Goal: Task Accomplishment & Management: Manage account settings

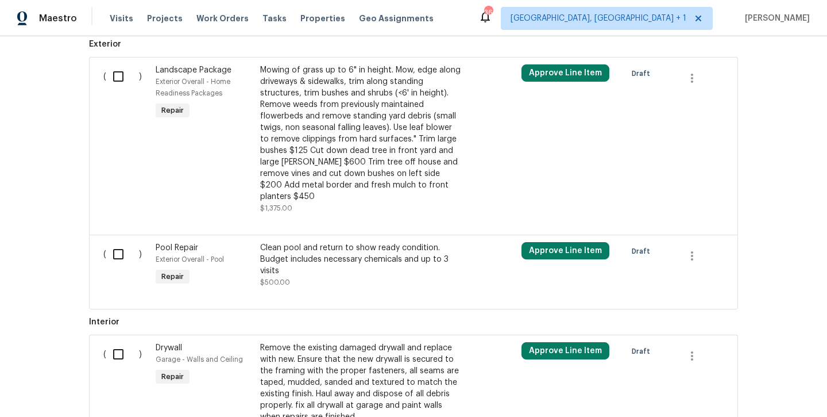
scroll to position [327, 0]
click at [114, 241] on input "checkbox" at bounding box center [122, 253] width 33 height 24
checkbox input "true"
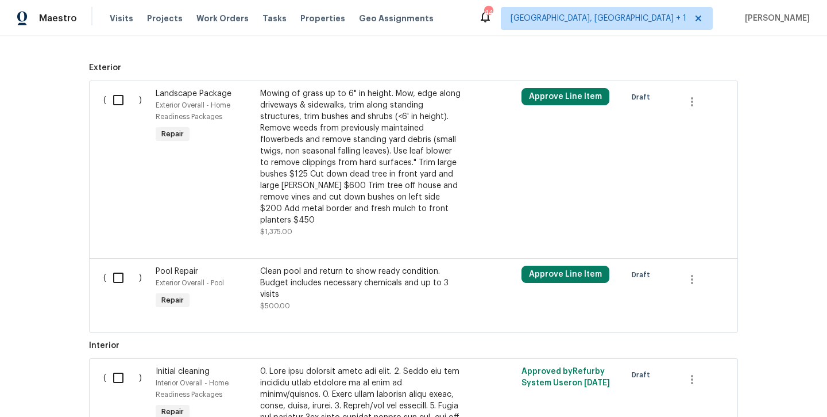
scroll to position [302, 0]
click at [118, 269] on input "checkbox" at bounding box center [122, 279] width 33 height 24
checkbox input "true"
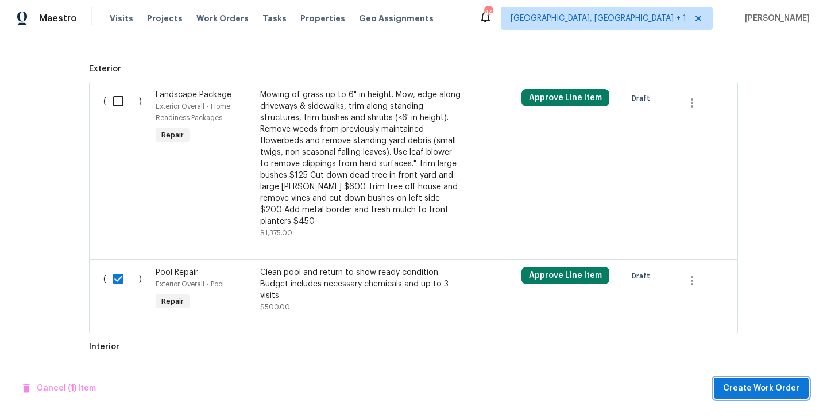
click at [774, 392] on span "Create Work Order" at bounding box center [761, 388] width 76 height 14
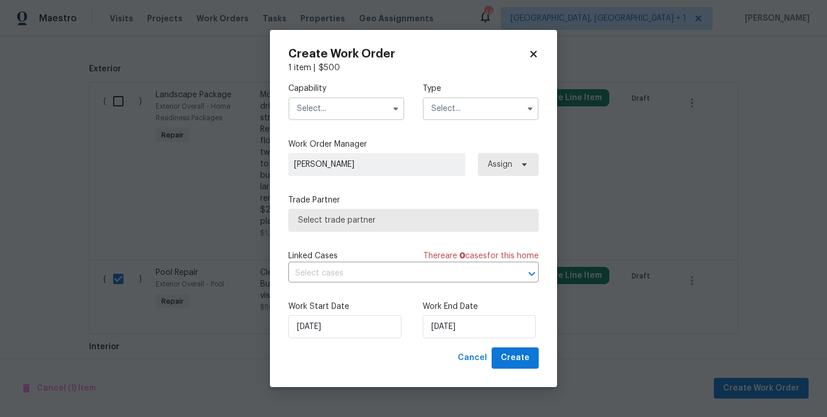
click at [336, 112] on input "text" at bounding box center [346, 108] width 116 height 23
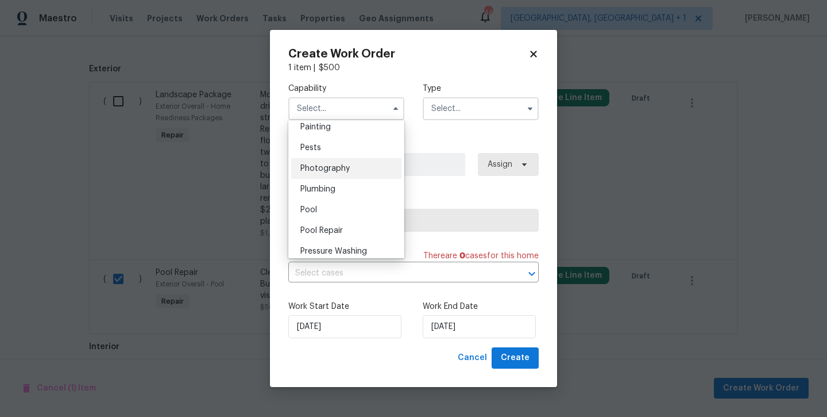
scroll to position [975, 0]
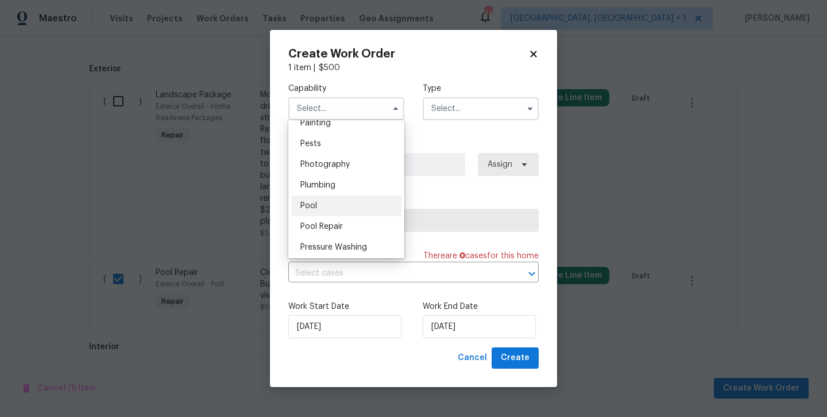
click at [322, 198] on div "Pool" at bounding box center [346, 205] width 110 height 21
type input "Pool"
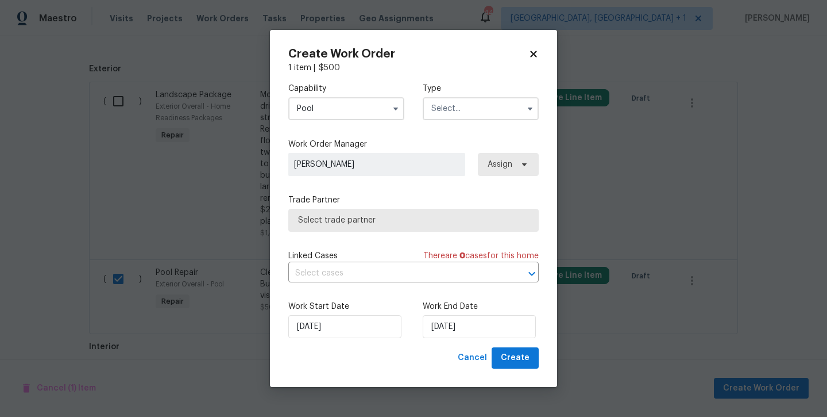
click at [455, 111] on input "text" at bounding box center [481, 108] width 116 height 23
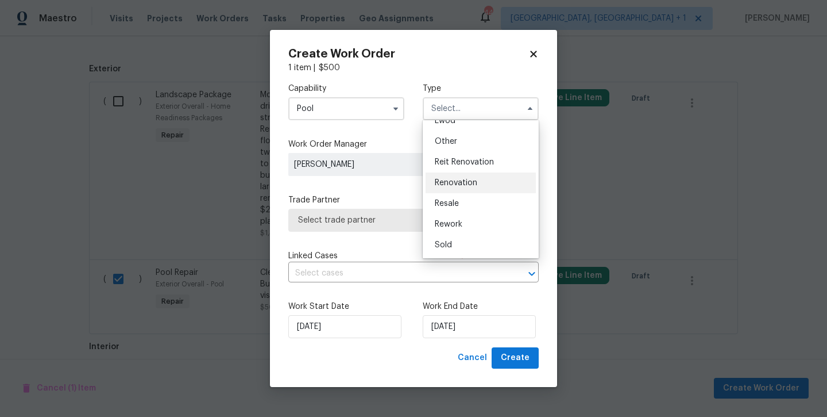
scroll to position [137, 0]
click at [458, 183] on span "Renovation" at bounding box center [456, 183] width 43 height 8
type input "Renovation"
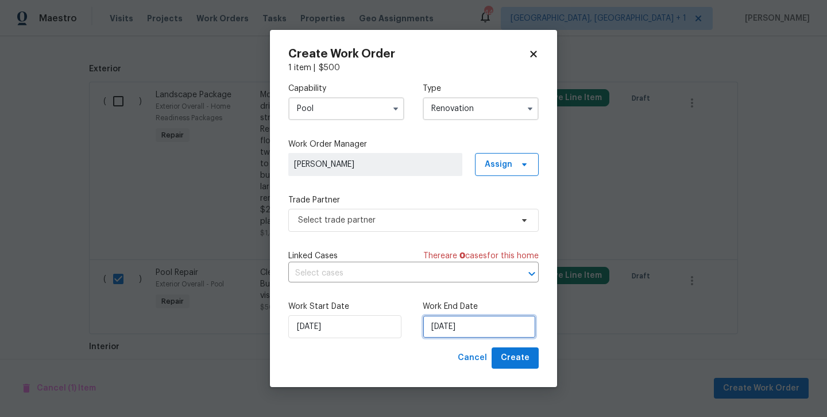
click at [483, 324] on input "[DATE]" at bounding box center [479, 326] width 113 height 23
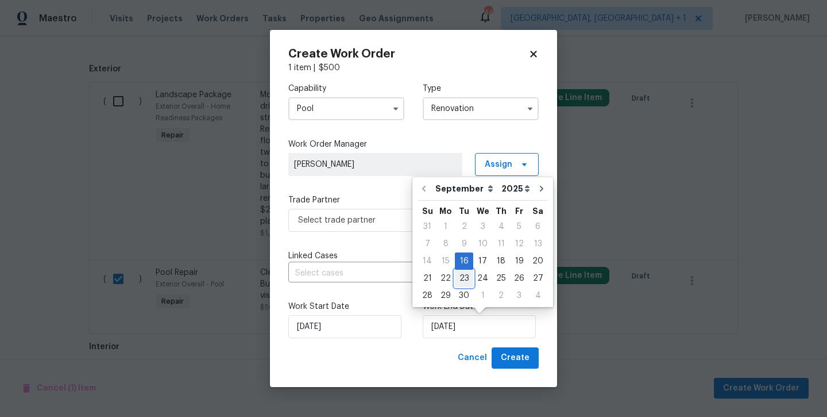
click at [467, 281] on div "23" at bounding box center [464, 278] width 18 height 16
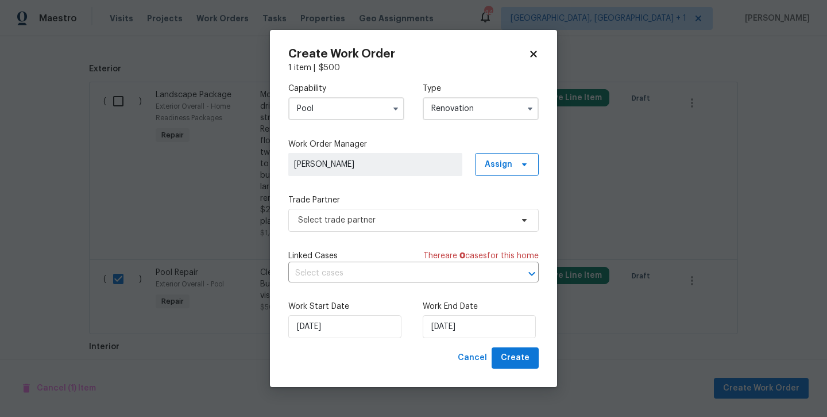
type input "9/23/2025"
click at [436, 223] on span "Select trade partner" at bounding box center [405, 219] width 214 height 11
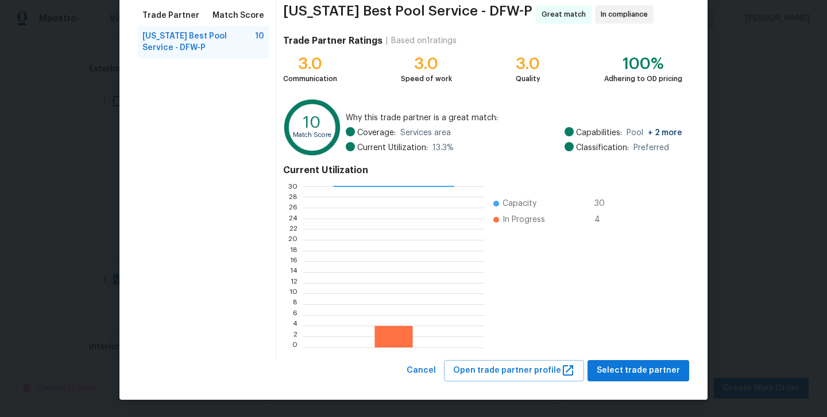
scroll to position [90, 0]
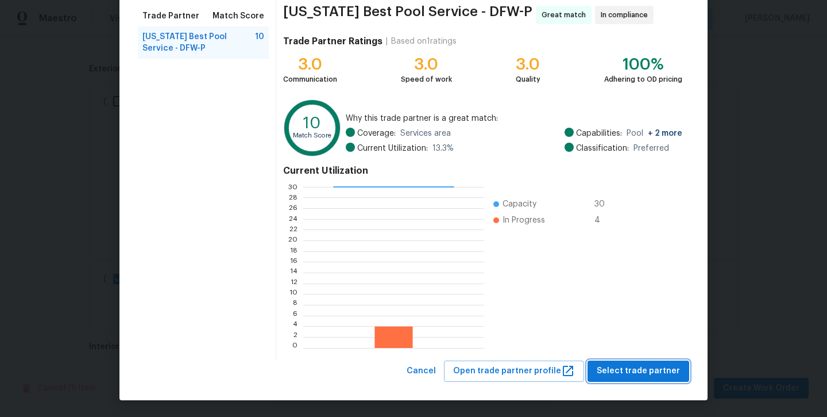
click at [624, 378] on button "Select trade partner" at bounding box center [639, 370] width 102 height 21
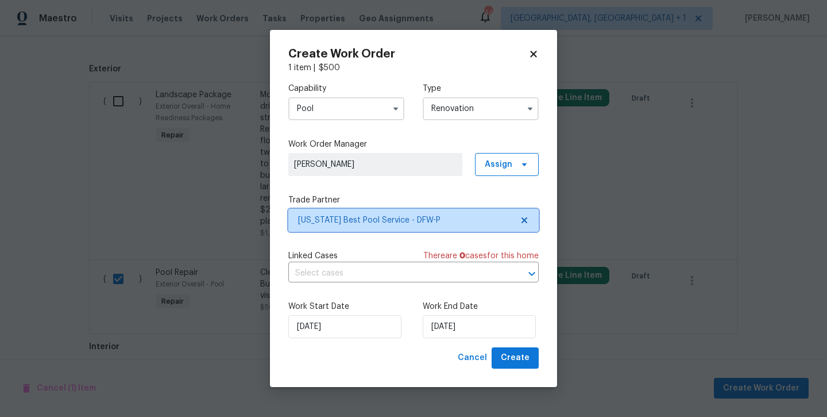
scroll to position [0, 0]
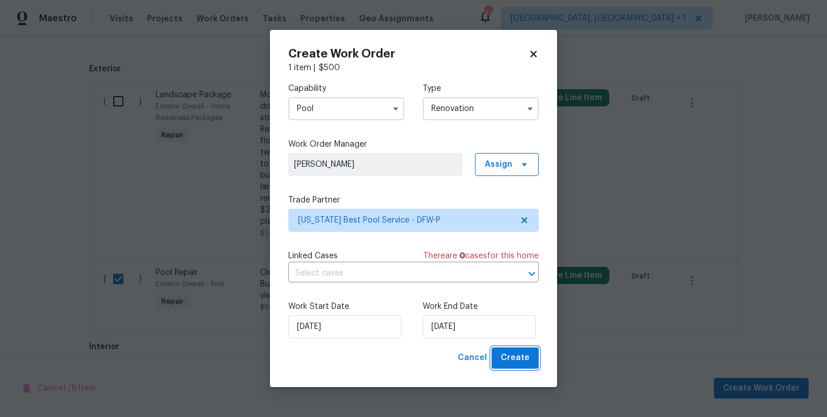
click at [520, 359] on span "Create" at bounding box center [515, 357] width 29 height 14
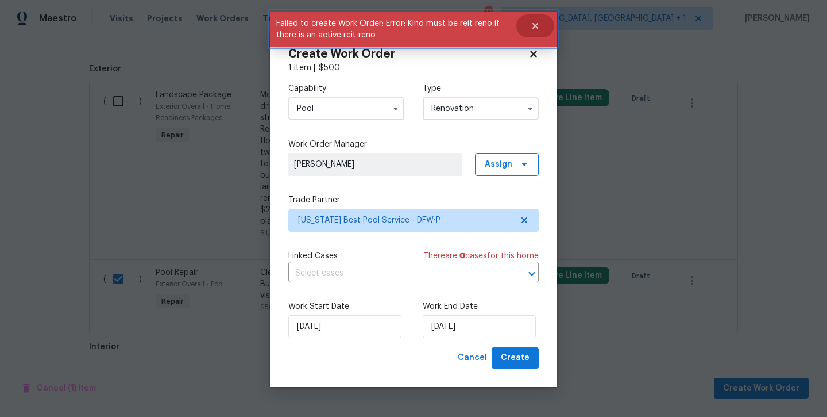
click at [534, 32] on button "Close" at bounding box center [535, 25] width 38 height 23
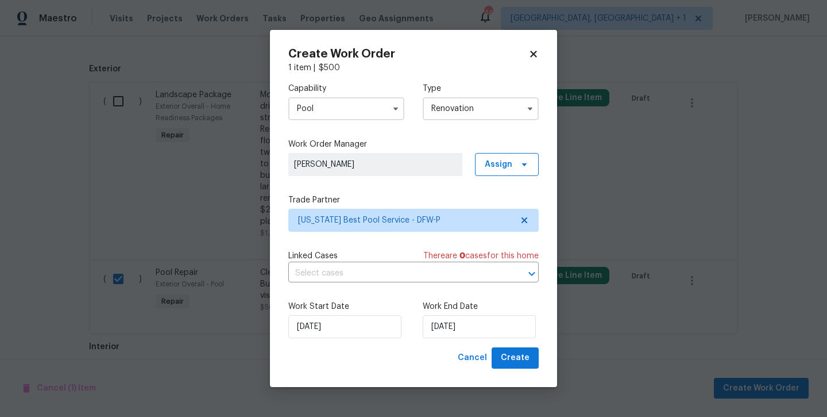
click at [472, 111] on input "Renovation" at bounding box center [481, 108] width 116 height 23
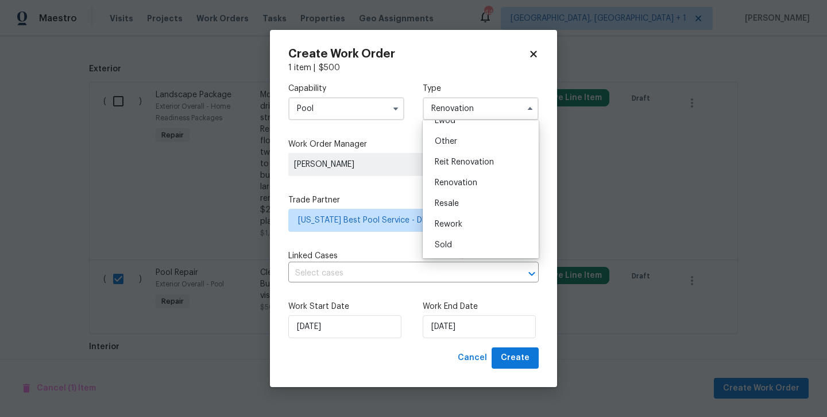
scroll to position [137, 0]
click at [462, 166] on div "Reit Renovation" at bounding box center [481, 162] width 110 height 21
type input "Reit Renovation"
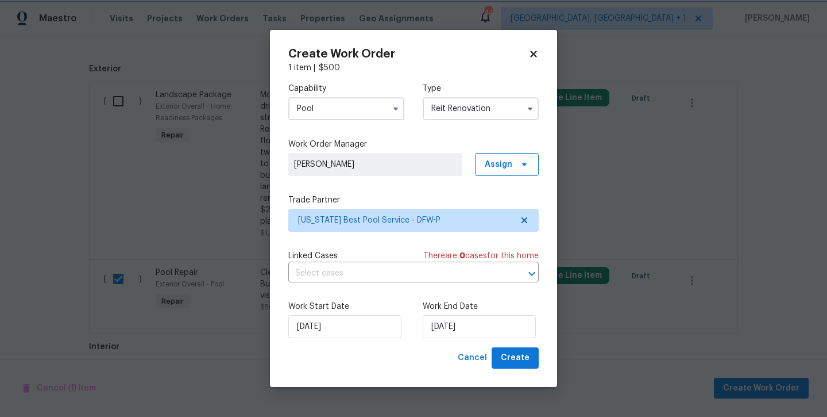
scroll to position [0, 0]
click at [515, 364] on span "Create" at bounding box center [515, 357] width 29 height 14
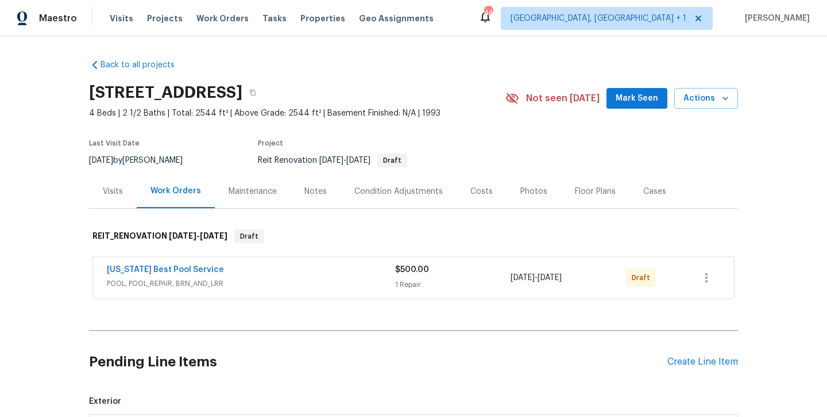
click at [723, 273] on div "Texas Best Pool Service POOL, POOL_REPAIR, BRN_AND_LRR $500.00 1 Repair 9/16/20…" at bounding box center [413, 277] width 641 height 41
click at [708, 273] on icon "button" at bounding box center [707, 278] width 14 height 14
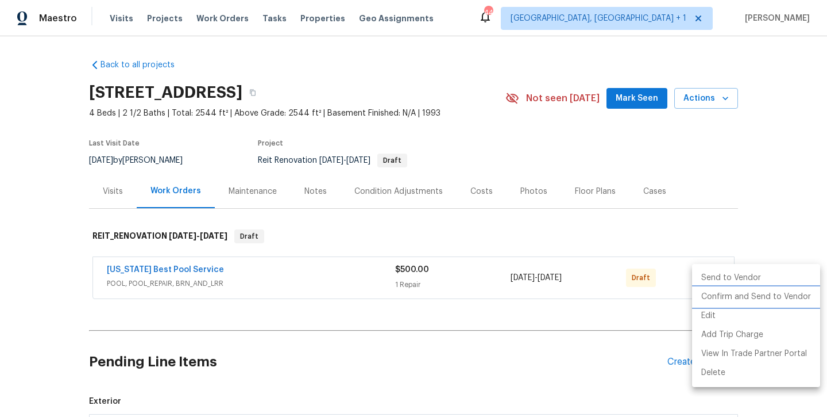
click at [710, 295] on li "Confirm and Send to Vendor" at bounding box center [756, 296] width 128 height 19
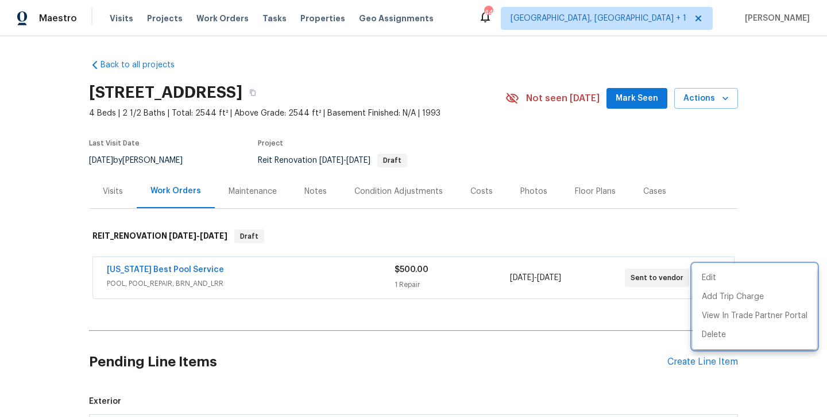
click at [178, 260] on div at bounding box center [413, 208] width 827 height 417
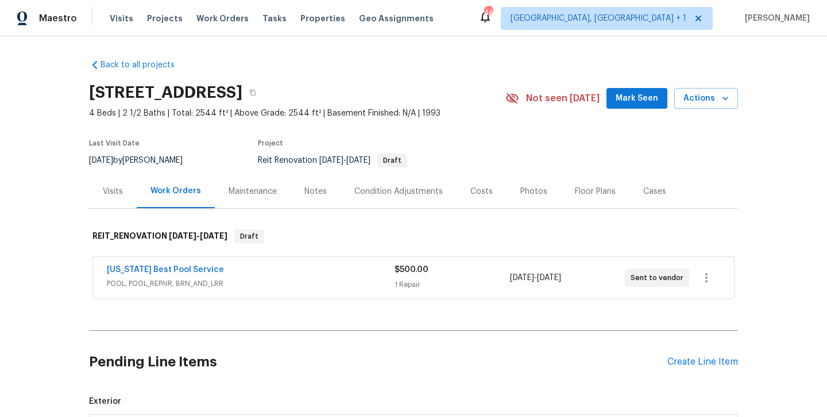
click at [172, 275] on div "Texas Best Pool Service" at bounding box center [251, 271] width 288 height 14
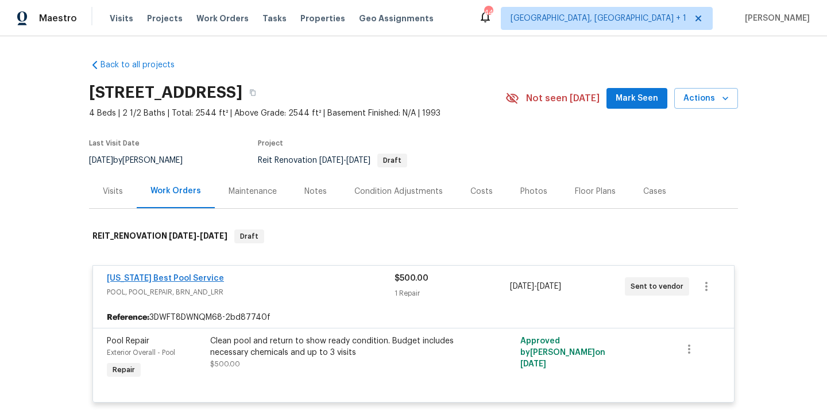
click at [171, 279] on link "Texas Best Pool Service" at bounding box center [165, 278] width 117 height 8
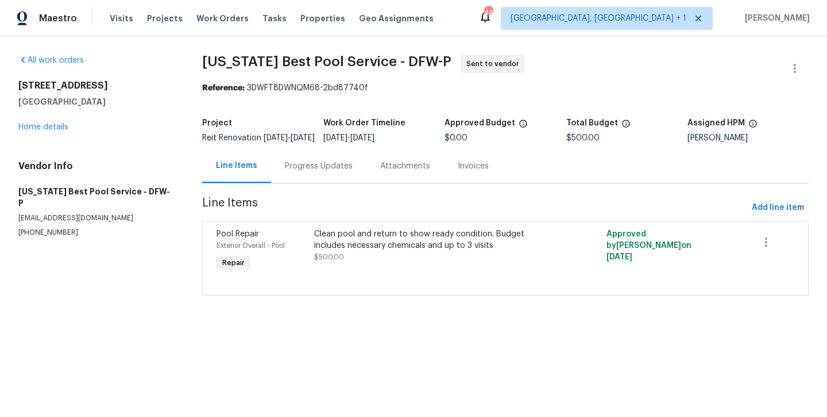
click at [326, 172] on div "Progress Updates" at bounding box center [319, 165] width 68 height 11
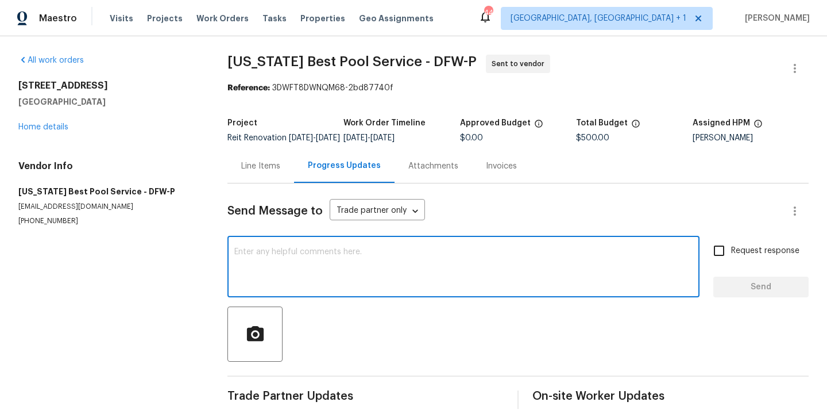
click at [314, 268] on textarea at bounding box center [463, 268] width 458 height 40
click at [311, 268] on textarea at bounding box center [463, 268] width 458 height 40
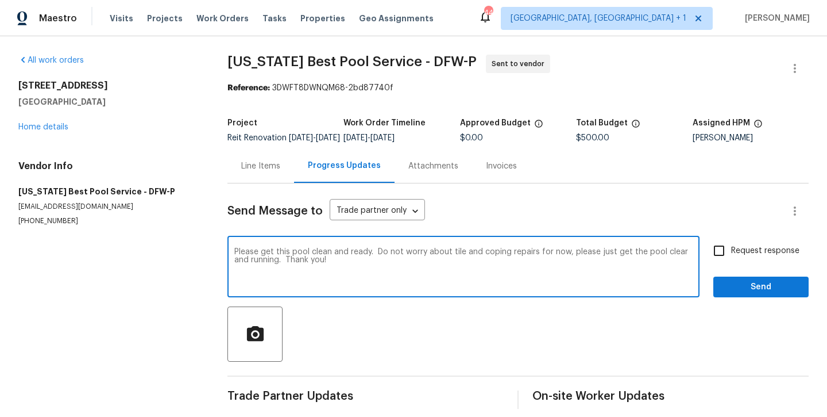
type textarea "Please get this pool clean and ready. Do not worry about tile and coping repair…"
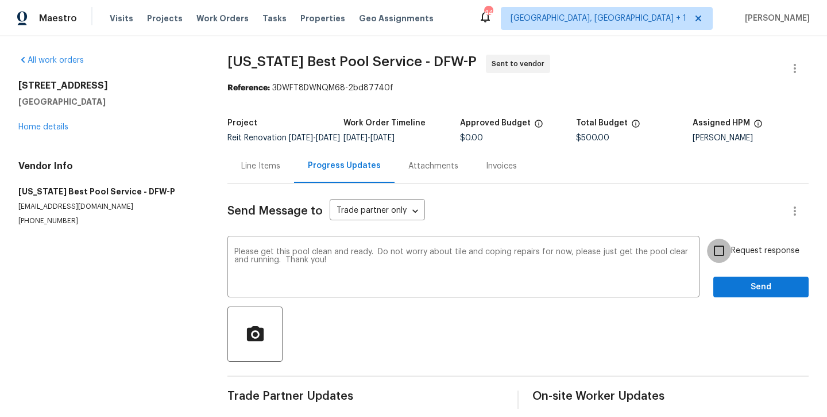
click at [728, 261] on input "Request response" at bounding box center [719, 250] width 24 height 24
checkbox input "true"
click at [727, 294] on span "Send" at bounding box center [761, 287] width 77 height 14
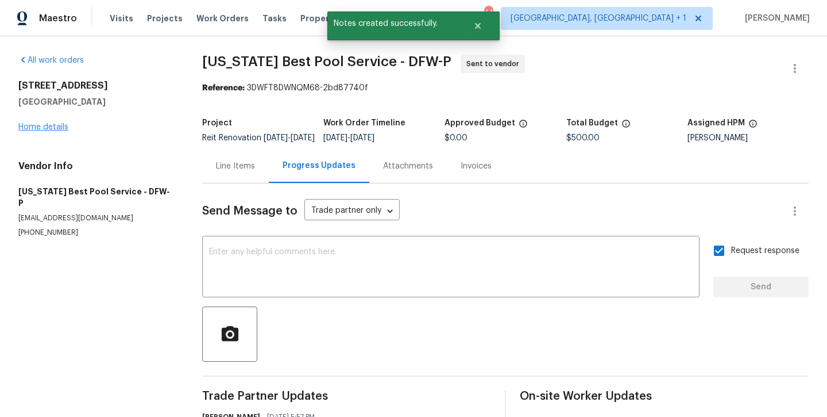
click at [65, 125] on link "Home details" at bounding box center [43, 127] width 50 height 8
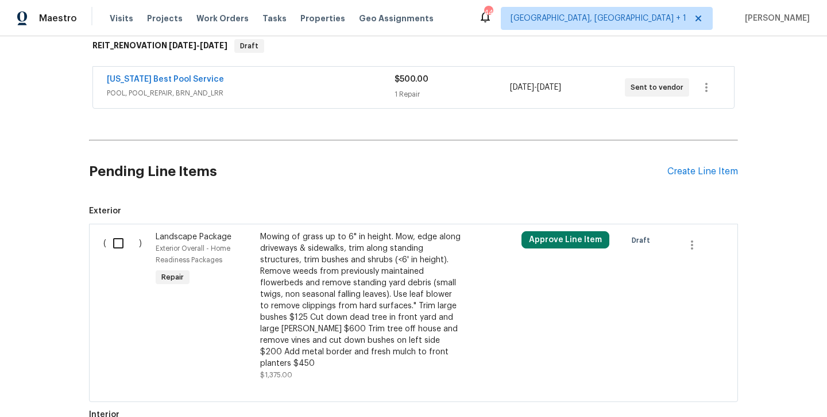
scroll to position [188, 0]
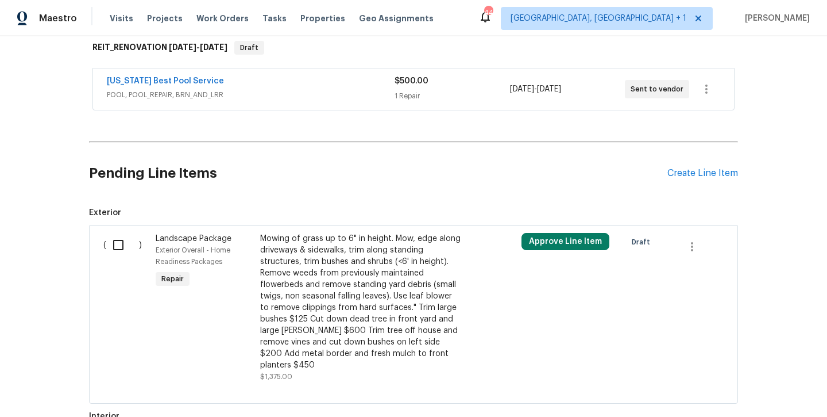
click at [116, 249] on input "checkbox" at bounding box center [122, 245] width 33 height 24
checkbox input "true"
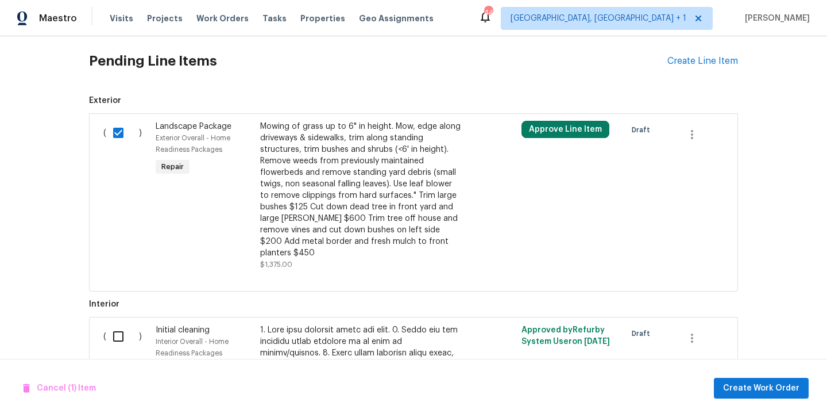
scroll to position [298, 0]
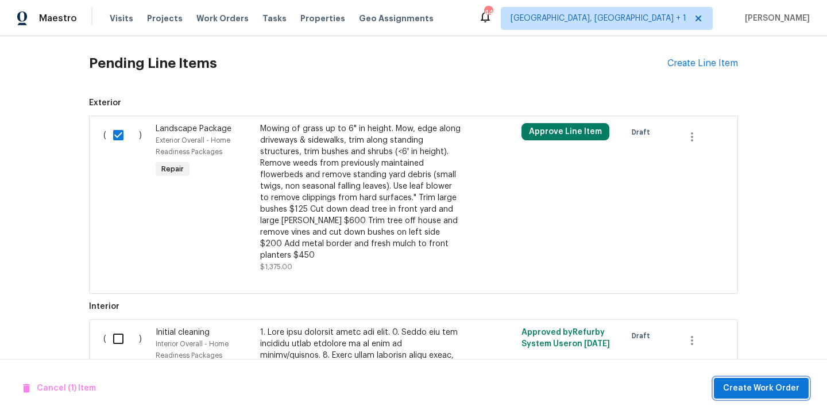
click at [745, 383] on span "Create Work Order" at bounding box center [761, 388] width 76 height 14
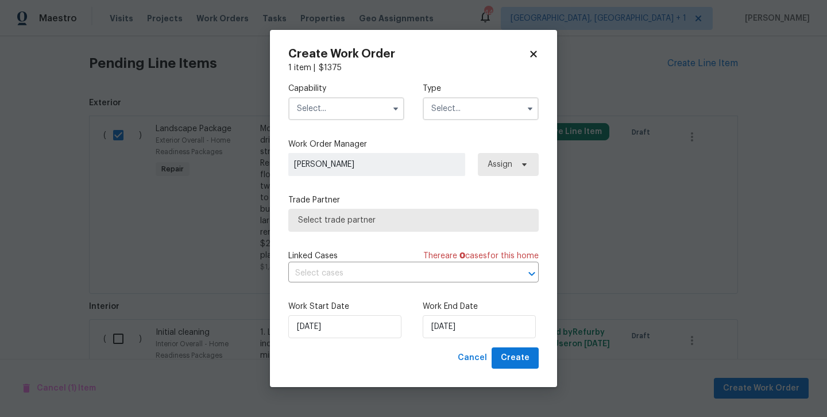
click at [329, 110] on input "text" at bounding box center [346, 108] width 116 height 23
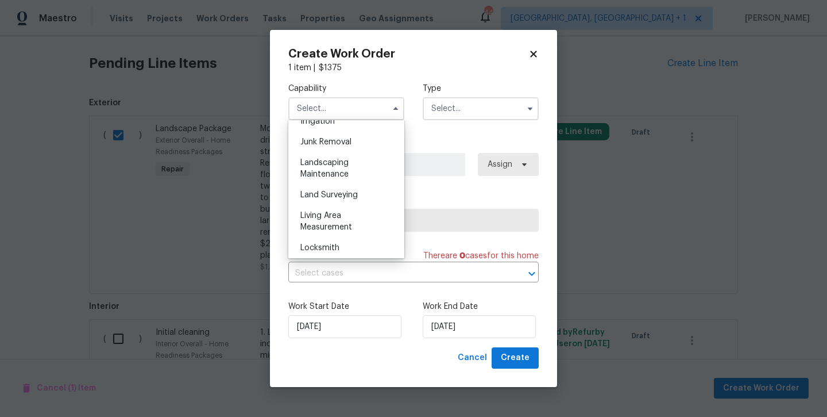
scroll to position [704, 0]
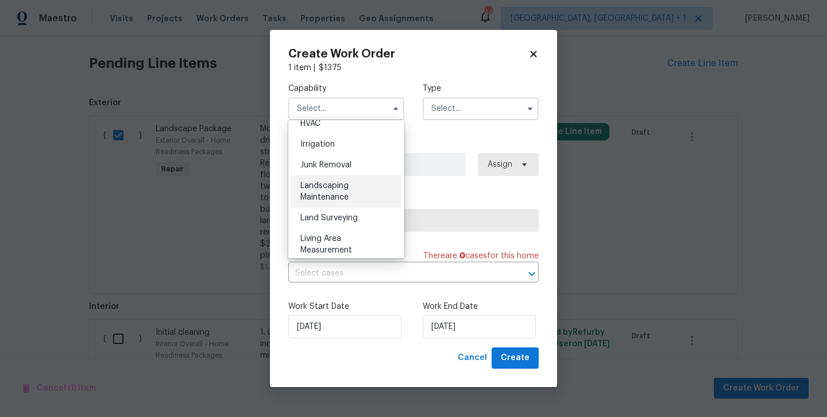
click at [318, 194] on span "Landscaping Maintenance" at bounding box center [324, 192] width 48 height 20
type input "Landscaping Maintenance"
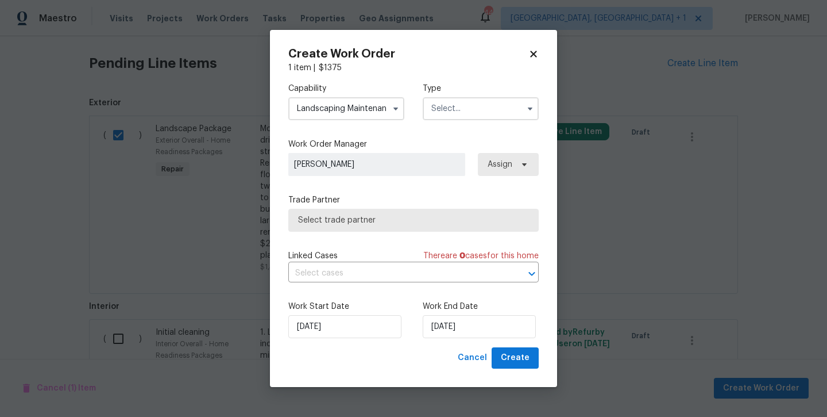
click at [445, 106] on input "text" at bounding box center [481, 108] width 116 height 23
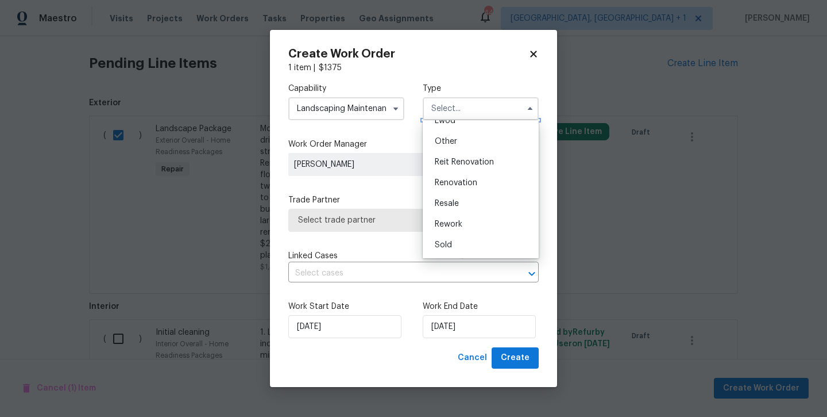
scroll to position [137, 0]
click at [458, 162] on span "Reit Renovation" at bounding box center [464, 162] width 59 height 8
type input "Reit Renovation"
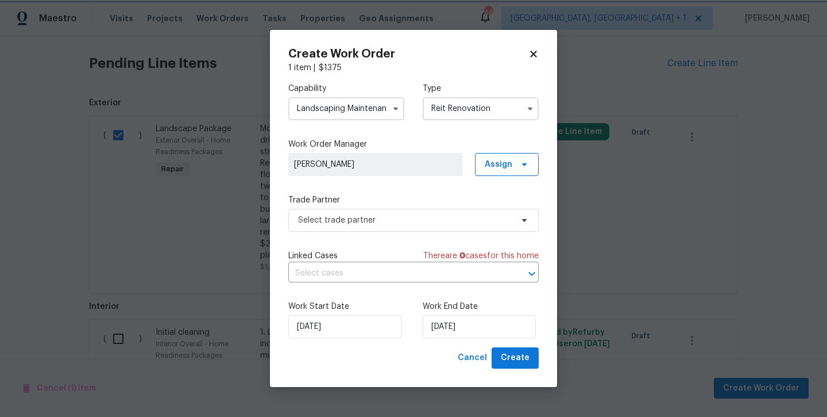
scroll to position [0, 0]
click at [458, 322] on input "[DATE]" at bounding box center [479, 326] width 113 height 23
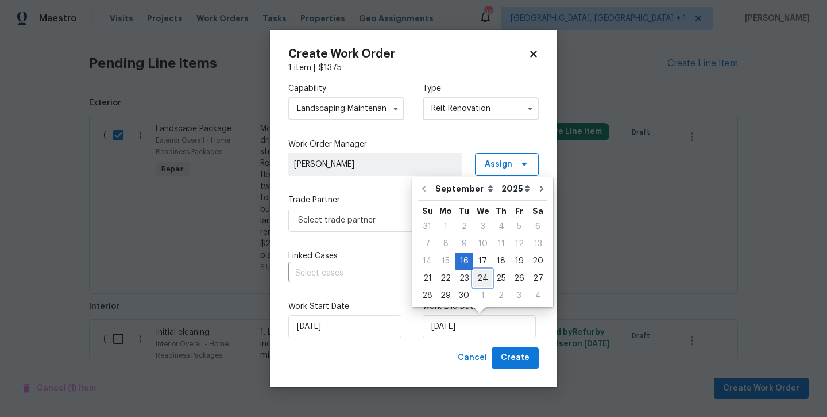
click at [475, 278] on div "24" at bounding box center [482, 278] width 19 height 16
type input "9/24/2025"
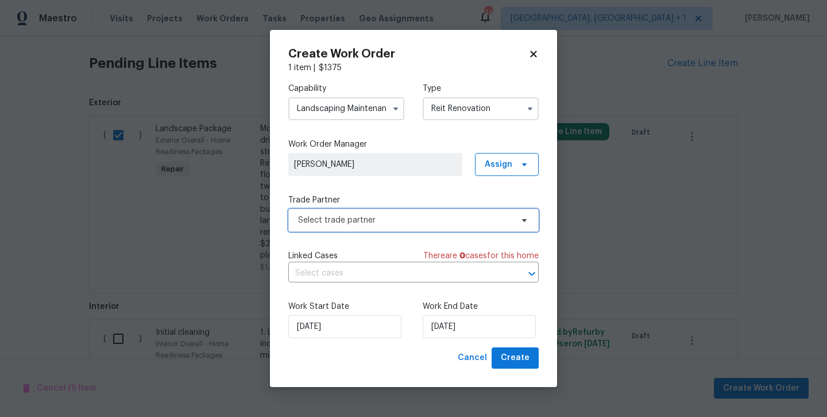
click at [459, 226] on span "Select trade partner" at bounding box center [413, 220] width 250 height 23
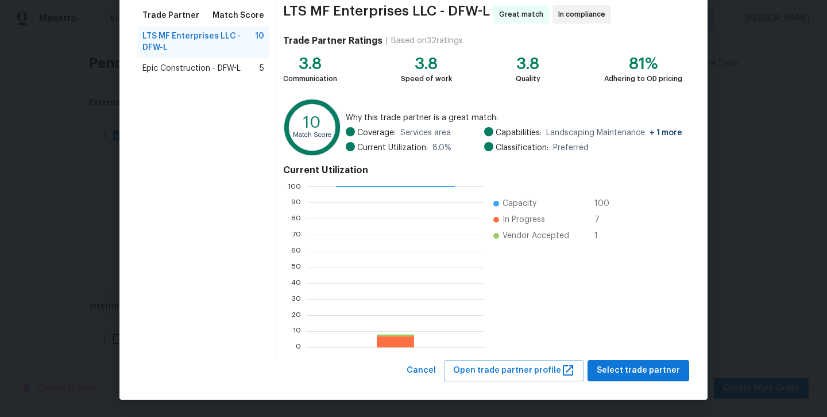
scroll to position [90, 0]
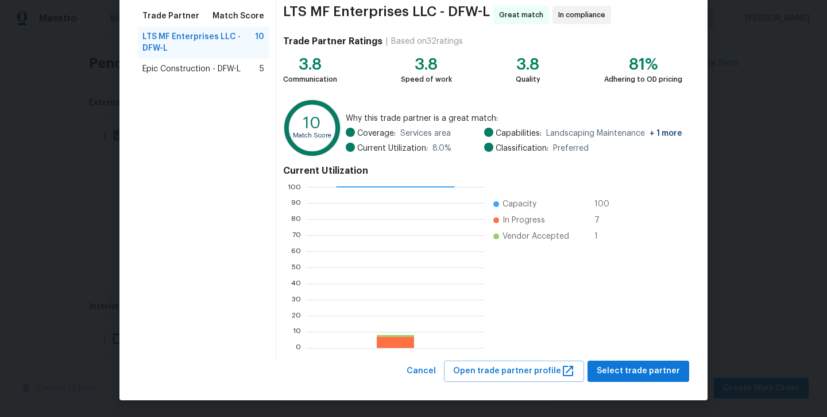
click at [209, 71] on span "Epic Construction - DFW-L" at bounding box center [191, 68] width 98 height 11
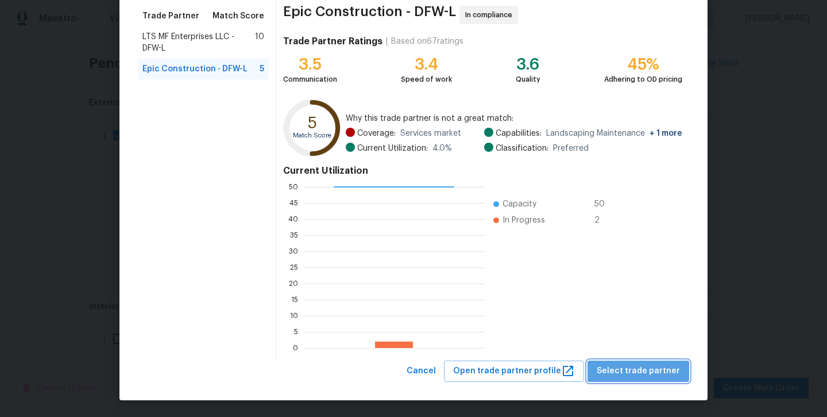
click at [650, 368] on span "Select trade partner" at bounding box center [638, 371] width 83 height 14
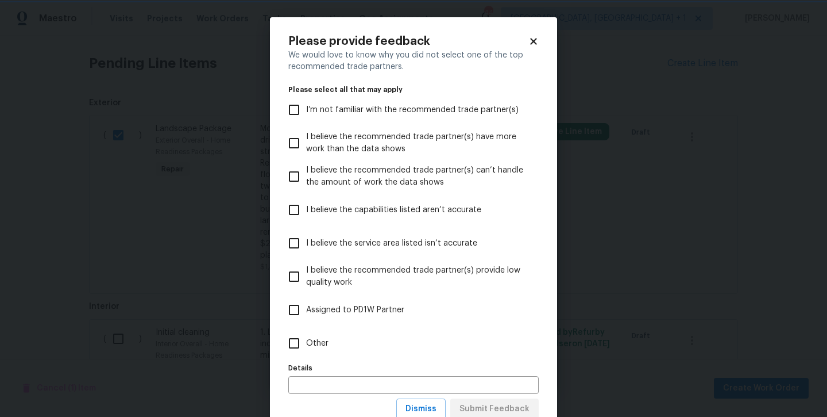
scroll to position [0, 0]
click at [297, 339] on input "Other" at bounding box center [294, 343] width 24 height 24
checkbox input "true"
click at [519, 405] on span "Submit Feedback" at bounding box center [495, 409] width 70 height 14
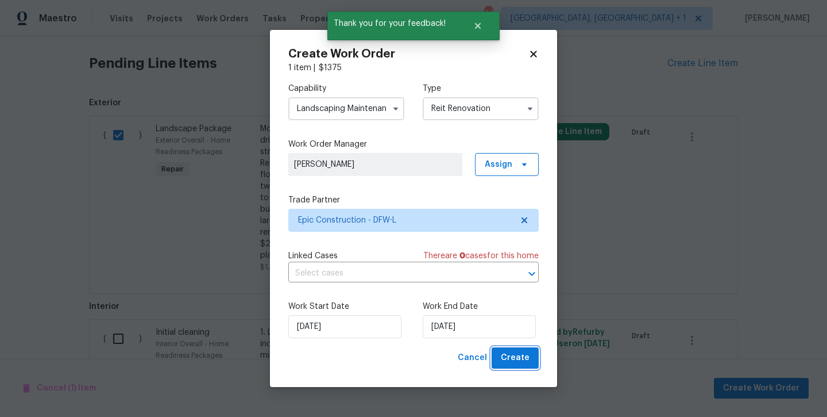
click at [526, 362] on span "Create" at bounding box center [515, 357] width 29 height 14
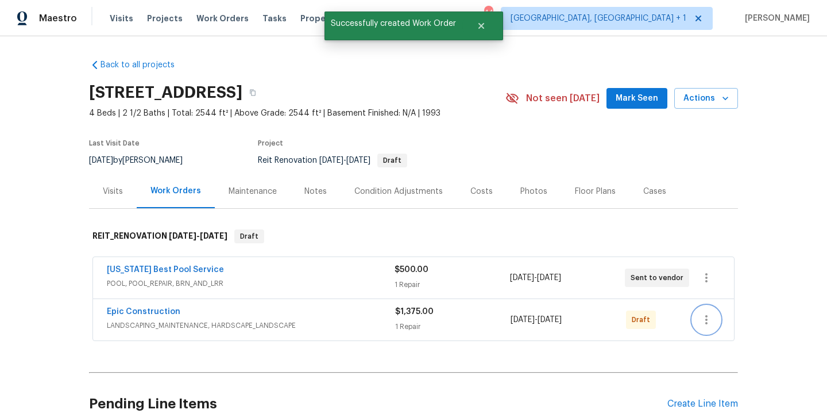
click at [708, 327] on button "button" at bounding box center [707, 320] width 28 height 28
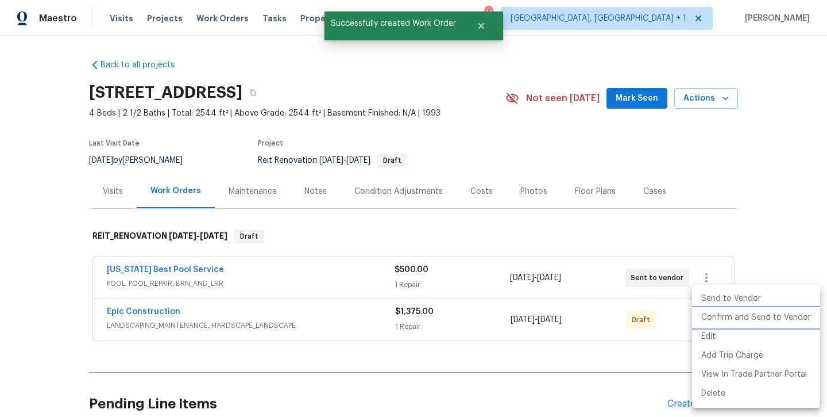
click at [723, 315] on li "Confirm and Send to Vendor" at bounding box center [756, 317] width 128 height 19
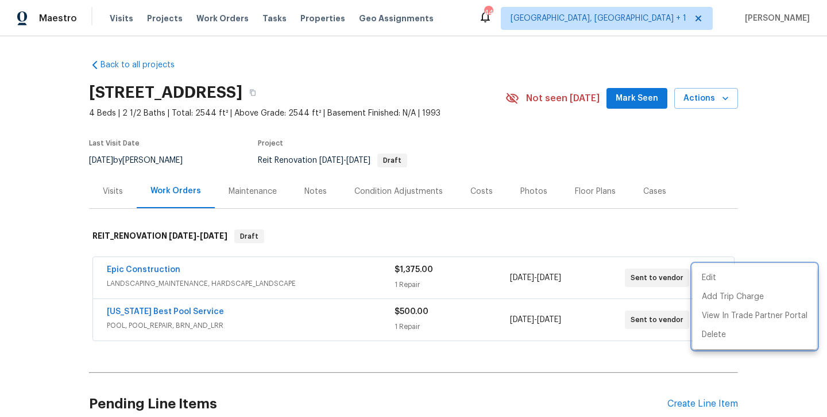
click at [328, 354] on div at bounding box center [413, 208] width 827 height 417
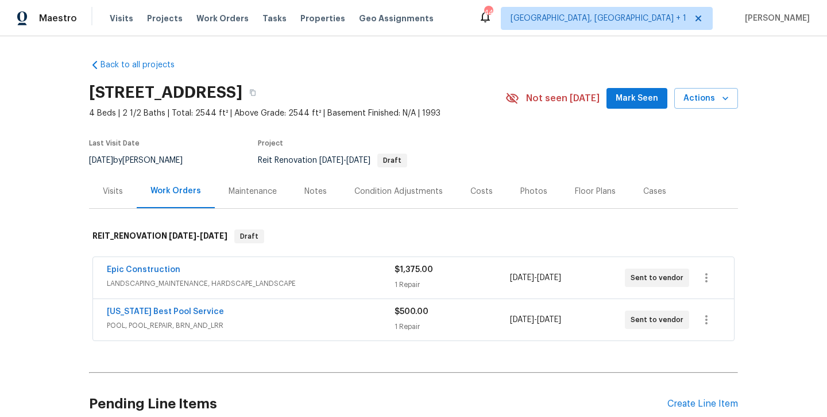
click at [626, 102] on span "Mark Seen" at bounding box center [637, 98] width 43 height 14
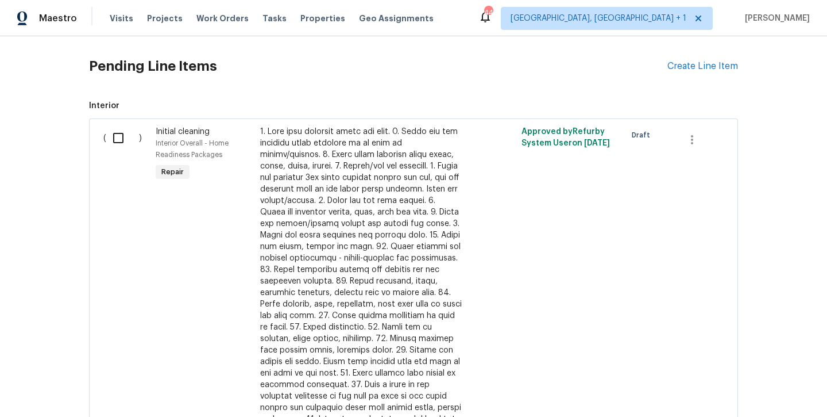
scroll to position [413, 0]
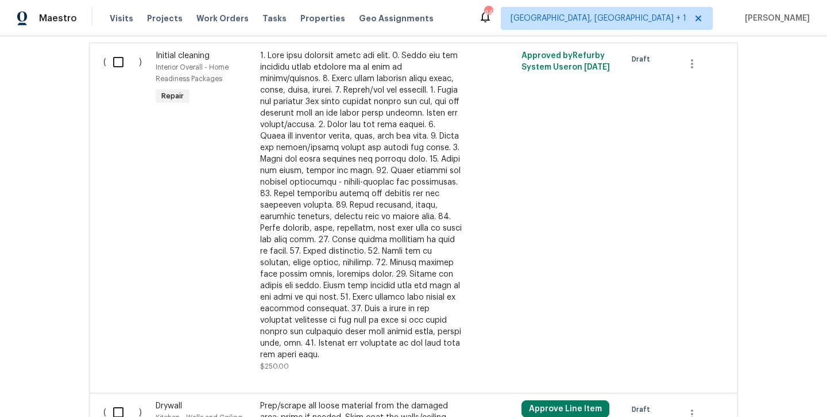
click at [114, 63] on input "checkbox" at bounding box center [122, 62] width 33 height 24
checkbox input "true"
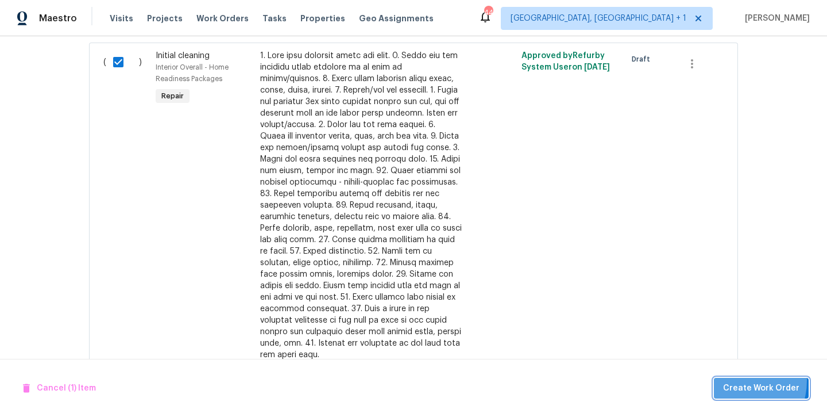
click at [738, 380] on button "Create Work Order" at bounding box center [761, 387] width 95 height 21
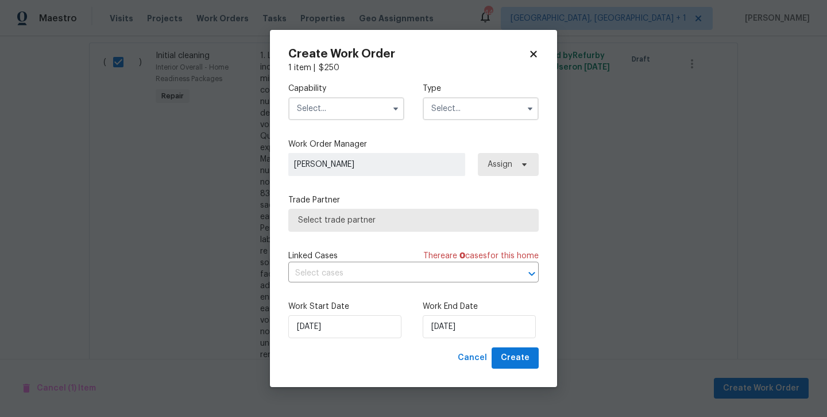
click at [306, 97] on input "text" at bounding box center [346, 108] width 116 height 23
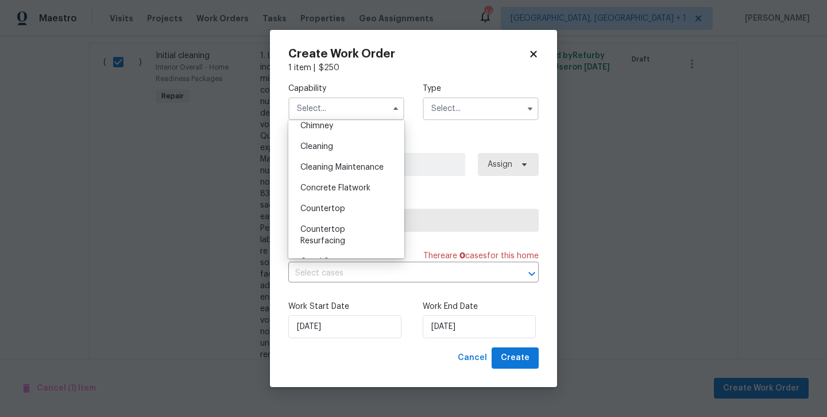
scroll to position [152, 0]
click at [325, 143] on span "Cleaning" at bounding box center [316, 147] width 33 height 8
type input "Cleaning"
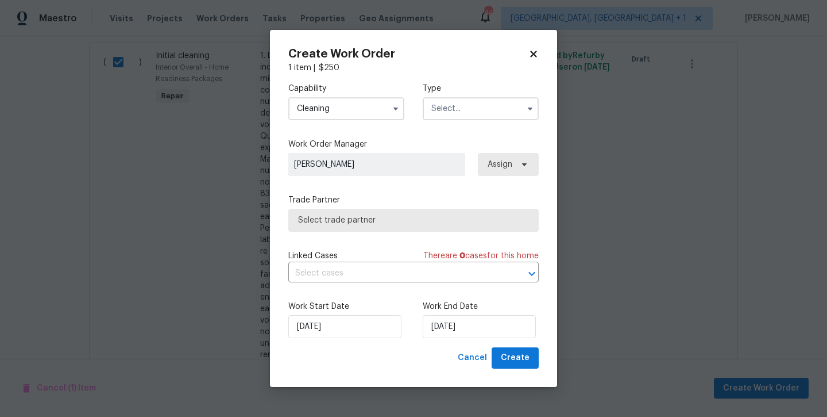
click at [452, 106] on input "text" at bounding box center [481, 108] width 116 height 23
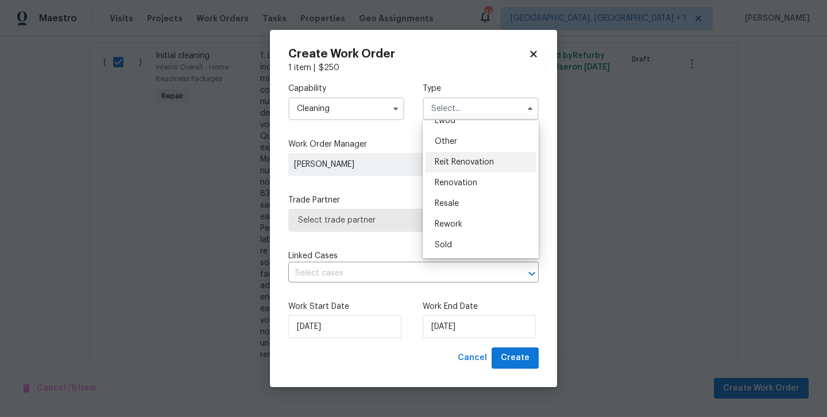
scroll to position [137, 0]
click at [458, 167] on div "Reit Renovation" at bounding box center [481, 162] width 110 height 21
type input "Reit Renovation"
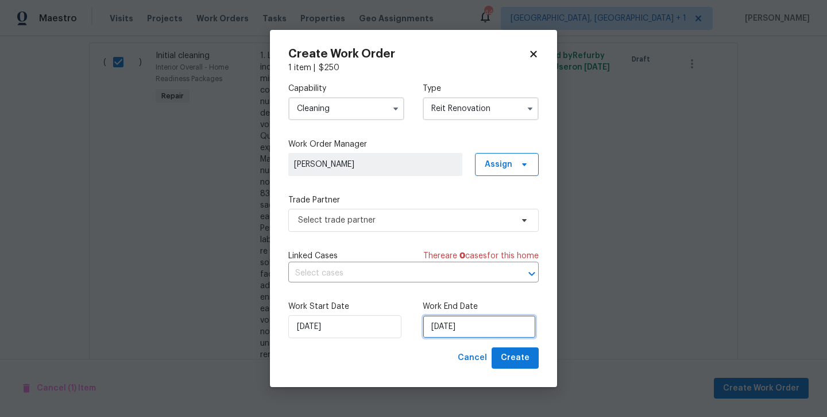
click at [456, 332] on input "[DATE]" at bounding box center [479, 326] width 113 height 23
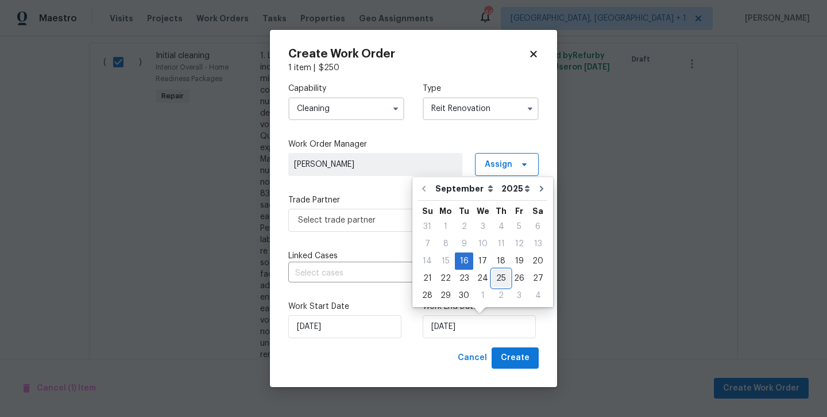
click at [492, 280] on div "25" at bounding box center [501, 278] width 18 height 16
type input "9/25/2025"
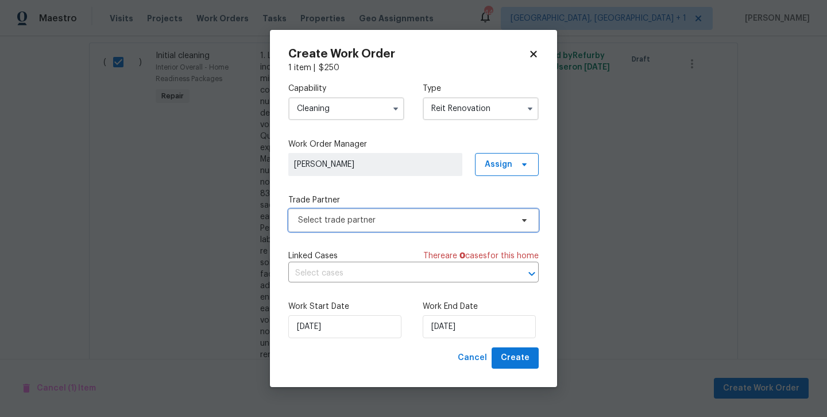
click at [414, 221] on span "Select trade partner" at bounding box center [405, 219] width 214 height 11
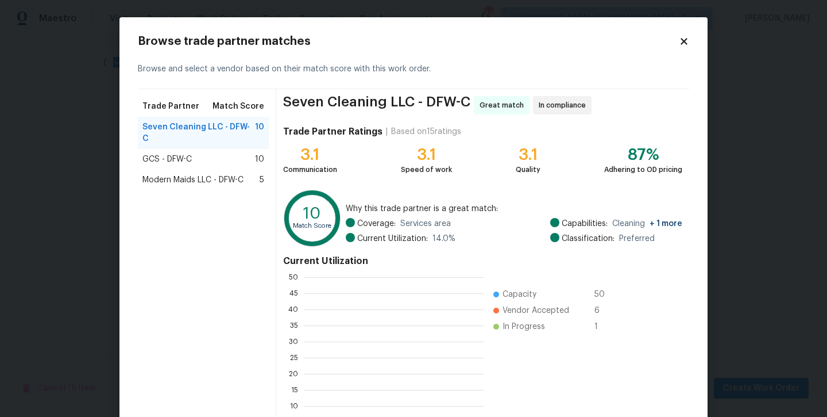
scroll to position [161, 180]
click at [228, 174] on span "Modern Maids LLC - DFW-C" at bounding box center [192, 179] width 101 height 11
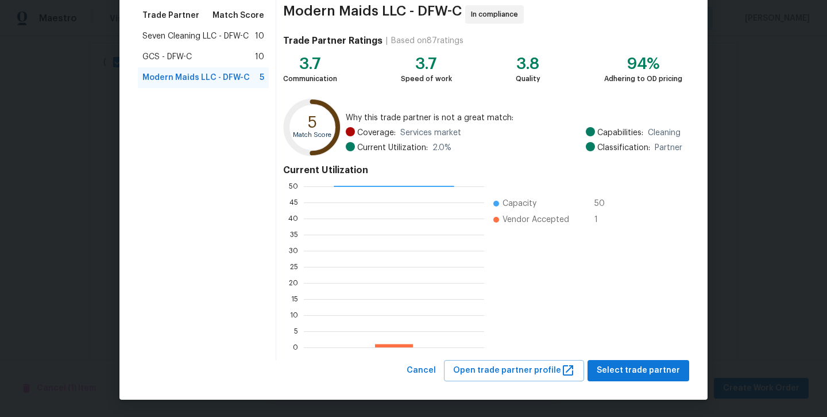
scroll to position [90, 0]
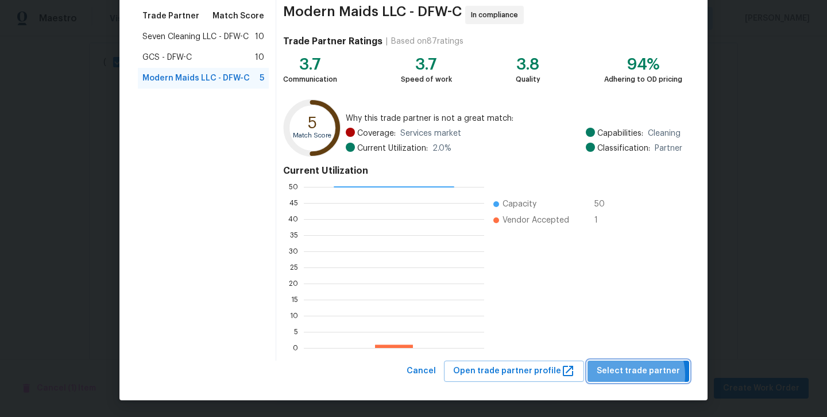
click at [632, 375] on span "Select trade partner" at bounding box center [638, 371] width 83 height 14
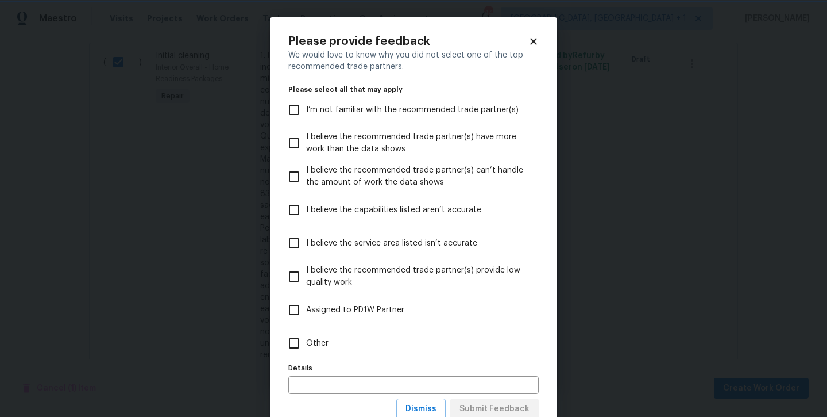
scroll to position [0, 0]
click at [303, 346] on input "Other" at bounding box center [294, 343] width 24 height 24
checkbox input "true"
click at [487, 400] on button "Submit Feedback" at bounding box center [494, 408] width 88 height 21
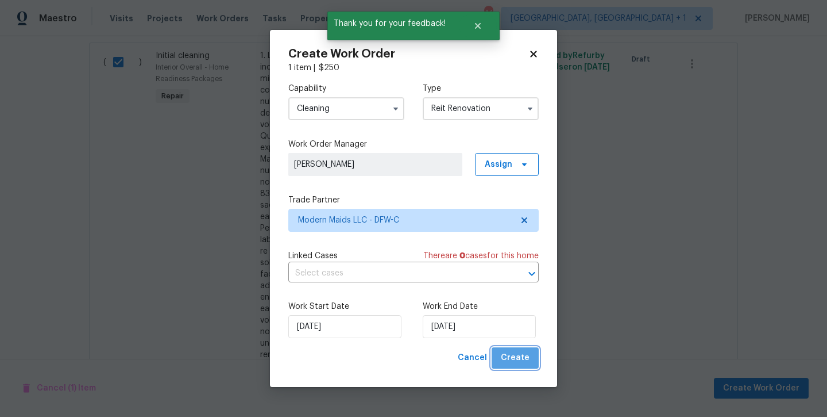
click at [530, 363] on button "Create" at bounding box center [515, 357] width 47 height 21
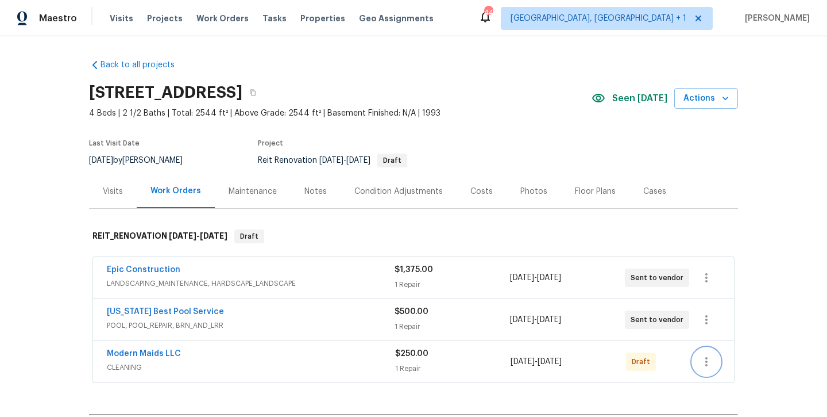
click at [711, 363] on icon "button" at bounding box center [707, 361] width 14 height 14
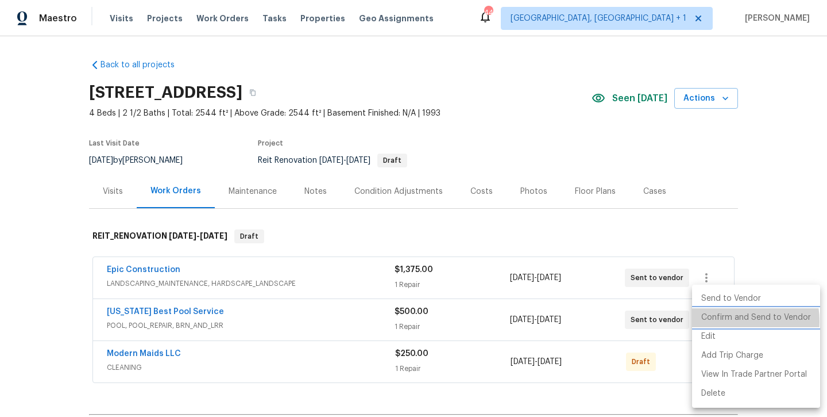
click at [726, 321] on li "Confirm and Send to Vendor" at bounding box center [756, 317] width 128 height 19
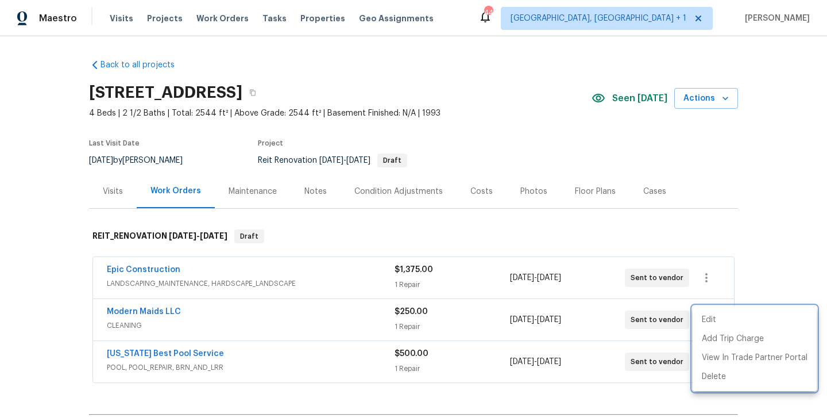
click at [356, 391] on div at bounding box center [413, 208] width 827 height 417
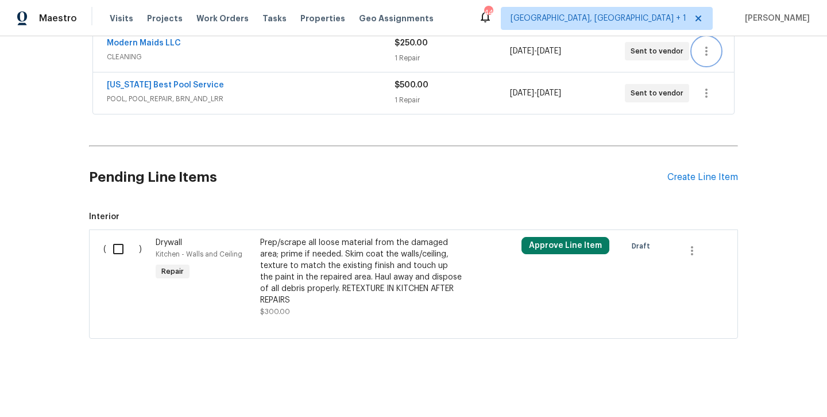
scroll to position [268, 0]
click at [700, 244] on button "button" at bounding box center [692, 251] width 28 height 28
click at [685, 337] on div at bounding box center [413, 208] width 827 height 417
click at [633, 374] on div "Back to all projects 2149 Teal Ct, Lewisville, TX 75077 4 Beds | 2 1/2 Baths | …" at bounding box center [413, 226] width 827 height 380
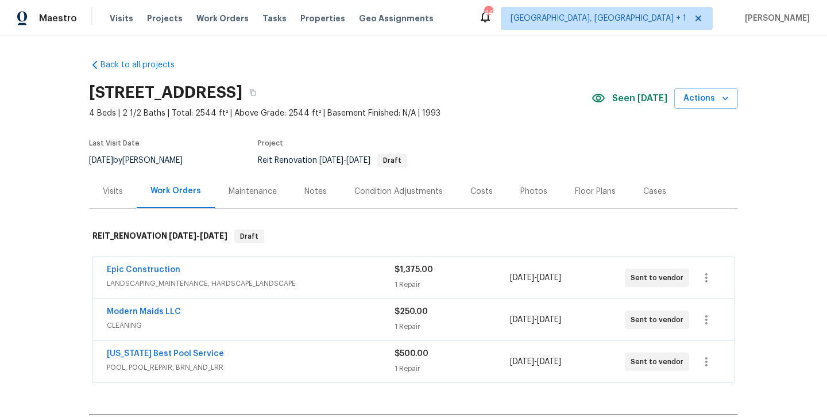
scroll to position [0, 0]
click at [311, 188] on div "Notes" at bounding box center [315, 191] width 22 height 11
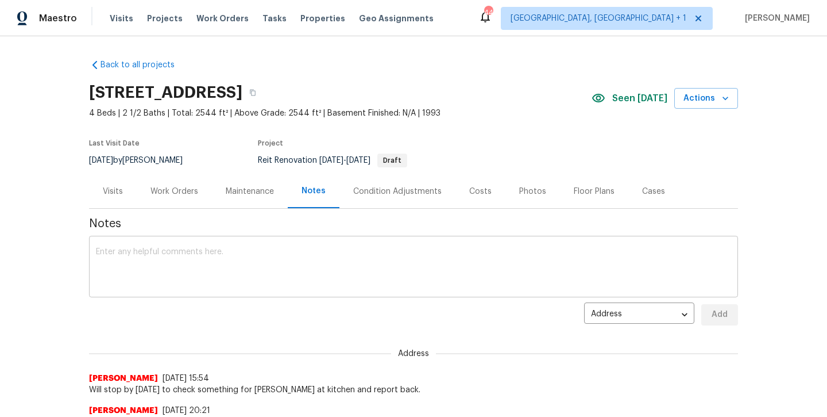
click at [292, 291] on div "x ​" at bounding box center [413, 267] width 649 height 59
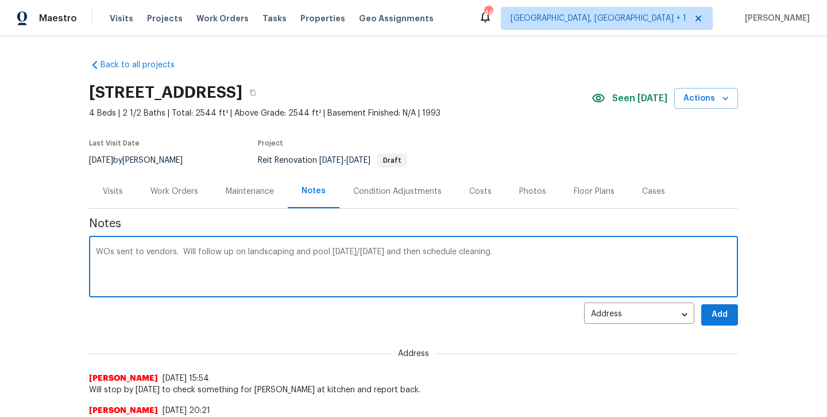
type textarea "WOs sent to vendors. Will follow up on landscaping and pool Thursday/Friday and…"
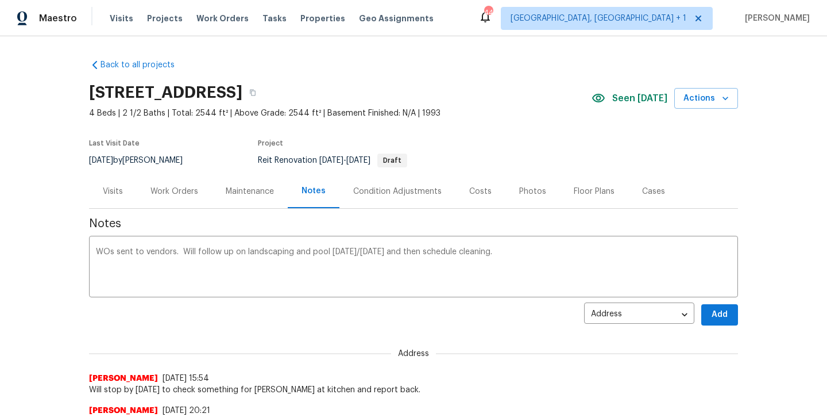
click at [719, 331] on div "Notes WOs sent to vendors. Will follow up on landscaping and pool Thursday/Frid…" at bounding box center [413, 318] width 649 height 219
click at [715, 314] on span "Add" at bounding box center [720, 314] width 18 height 14
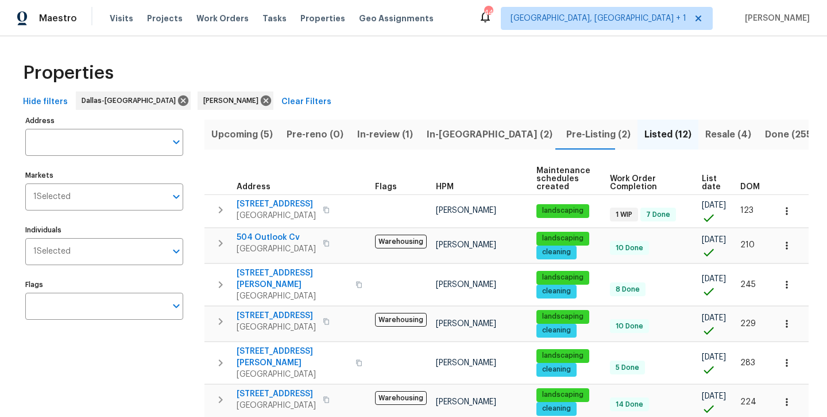
click at [386, 133] on span "In-review (1)" at bounding box center [385, 134] width 56 height 16
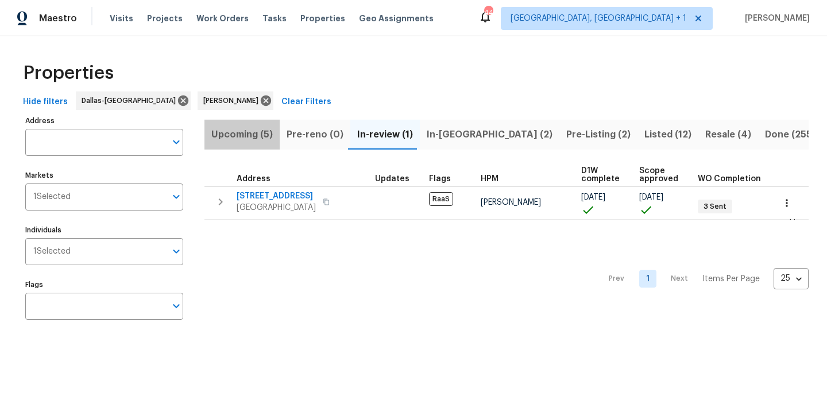
click at [245, 137] on span "Upcoming (5)" at bounding box center [241, 134] width 61 height 16
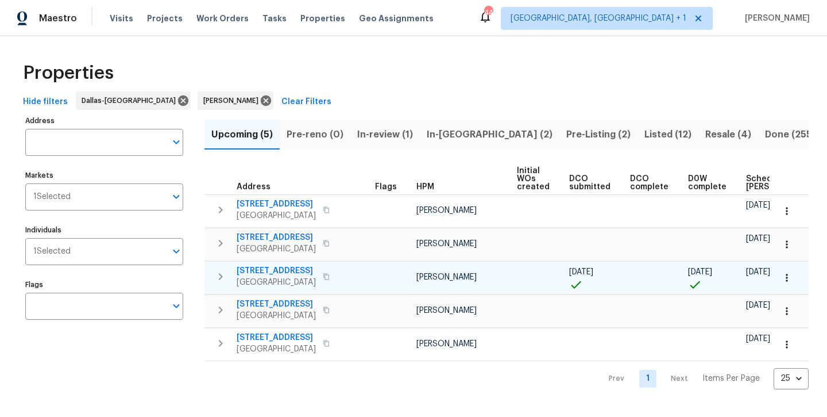
click at [293, 276] on span "[STREET_ADDRESS]" at bounding box center [276, 270] width 79 height 11
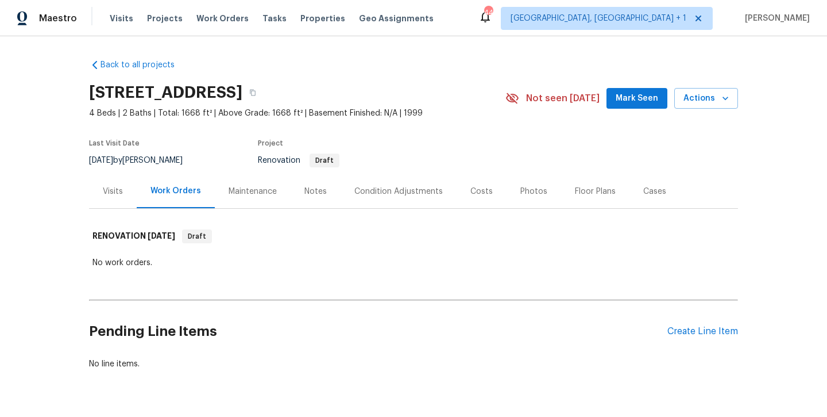
click at [635, 104] on span "Mark Seen" at bounding box center [637, 98] width 43 height 14
click at [317, 196] on div "Notes" at bounding box center [315, 191] width 22 height 11
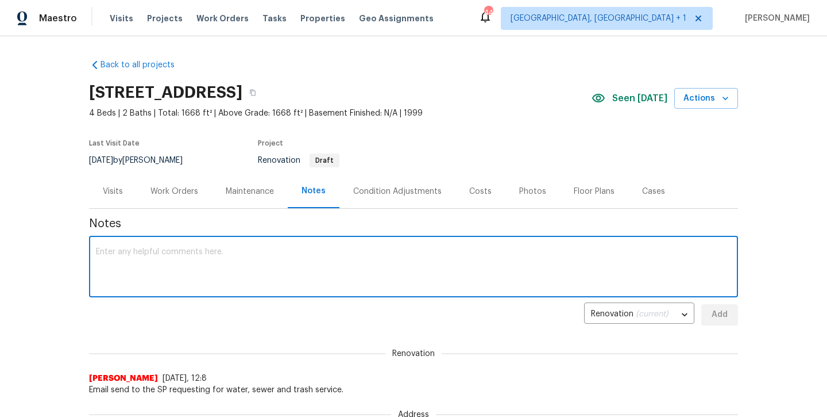
click at [291, 262] on textarea at bounding box center [413, 268] width 635 height 40
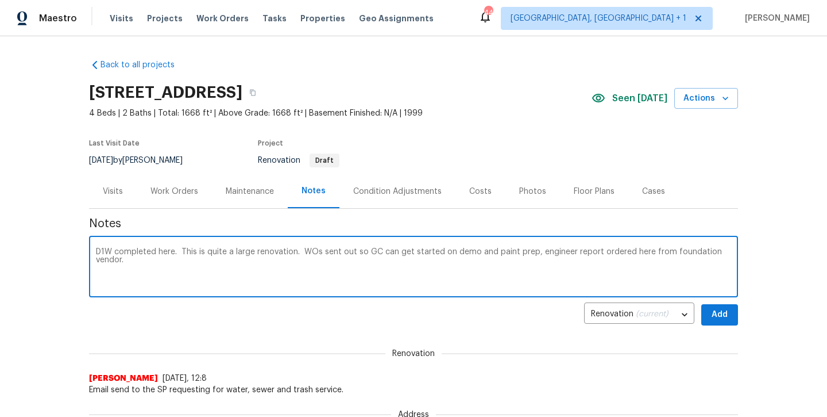
type textarea "D1W completed here. This is quite a large renovation. WOs sent out so GC can ge…"
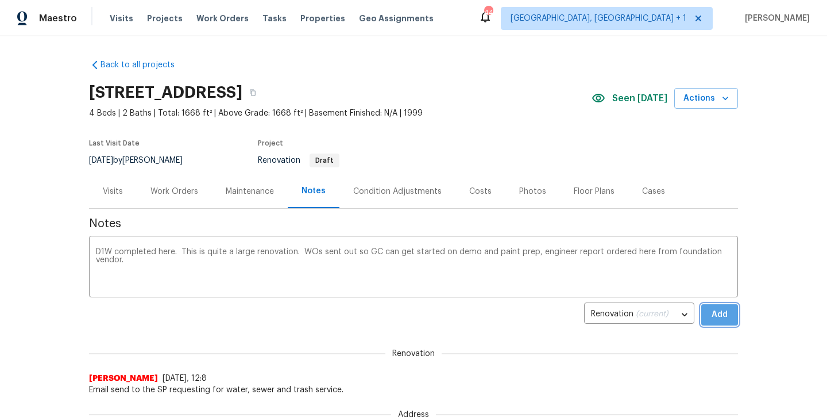
click at [733, 311] on button "Add" at bounding box center [719, 314] width 37 height 21
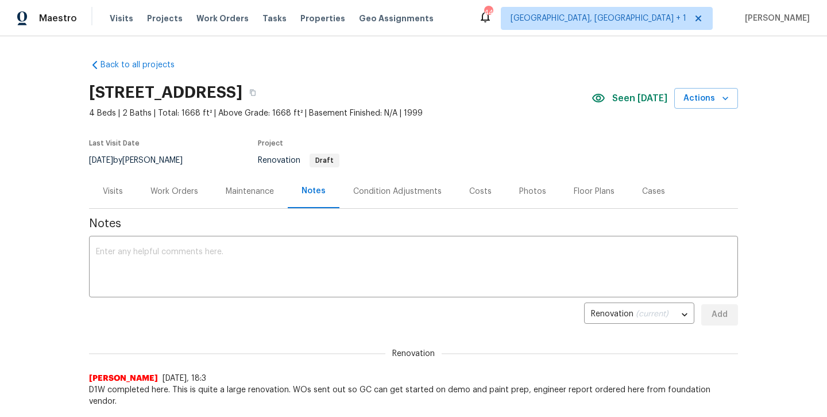
click at [161, 194] on div "Work Orders" at bounding box center [175, 191] width 48 height 11
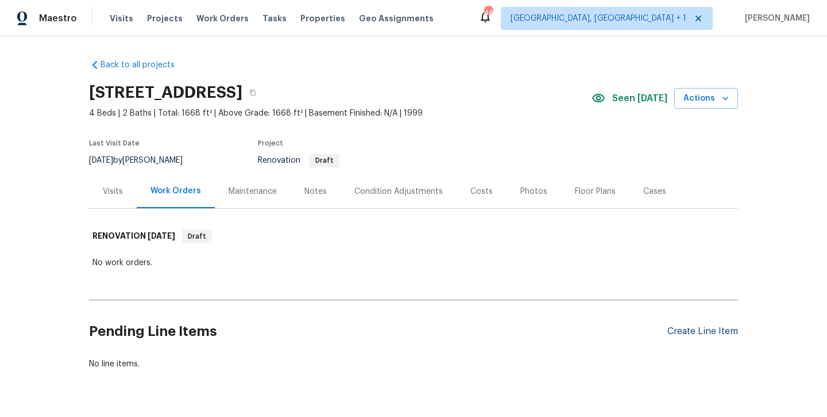
click at [692, 330] on div "Create Line Item" at bounding box center [703, 331] width 71 height 11
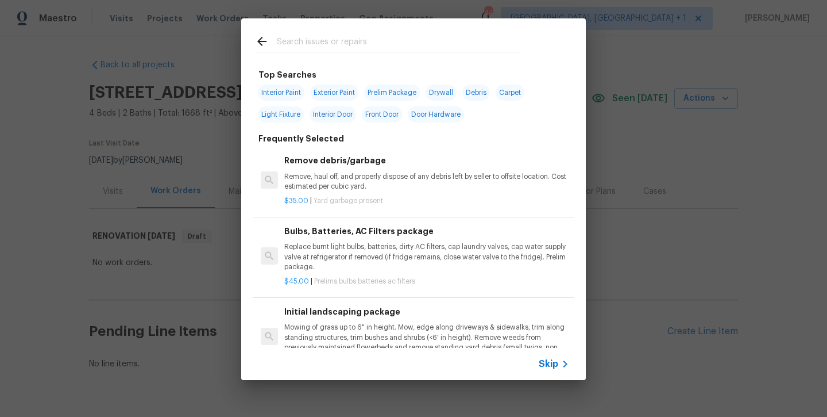
click at [289, 38] on input "text" at bounding box center [399, 42] width 244 height 17
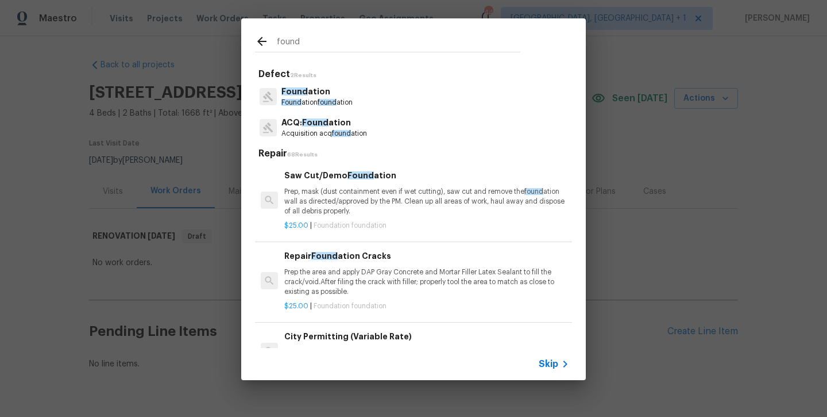
type input "found"
click at [318, 74] on h5 "Defect 2 Results" at bounding box center [416, 74] width 314 height 12
click at [313, 95] on p "Found ation" at bounding box center [317, 92] width 71 height 12
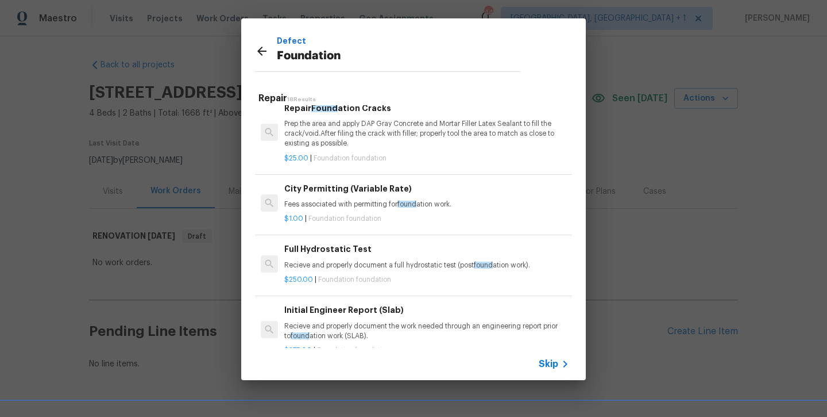
scroll to position [184, 0]
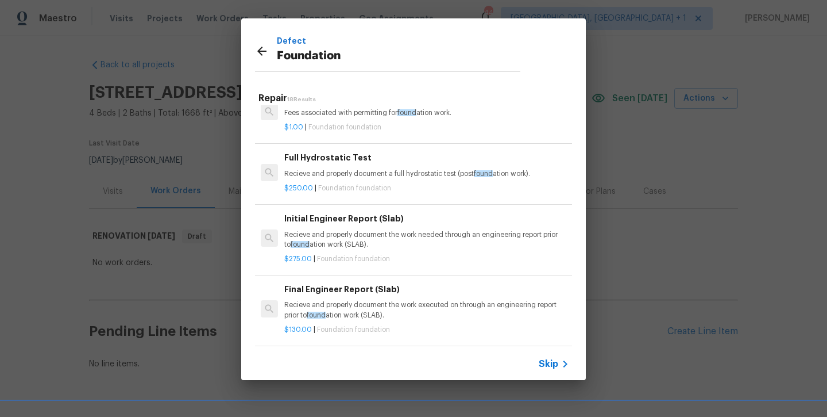
click at [364, 240] on p "Recieve and properly document the work needed through an engineering report pri…" at bounding box center [426, 240] width 285 height 20
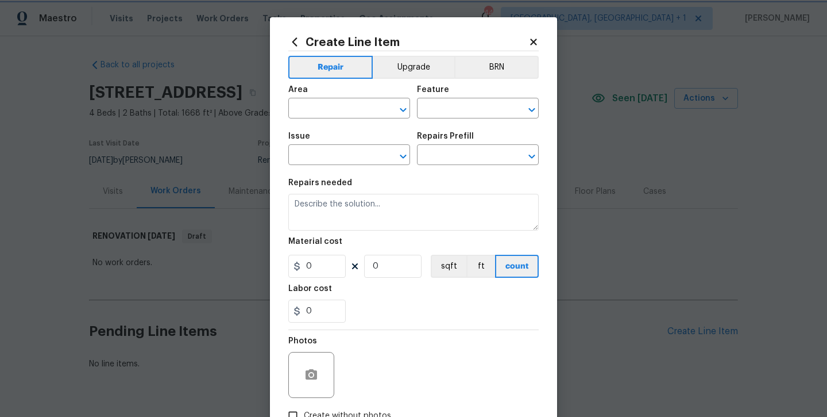
type input "Foundation"
type input "Initial Engineer Report (Slab) $275.00"
type textarea "Recieve and properly document the work needed through an engineering report pri…"
type input "275"
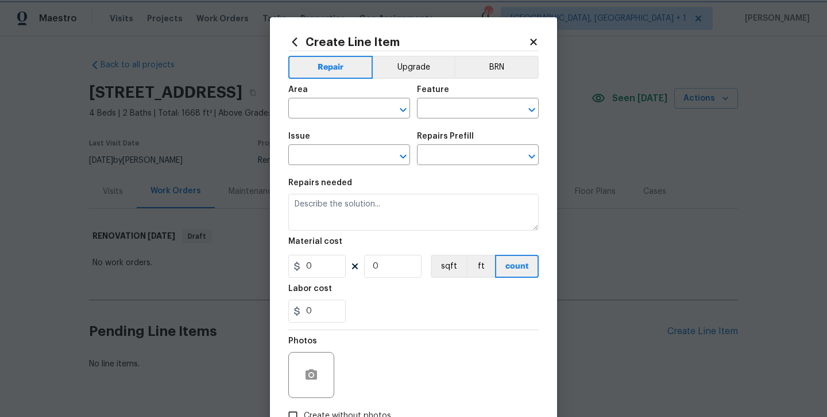
type input "1"
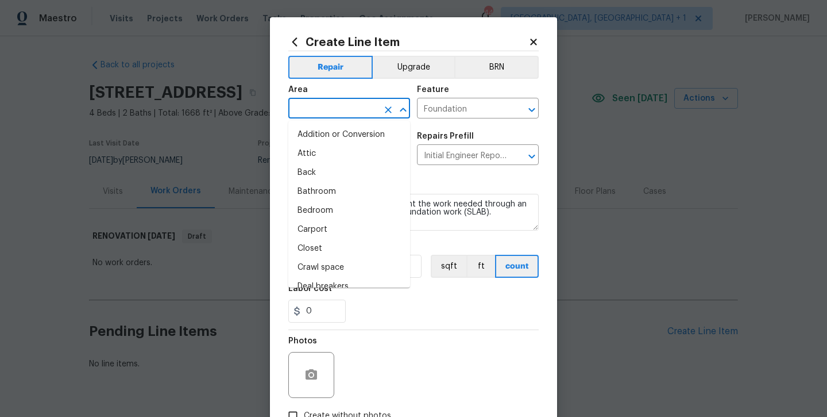
click at [327, 101] on input "text" at bounding box center [333, 110] width 90 height 18
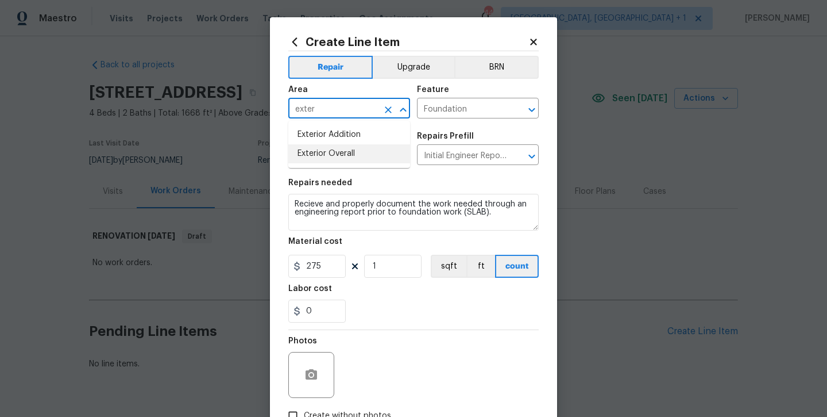
click at [343, 145] on li "Exterior Overall" at bounding box center [349, 153] width 122 height 19
type input "Exterior Overall"
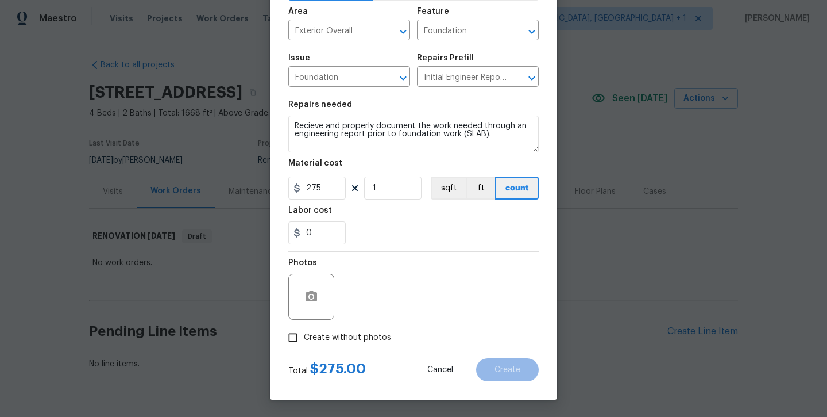
click at [334, 333] on span "Create without photos" at bounding box center [347, 337] width 87 height 12
click at [304, 333] on input "Create without photos" at bounding box center [293, 337] width 22 height 22
checkbox input "true"
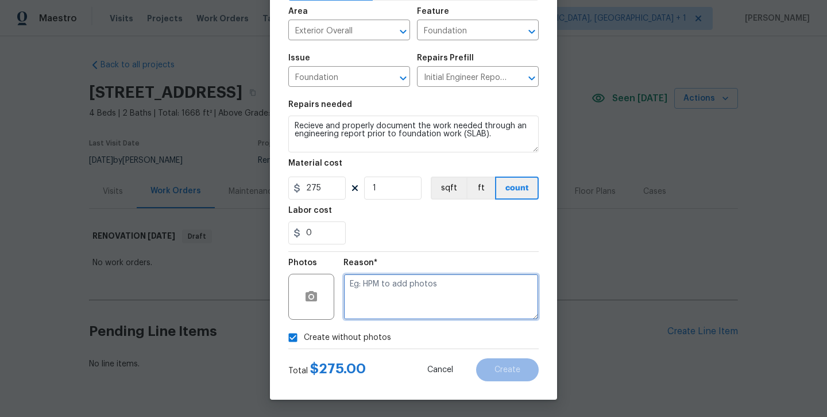
click at [379, 296] on textarea at bounding box center [441, 296] width 195 height 46
type textarea "will add later"
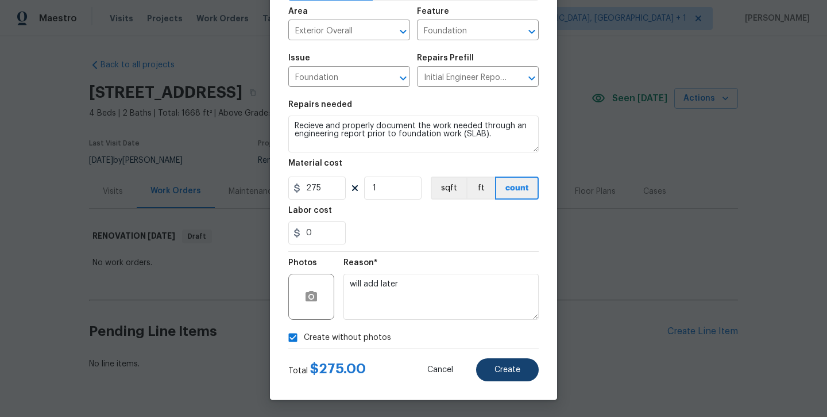
click at [523, 373] on button "Create" at bounding box center [507, 369] width 63 height 23
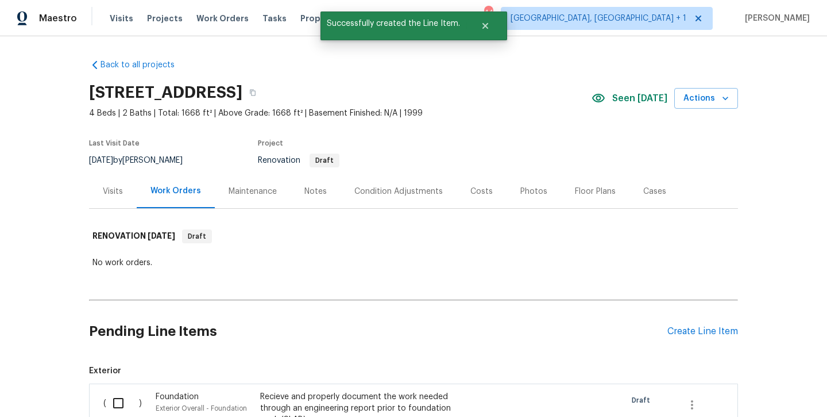
click at [121, 393] on input "checkbox" at bounding box center [122, 403] width 33 height 24
checkbox input "true"
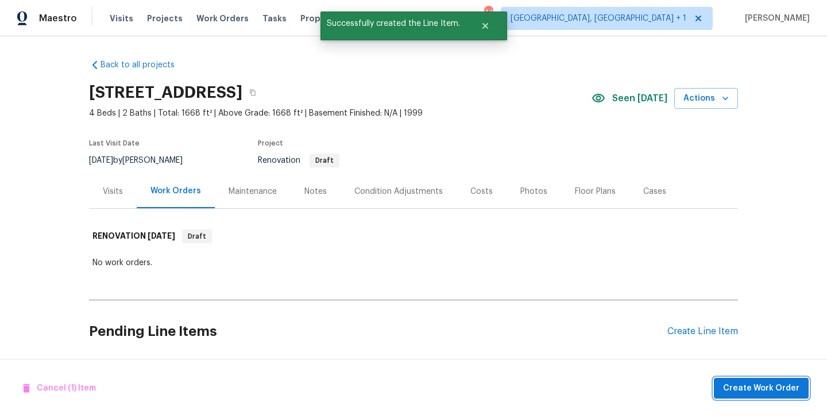
click at [739, 386] on span "Create Work Order" at bounding box center [761, 388] width 76 height 14
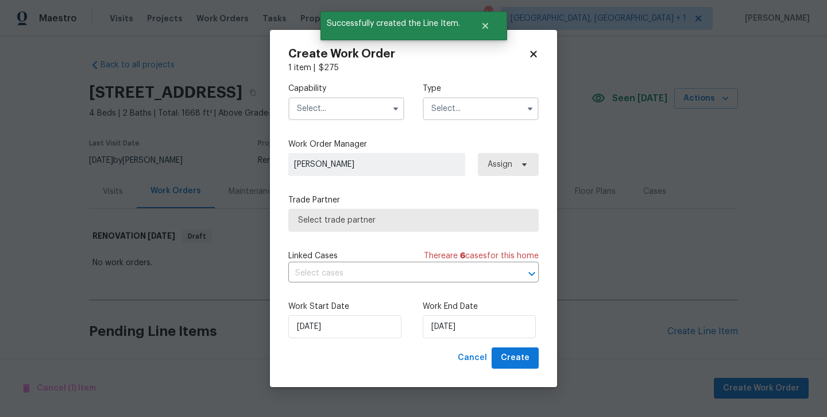
click at [325, 115] on input "text" at bounding box center [346, 108] width 116 height 23
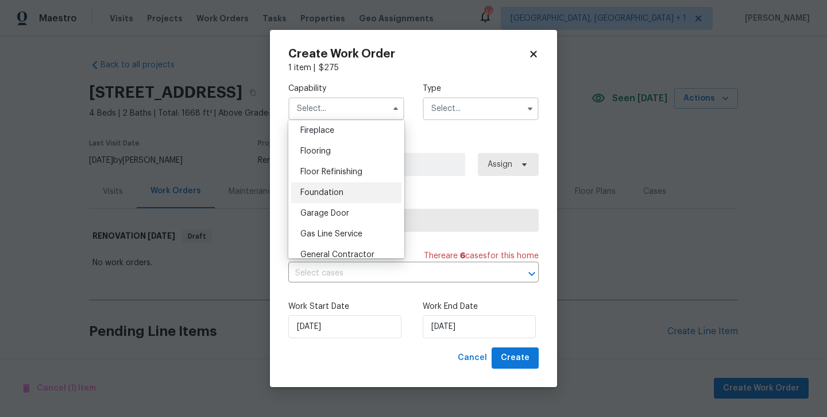
scroll to position [427, 0]
click at [324, 185] on div "Foundation" at bounding box center [346, 193] width 110 height 21
type input "Foundation"
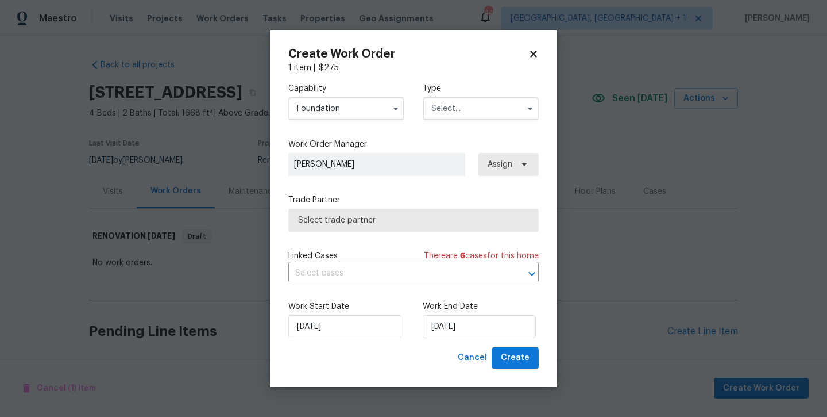
click at [480, 103] on input "text" at bounding box center [481, 108] width 116 height 23
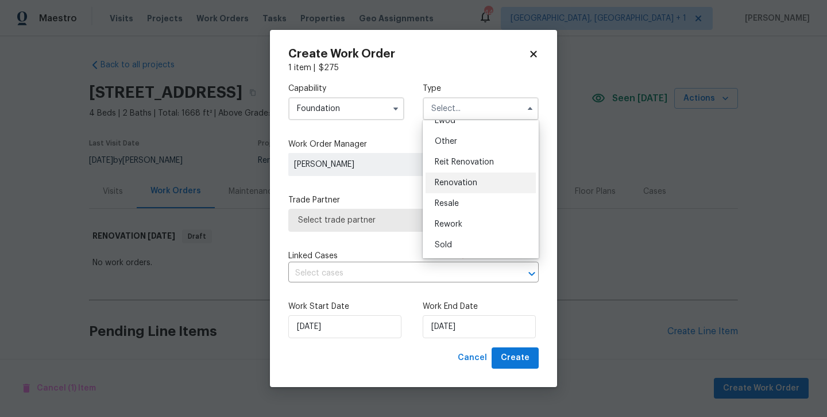
scroll to position [137, 0]
click at [469, 184] on span "Renovation" at bounding box center [456, 183] width 43 height 8
type input "Renovation"
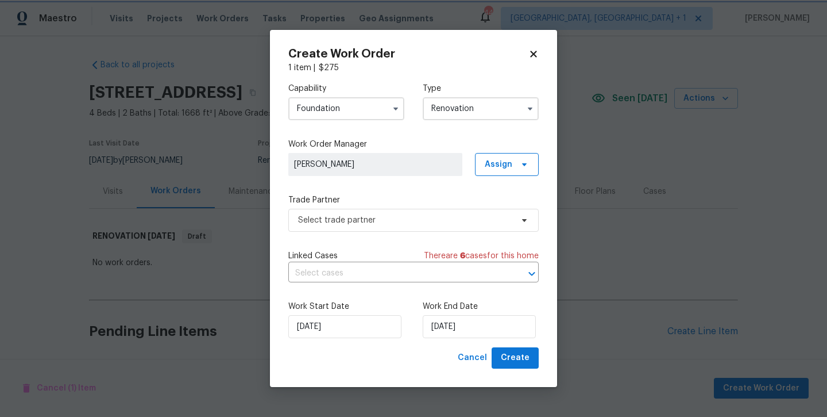
scroll to position [0, 0]
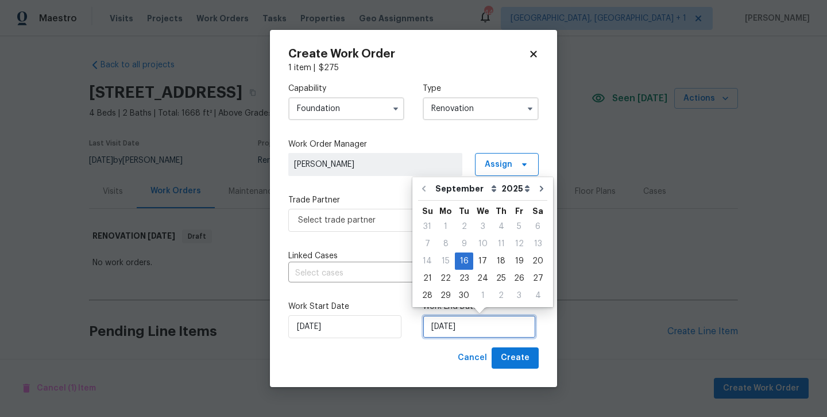
click at [471, 317] on input "[DATE]" at bounding box center [479, 326] width 113 height 23
click at [503, 294] on div "2" at bounding box center [501, 295] width 18 height 16
type input "10/2/2025"
select select "9"
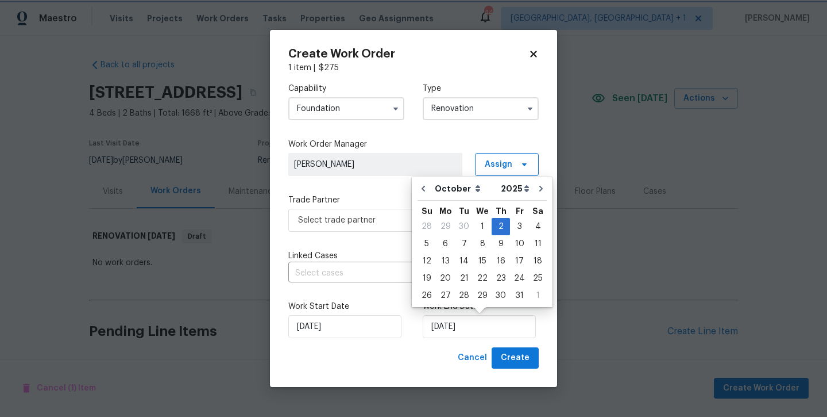
click at [371, 354] on div "Cancel Create" at bounding box center [413, 357] width 250 height 21
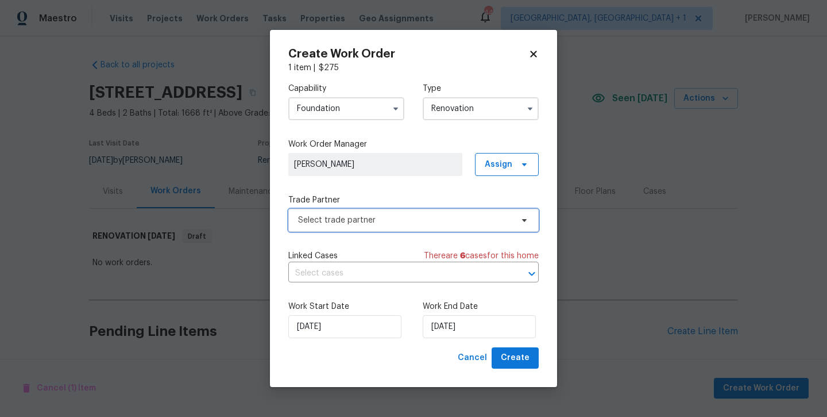
click at [347, 219] on span "Select trade partner" at bounding box center [405, 219] width 214 height 11
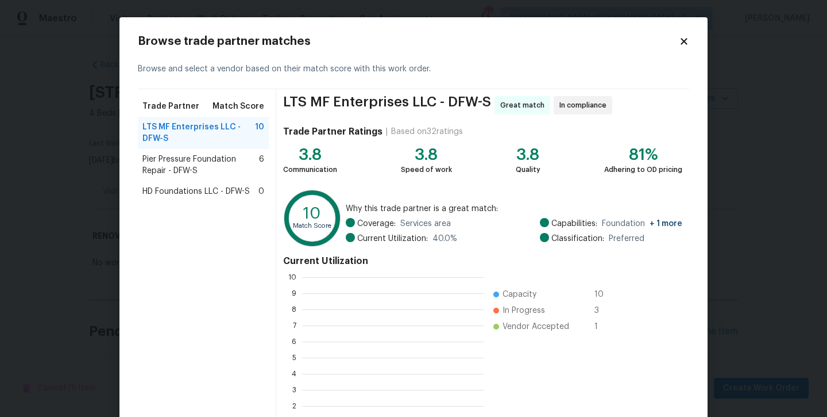
scroll to position [161, 182]
click at [168, 167] on span "Pier Pressure Foundation Repair - DFW-S" at bounding box center [200, 164] width 117 height 23
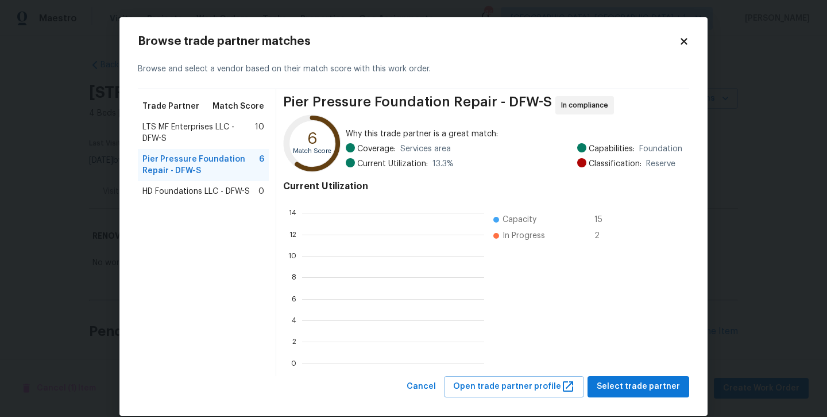
scroll to position [1, 1]
click at [620, 394] on button "Select trade partner" at bounding box center [639, 386] width 102 height 21
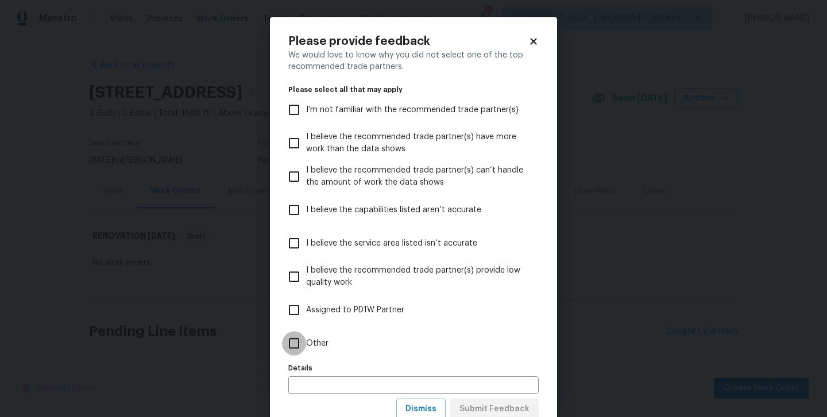
click at [294, 345] on input "Other" at bounding box center [294, 343] width 24 height 24
checkbox input "true"
click at [522, 410] on span "Submit Feedback" at bounding box center [495, 409] width 70 height 14
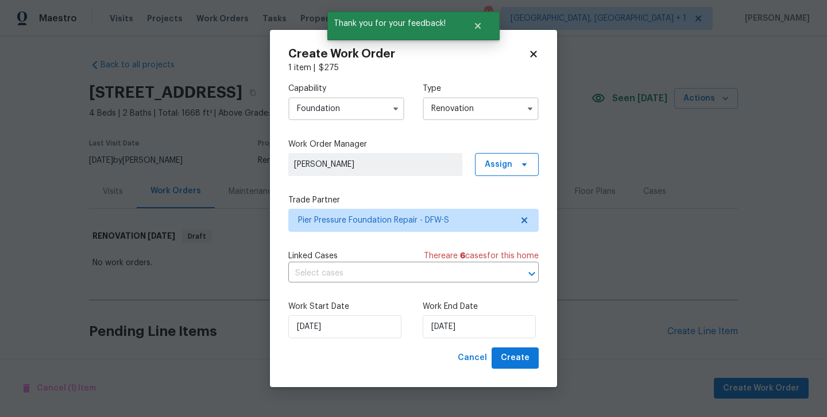
click at [526, 374] on div "Create Work Order 1 item | $ 275 Capability Foundation Type Renovation Work Ord…" at bounding box center [413, 208] width 287 height 357
click at [517, 359] on span "Create" at bounding box center [515, 357] width 29 height 14
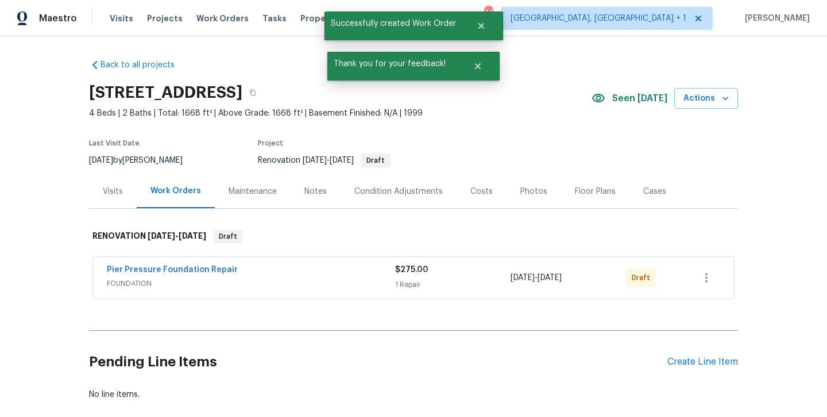
click at [723, 277] on div "Pier Pressure Foundation Repair FOUNDATION $275.00 1 Repair 9/16/2025 - 10/2/20…" at bounding box center [413, 277] width 641 height 41
click at [704, 277] on icon "button" at bounding box center [707, 278] width 14 height 14
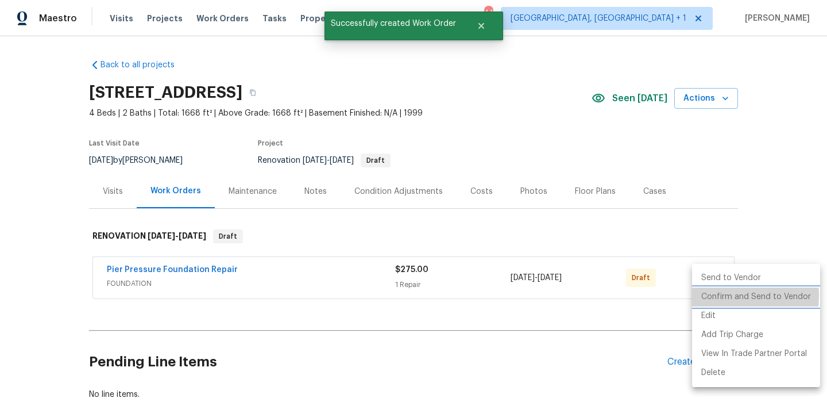
click at [707, 295] on li "Confirm and Send to Vendor" at bounding box center [756, 296] width 128 height 19
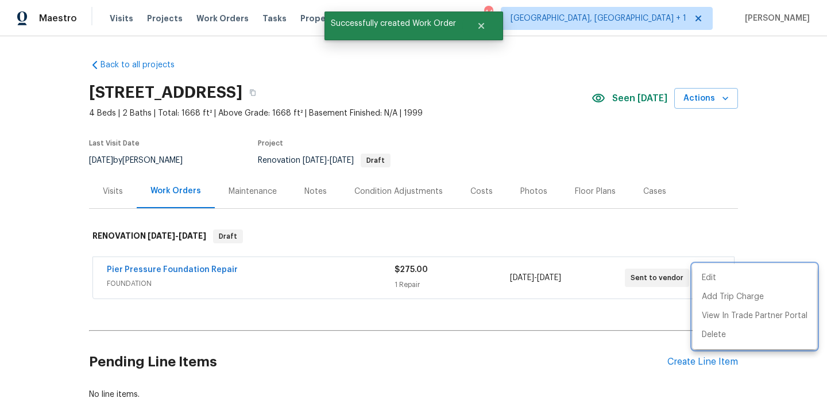
click at [134, 265] on div at bounding box center [413, 208] width 827 height 417
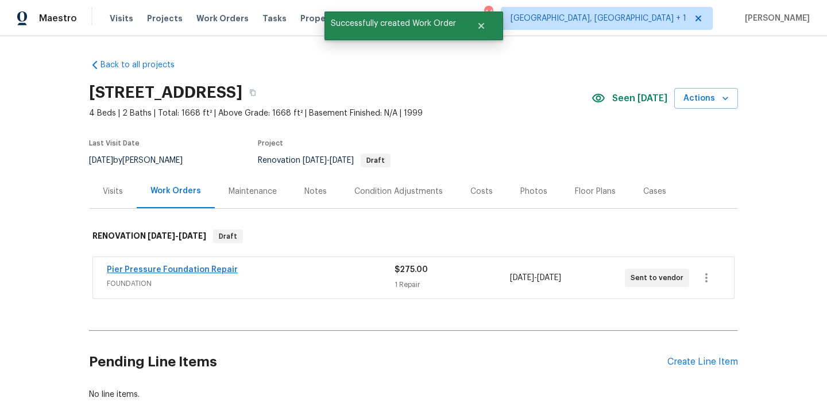
click at [134, 267] on link "Pier Pressure Foundation Repair" at bounding box center [172, 269] width 131 height 8
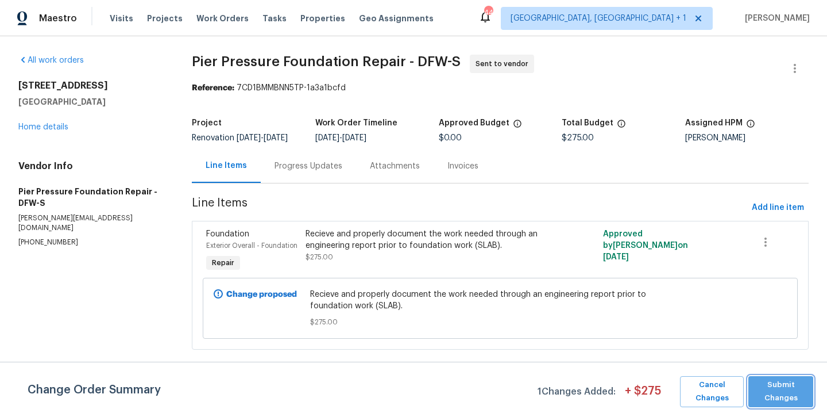
click at [772, 402] on span "Submit Changes" at bounding box center [780, 391] width 53 height 26
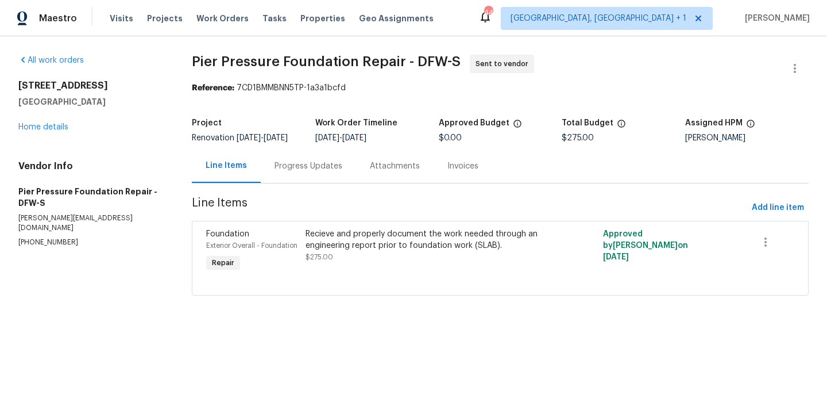
click at [300, 172] on div "Progress Updates" at bounding box center [309, 165] width 68 height 11
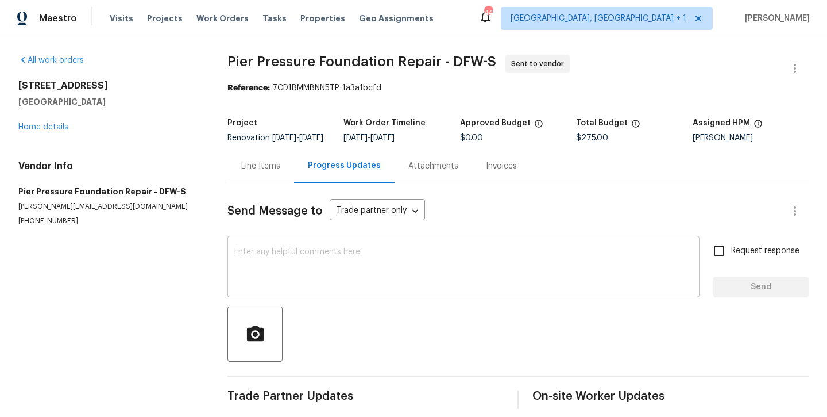
click at [307, 286] on textarea at bounding box center [463, 268] width 458 height 40
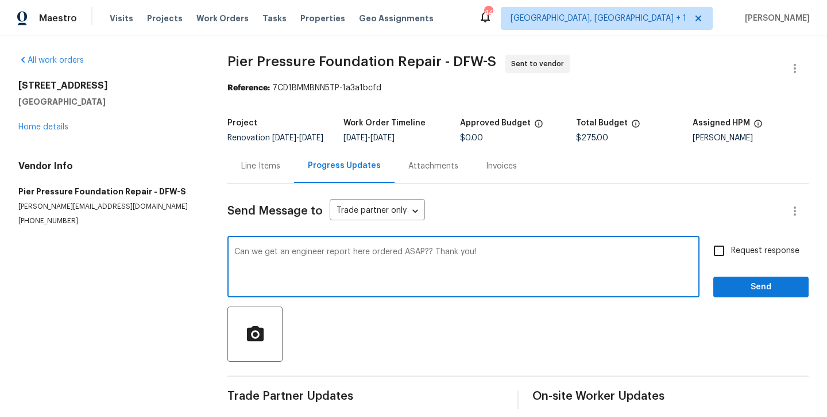
type textarea "Can we get an engineer report here ordered ASAP?? Thank you!"
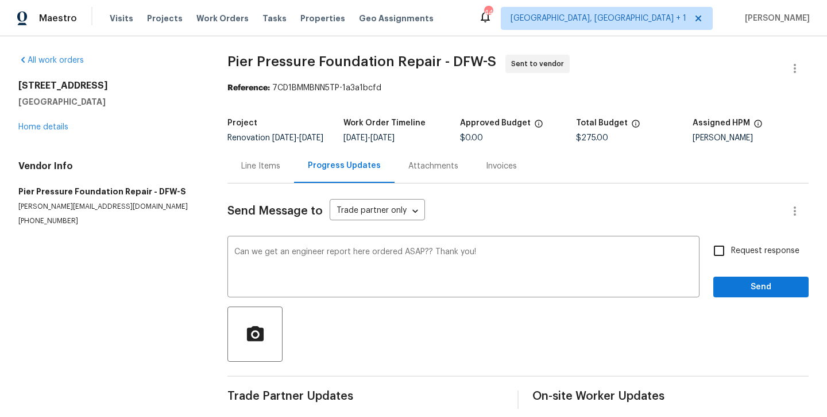
click at [762, 257] on span "Request response" at bounding box center [765, 251] width 68 height 12
click at [731, 258] on input "Request response" at bounding box center [719, 250] width 24 height 24
checkbox input "true"
click at [762, 294] on span "Send" at bounding box center [761, 287] width 77 height 14
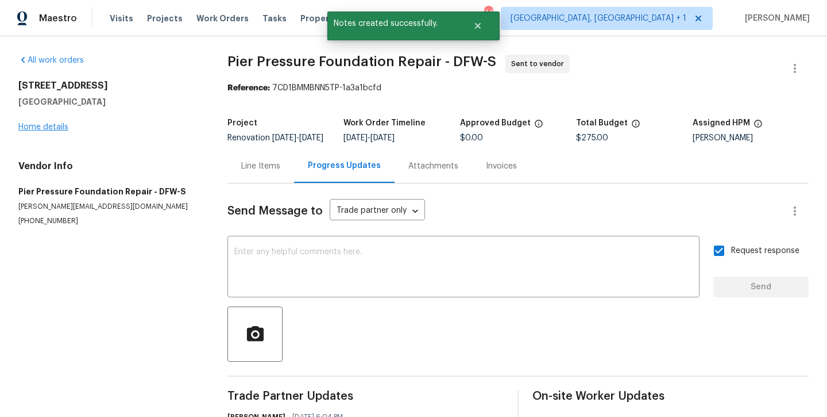
click at [39, 125] on link "Home details" at bounding box center [43, 127] width 50 height 8
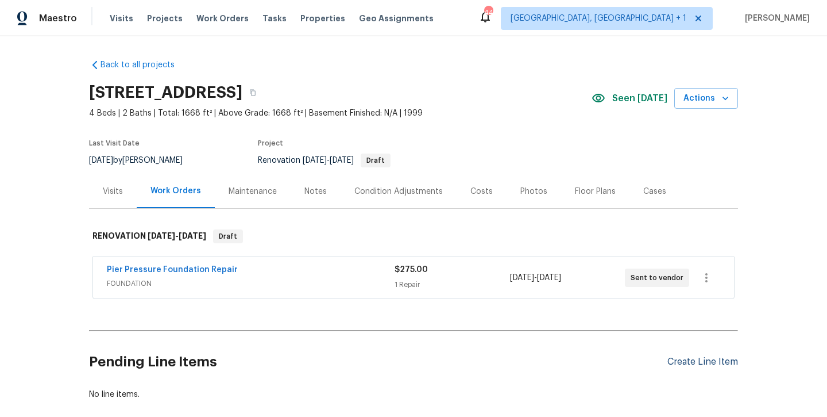
click at [686, 363] on div "Create Line Item" at bounding box center [703, 361] width 71 height 11
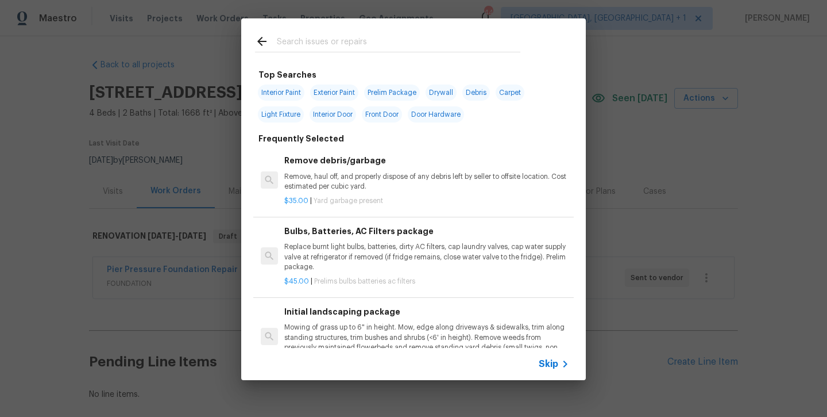
click at [298, 45] on input "text" at bounding box center [399, 42] width 244 height 17
click at [172, 338] on div "Top Searches Interior Paint Exterior Paint Prelim Package Drywall Debris Carpet…" at bounding box center [413, 199] width 827 height 398
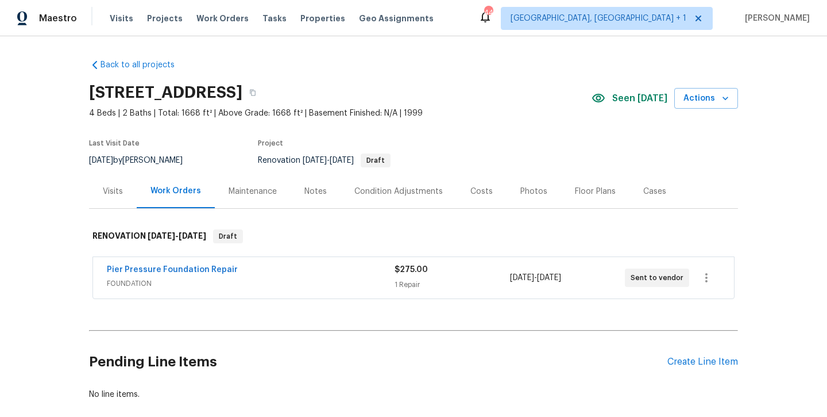
click at [384, 195] on div "Condition Adjustments" at bounding box center [398, 191] width 88 height 11
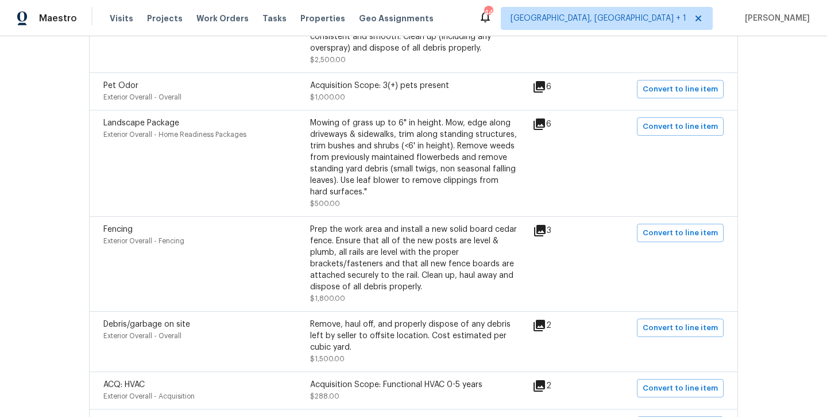
scroll to position [870, 0]
click at [677, 121] on span "Convert to line item" at bounding box center [680, 127] width 75 height 13
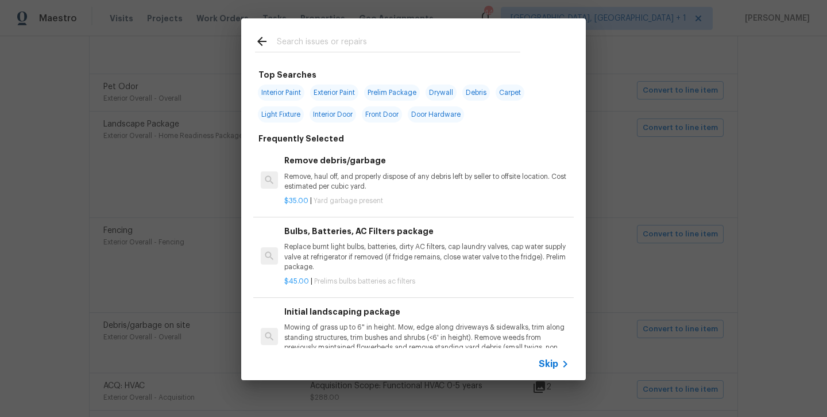
click at [543, 358] on span "Skip" at bounding box center [549, 363] width 20 height 11
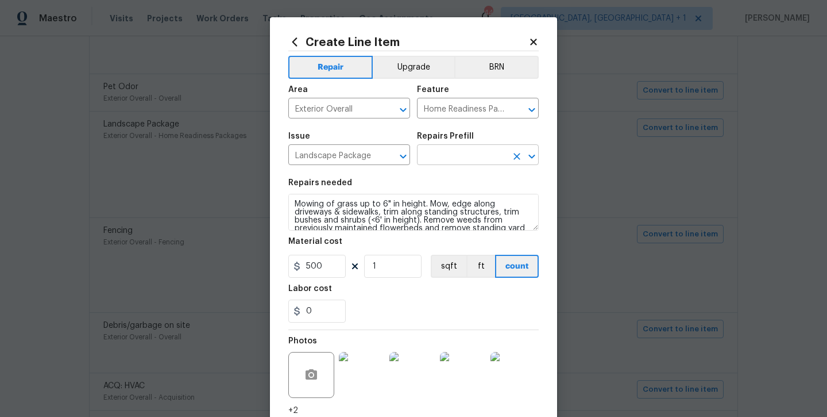
click at [471, 152] on input "text" at bounding box center [462, 156] width 90 height 18
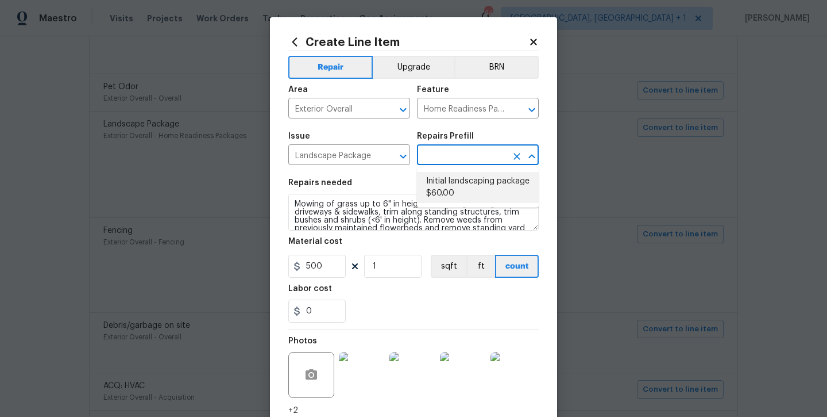
click at [444, 195] on li "Initial landscaping package $60.00" at bounding box center [478, 187] width 122 height 31
type input "Initial landscaping package $60.00"
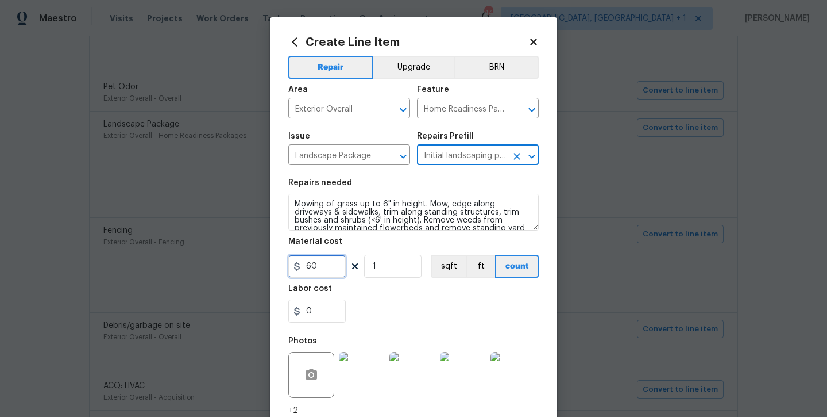
click at [315, 272] on input "60" at bounding box center [316, 266] width 57 height 23
type input "500"
click at [357, 311] on div "0" at bounding box center [413, 310] width 250 height 23
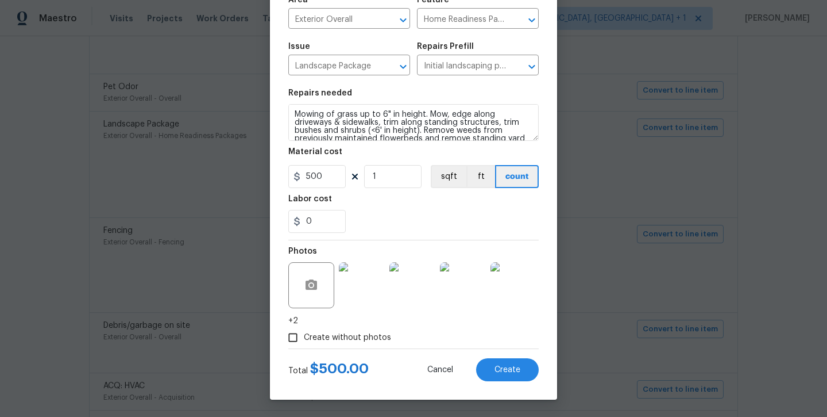
click at [342, 341] on span "Create without photos" at bounding box center [347, 337] width 87 height 12
click at [304, 341] on input "Create without photos" at bounding box center [293, 337] width 22 height 22
click at [353, 338] on span "Create without photos" at bounding box center [347, 337] width 87 height 12
click at [304, 338] on input "Create without photos" at bounding box center [293, 337] width 22 height 22
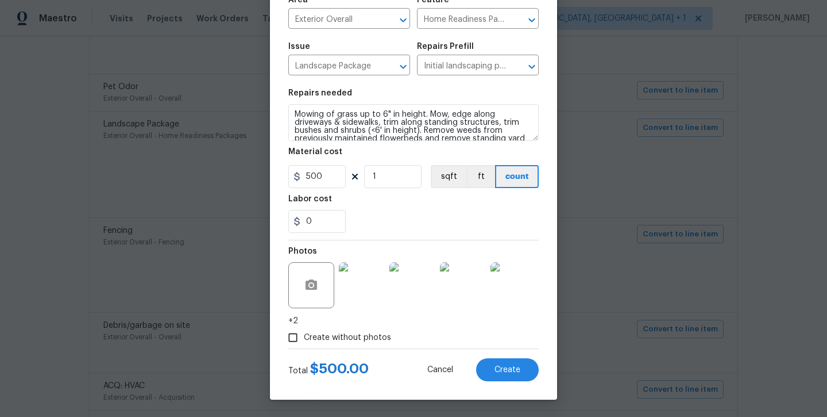
click at [355, 333] on span "Create without photos" at bounding box center [347, 337] width 87 height 12
click at [304, 333] on input "Create without photos" at bounding box center [293, 337] width 22 height 22
checkbox input "false"
click at [511, 365] on span "Create" at bounding box center [508, 369] width 26 height 9
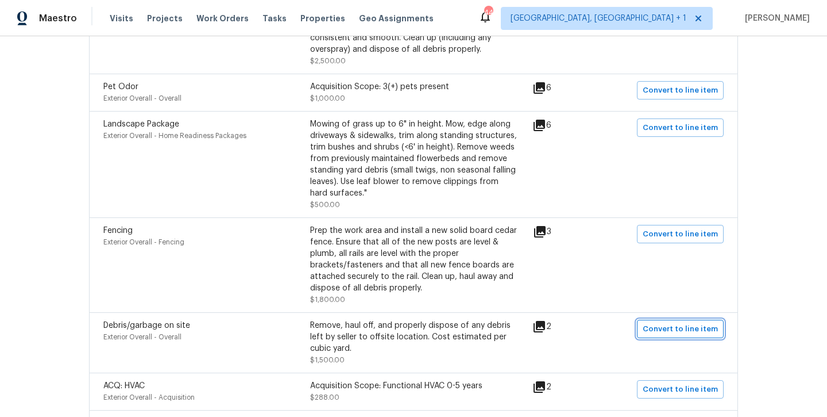
click at [654, 322] on span "Convert to line item" at bounding box center [680, 328] width 75 height 13
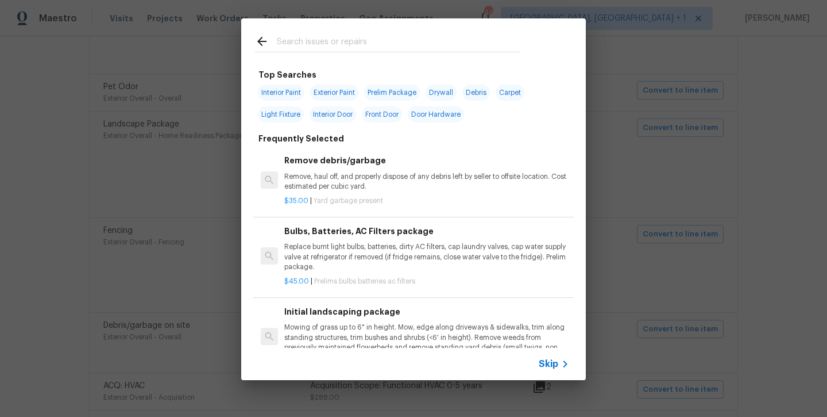
click at [549, 364] on span "Skip" at bounding box center [549, 363] width 20 height 11
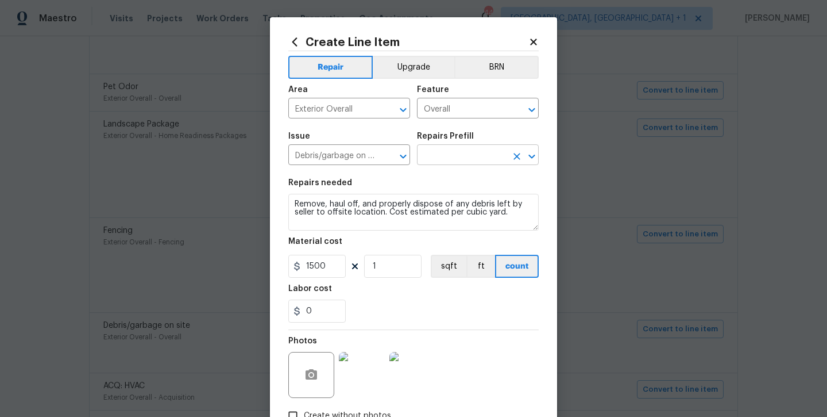
click at [436, 160] on input "text" at bounding box center [462, 156] width 90 height 18
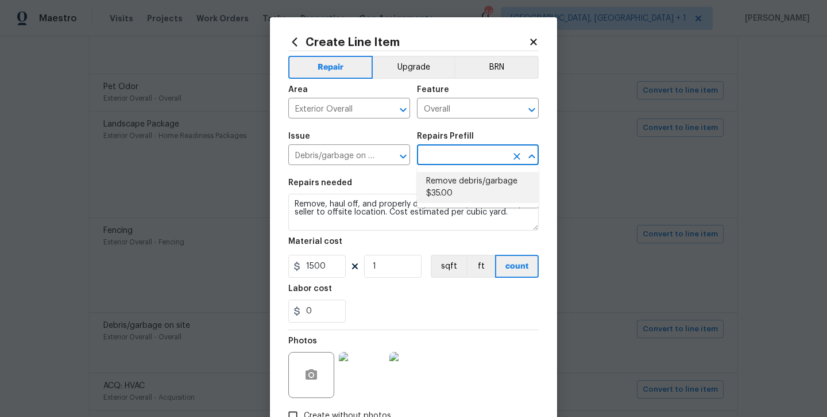
click at [433, 176] on li "Remove debris/garbage $35.00" at bounding box center [478, 187] width 122 height 31
type input "Remove debris/garbage $35.00"
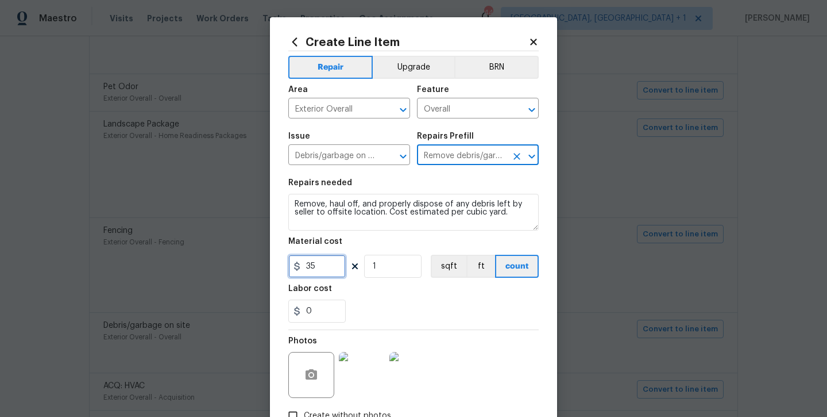
click at [331, 263] on input "35" at bounding box center [316, 266] width 57 height 23
type input "1500"
click at [410, 344] on div "Photos" at bounding box center [413, 367] width 250 height 75
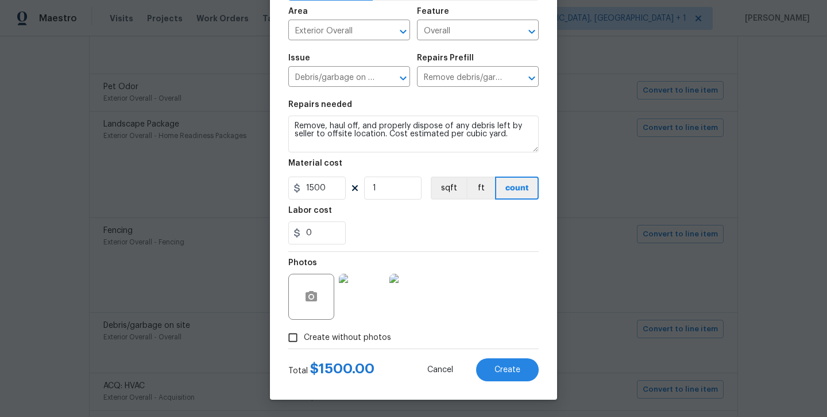
scroll to position [78, 0]
click at [511, 368] on span "Create" at bounding box center [508, 369] width 26 height 9
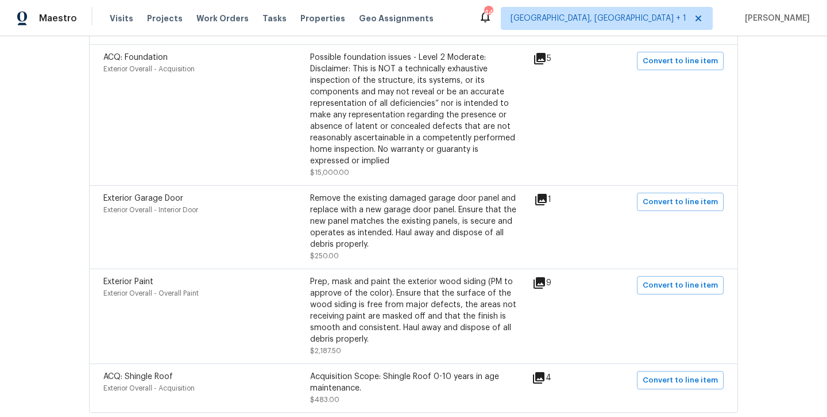
scroll to position [1234, 0]
click at [697, 280] on span "Convert to line item" at bounding box center [680, 286] width 75 height 13
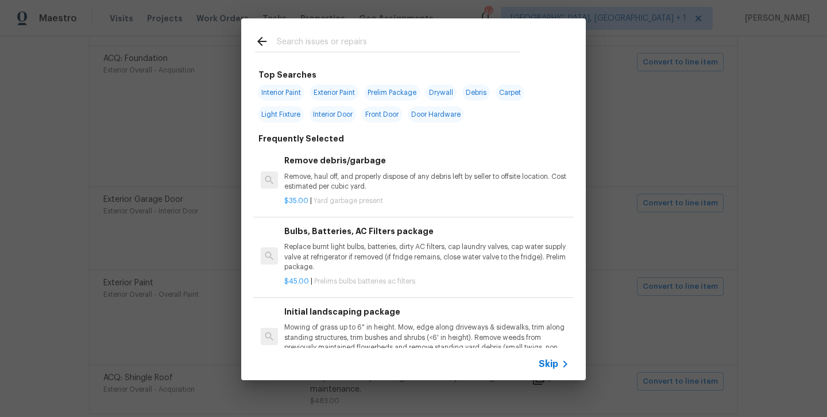
click at [552, 363] on span "Skip" at bounding box center [549, 363] width 20 height 11
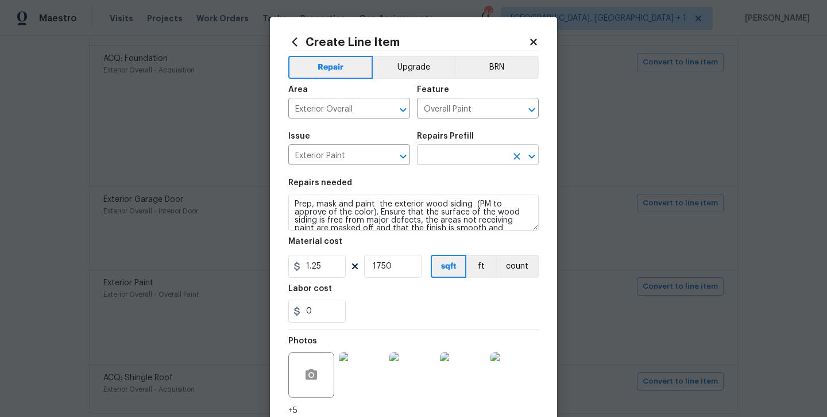
click at [449, 150] on input "text" at bounding box center [462, 156] width 90 height 18
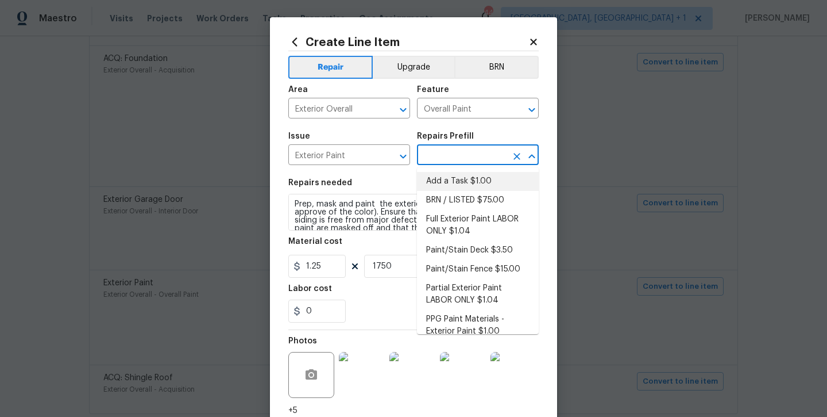
click at [447, 173] on li "Add a Task $1.00" at bounding box center [478, 181] width 122 height 19
type input "Add a Task $1.00"
type textarea "HPM to detail"
type input "Add a Task $1.00"
type input "1"
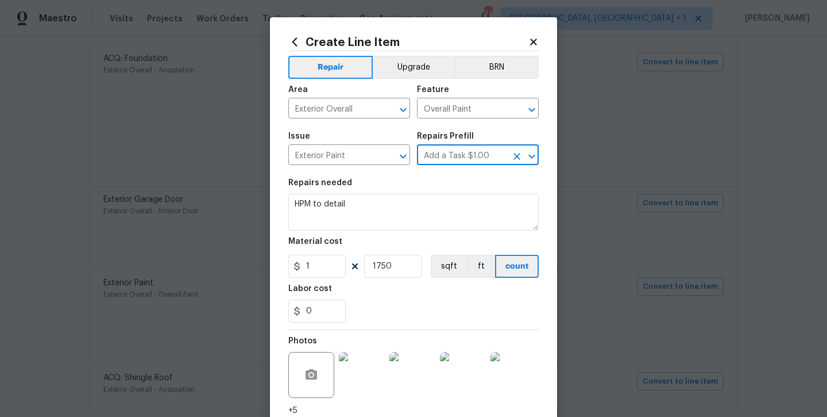
click at [519, 157] on icon "Clear" at bounding box center [517, 156] width 7 height 7
click at [532, 160] on icon "Open" at bounding box center [532, 156] width 14 height 14
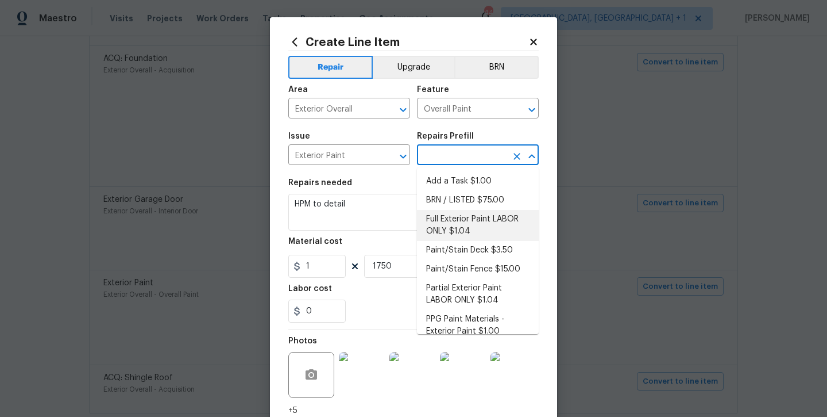
click at [513, 215] on li "Full Exterior Paint LABOR ONLY $1.04" at bounding box center [478, 225] width 122 height 31
type input "Full Exterior Paint LABOR ONLY $1.04"
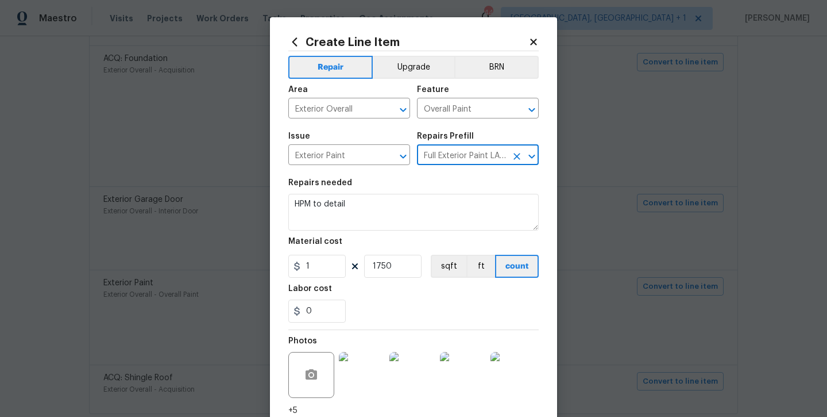
type textarea "Full Exterior Paint - Prep, mask and paint the exterior of the home. Ensure tha…"
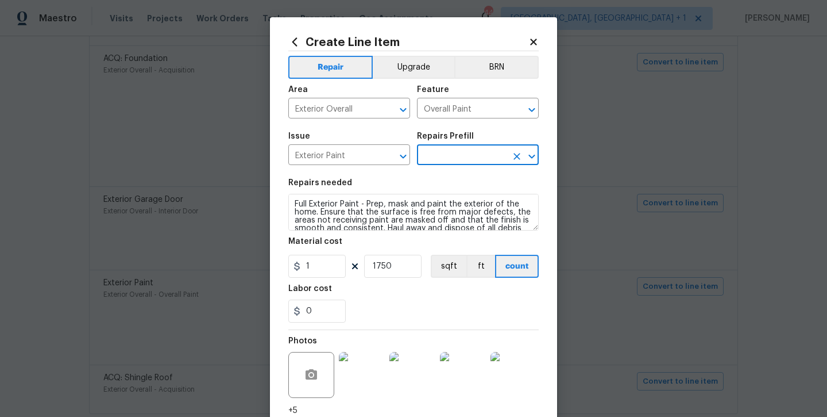
type input "Full Exterior Paint LABOR ONLY $1.04"
type input "1.04"
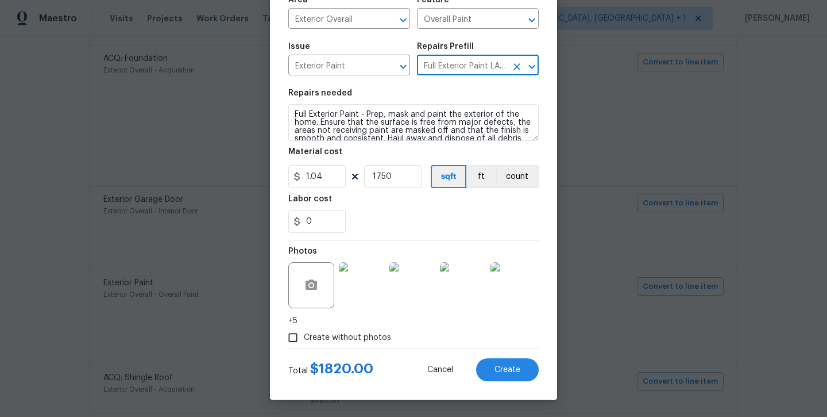
scroll to position [90, 0]
click at [358, 339] on span "Create without photos" at bounding box center [347, 337] width 87 height 12
click at [304, 339] on input "Create without photos" at bounding box center [293, 337] width 22 height 22
checkbox input "false"
click at [507, 365] on span "Create" at bounding box center [508, 369] width 26 height 9
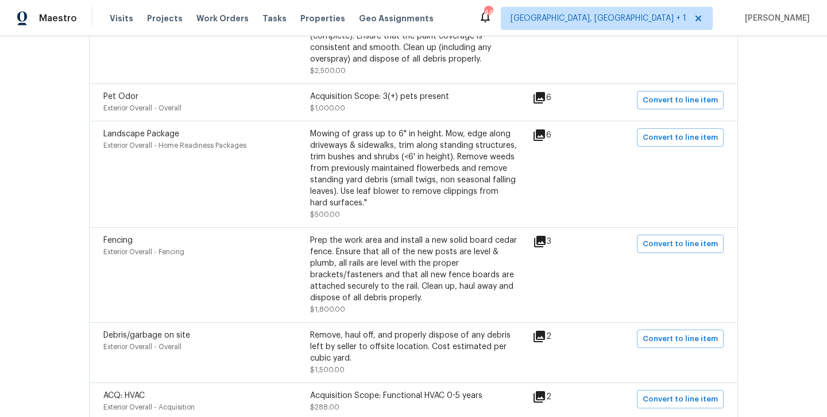
scroll to position [847, 0]
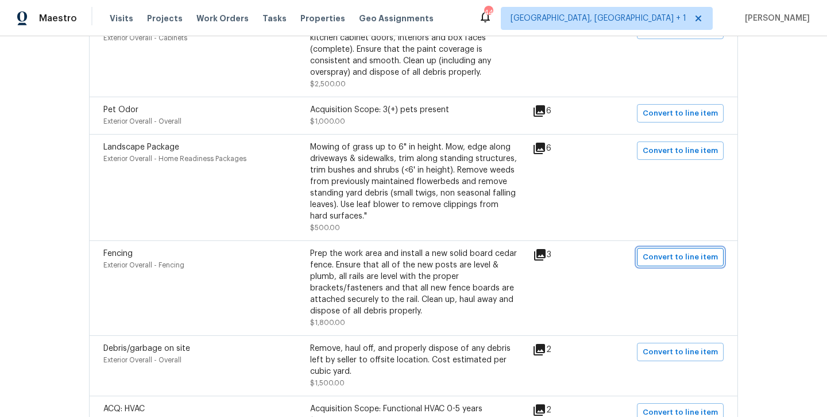
click at [670, 250] on span "Convert to line item" at bounding box center [680, 256] width 75 height 13
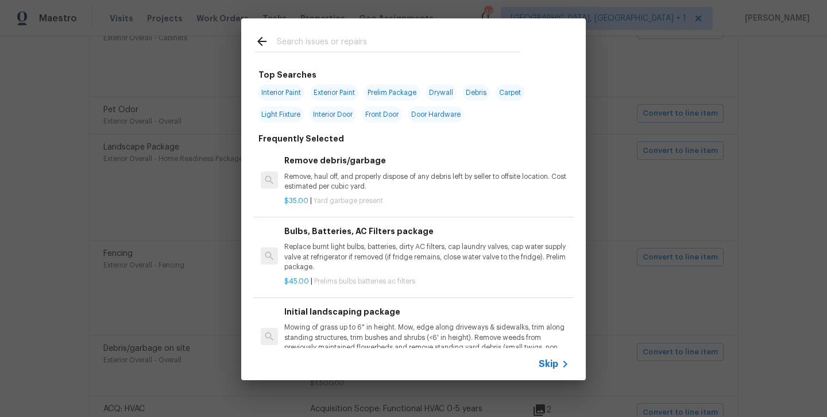
click at [553, 363] on span "Skip" at bounding box center [549, 363] width 20 height 11
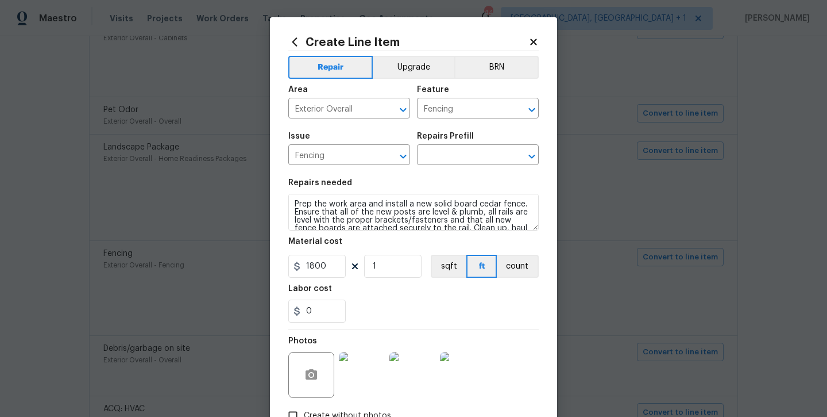
click at [456, 146] on div "Repairs Prefill" at bounding box center [478, 139] width 122 height 15
click at [454, 154] on input "text" at bounding box center [462, 156] width 90 height 18
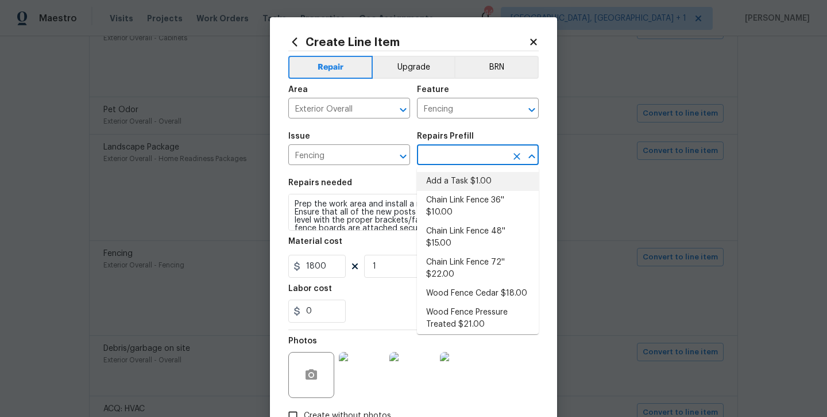
click at [448, 179] on li "Add a Task $1.00" at bounding box center [478, 181] width 122 height 19
type input "Add a Task $1.00"
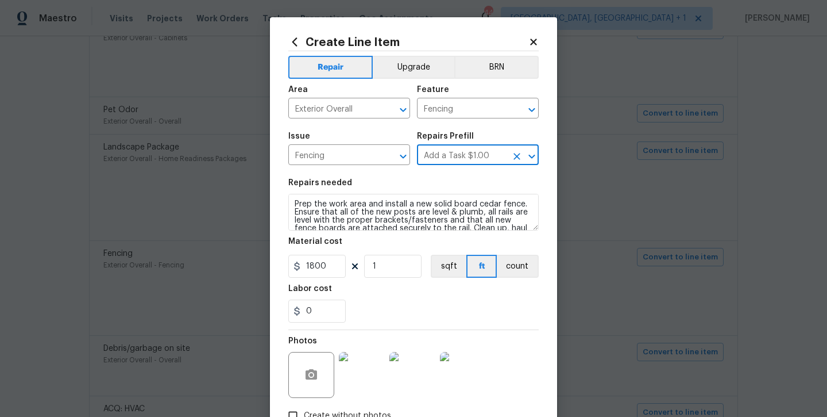
type textarea "HPM to detail"
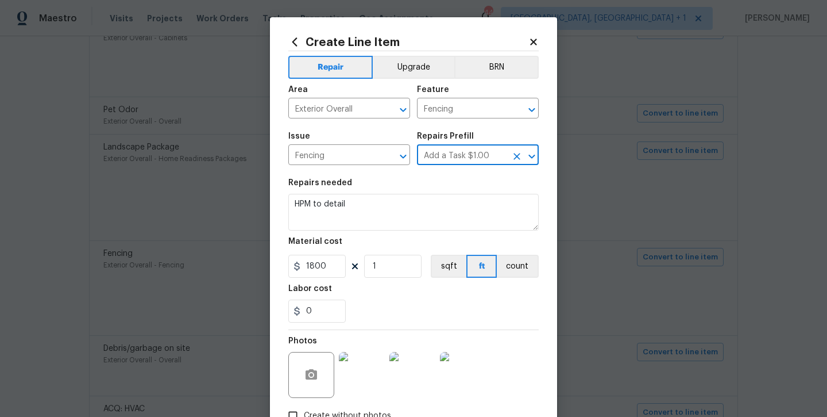
type input "1"
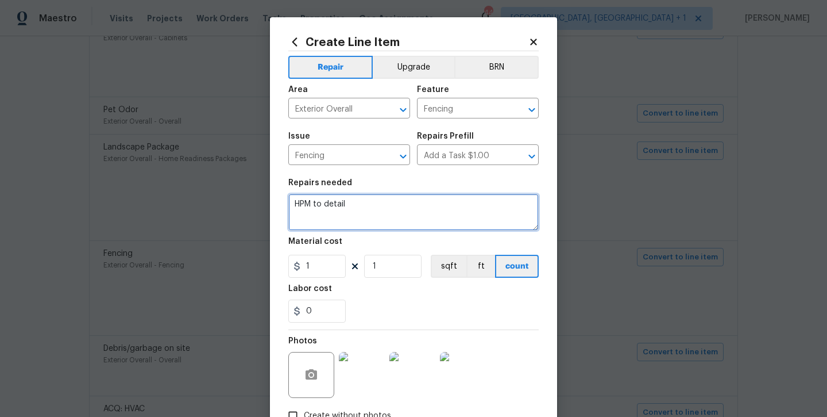
click at [399, 213] on textarea "HPM to detail" at bounding box center [413, 212] width 250 height 37
type textarea "HPM to detail -- fix damaged fence area on right side of home"
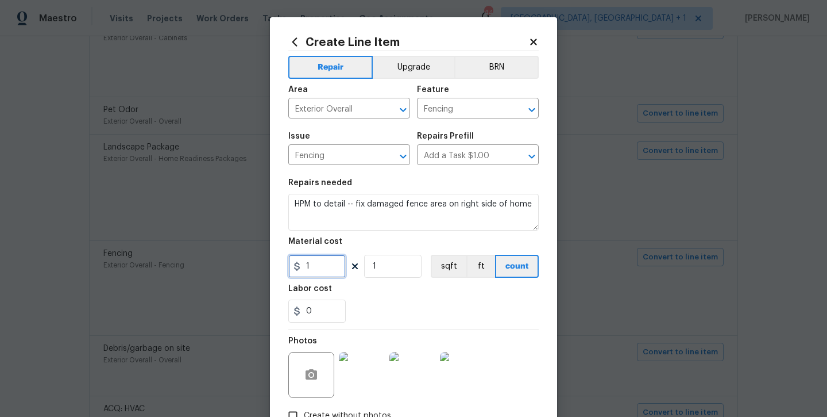
click at [319, 267] on input "1" at bounding box center [316, 266] width 57 height 23
type input "1000"
click at [368, 280] on section "Repairs needed HPM to detail -- fix damaged fence area on right side of home Ma…" at bounding box center [413, 250] width 250 height 157
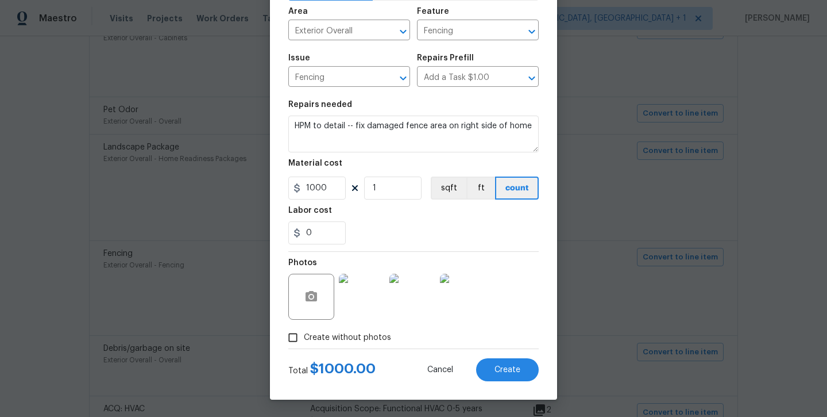
scroll to position [78, 0]
click at [529, 129] on textarea "HPM to detail -- fix damaged fence area on right side of home" at bounding box center [413, 133] width 250 height 37
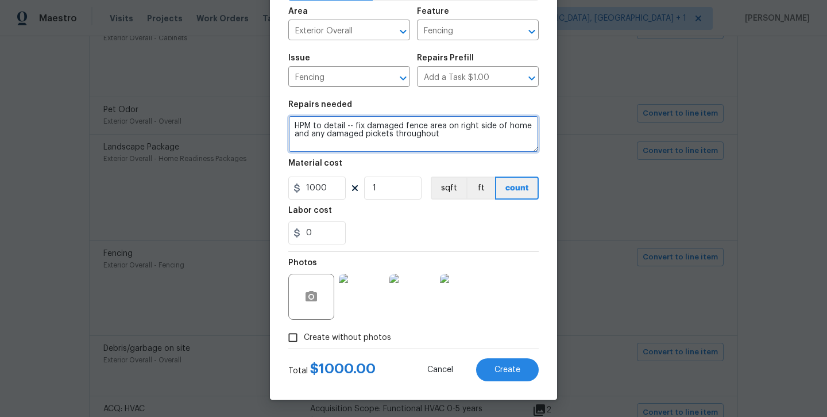
type textarea "HPM to detail -- fix damaged fence area on right side of home and any damaged p…"
click at [520, 354] on div "Total $ 1000.00 Cancel Create" at bounding box center [413, 365] width 250 height 32
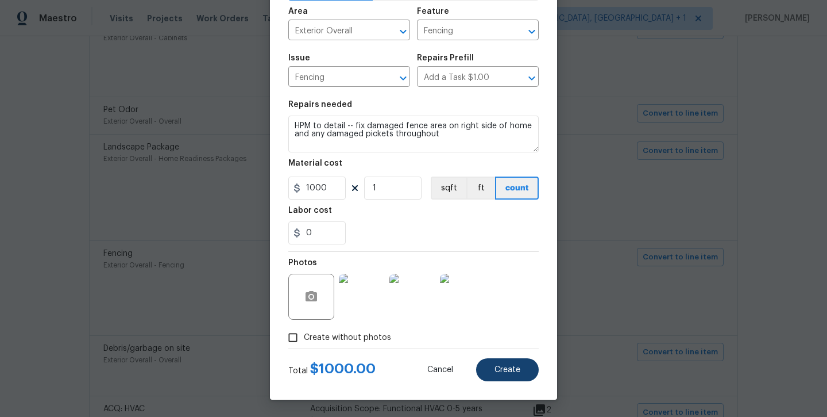
click at [518, 365] on span "Create" at bounding box center [508, 369] width 26 height 9
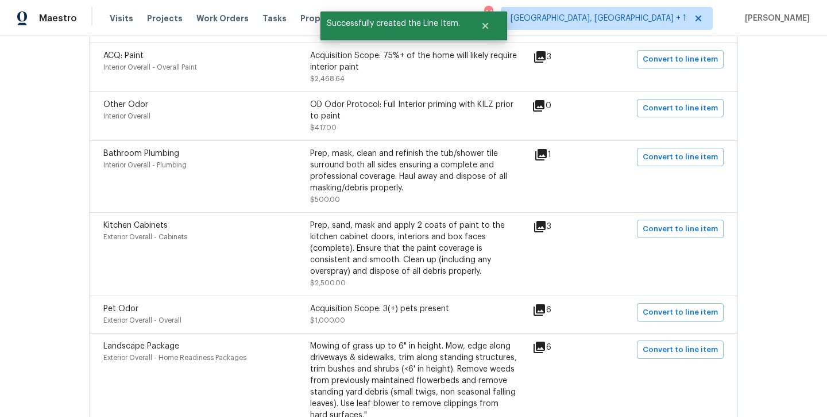
scroll to position [627, 0]
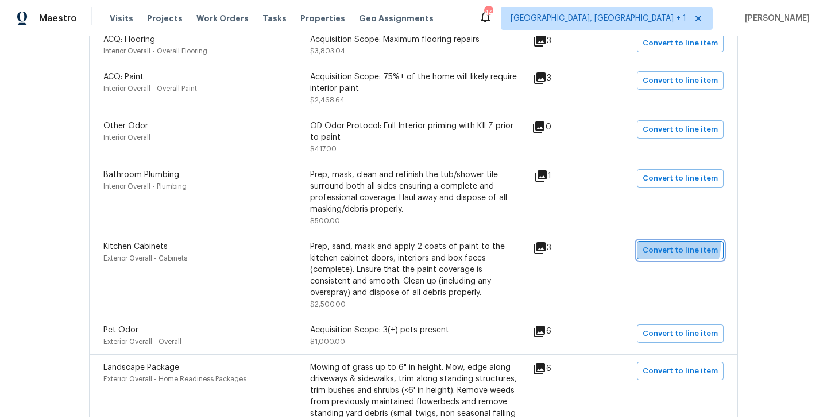
click at [679, 244] on span "Convert to line item" at bounding box center [680, 250] width 75 height 13
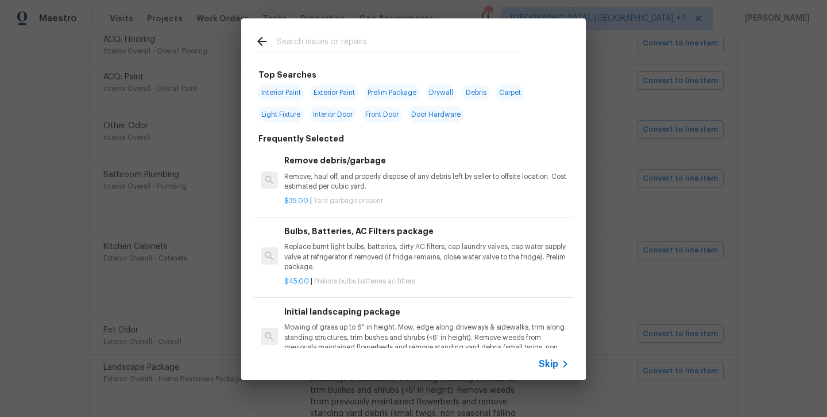
click at [554, 366] on span "Skip" at bounding box center [549, 363] width 20 height 11
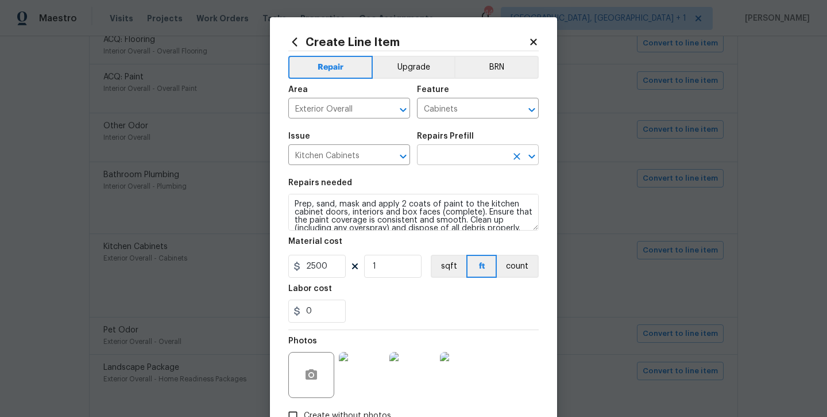
click at [489, 161] on input "text" at bounding box center [462, 156] width 90 height 18
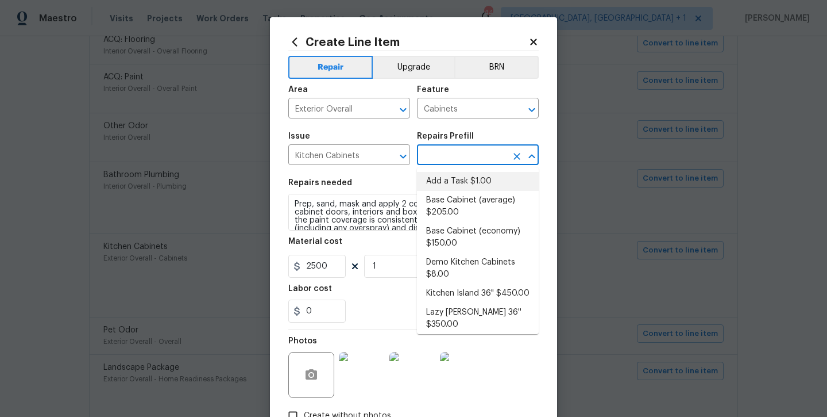
click at [471, 181] on li "Add a Task $1.00" at bounding box center [478, 181] width 122 height 19
type input "Add a Task $1.00"
type textarea "HPM to detail"
type input "Add a Task $1.00"
type input "1"
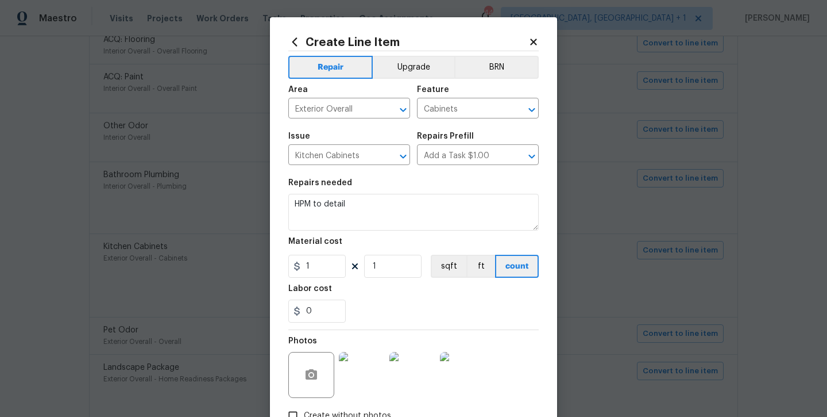
click at [395, 186] on div "Repairs needed" at bounding box center [413, 186] width 250 height 15
click at [392, 205] on textarea "HPM to detail" at bounding box center [413, 212] width 250 height 37
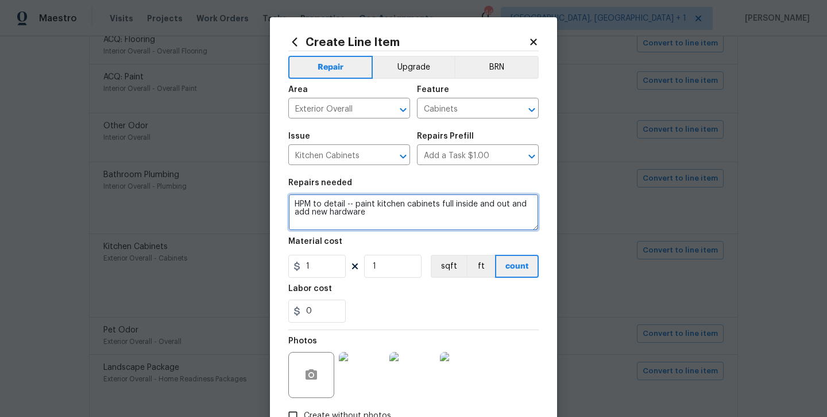
type textarea "HPM to detail -- paint kitchen cabinets full inside and out and add new hardware"
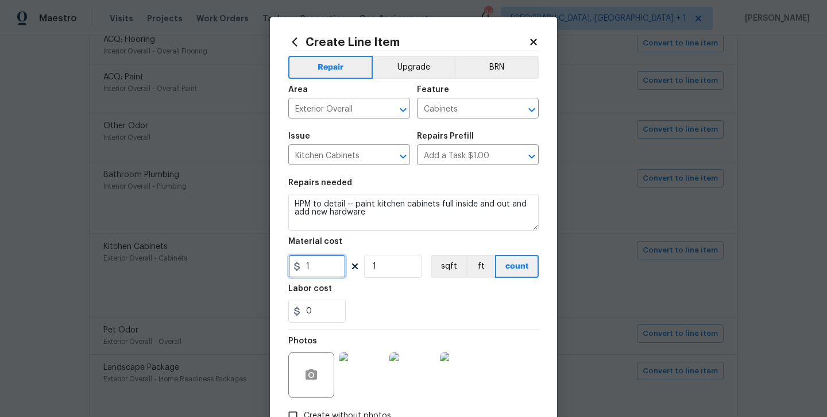
click at [313, 264] on input "1" at bounding box center [316, 266] width 57 height 23
type input "2000"
click at [371, 296] on div "Labor cost" at bounding box center [413, 291] width 250 height 15
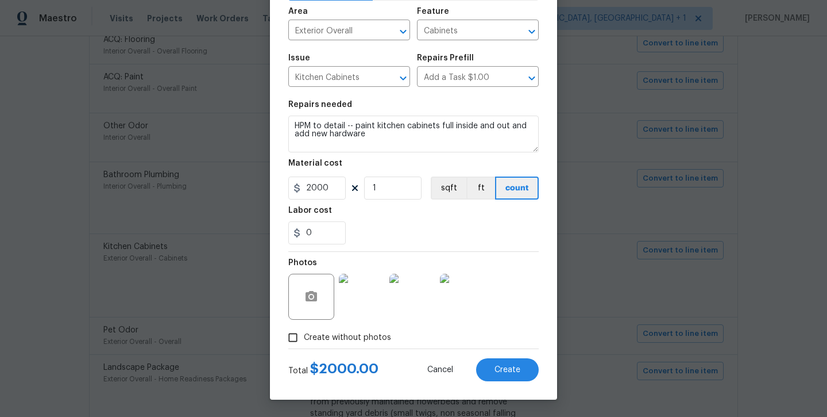
scroll to position [78, 0]
click at [356, 351] on div "Total $ 2000.00 Cancel Create" at bounding box center [413, 365] width 250 height 32
click at [517, 372] on span "Create" at bounding box center [508, 369] width 26 height 9
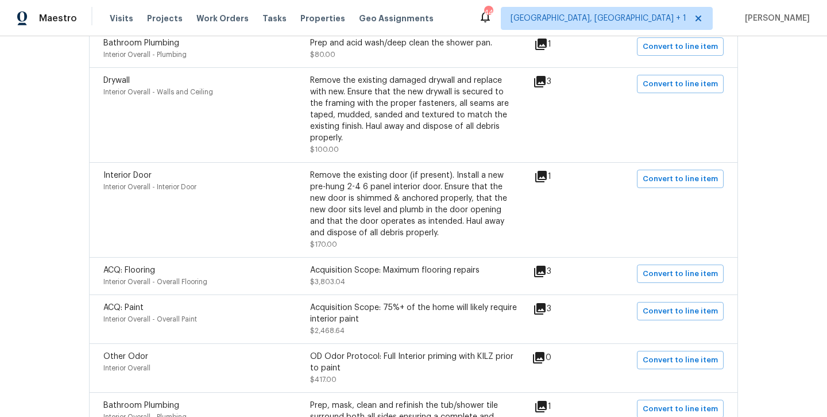
scroll to position [395, 0]
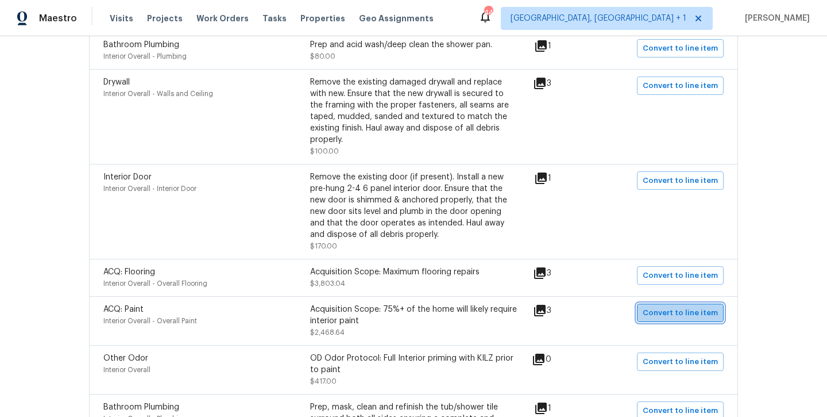
click at [685, 306] on span "Convert to line item" at bounding box center [680, 312] width 75 height 13
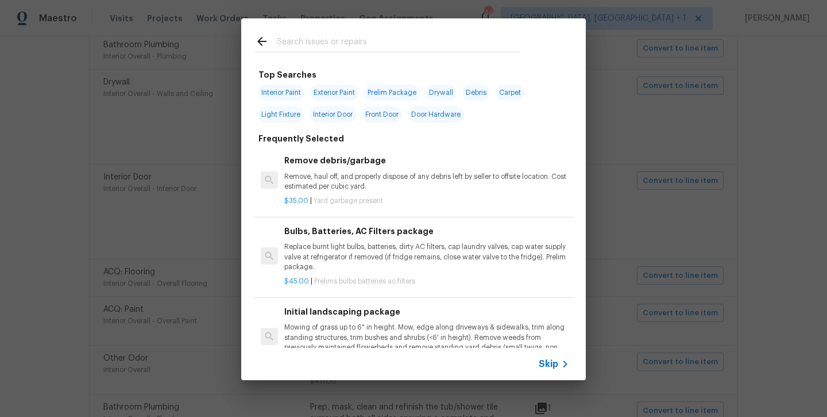
click at [271, 90] on span "Interior Paint" at bounding box center [281, 92] width 47 height 16
type input "Interior Paint"
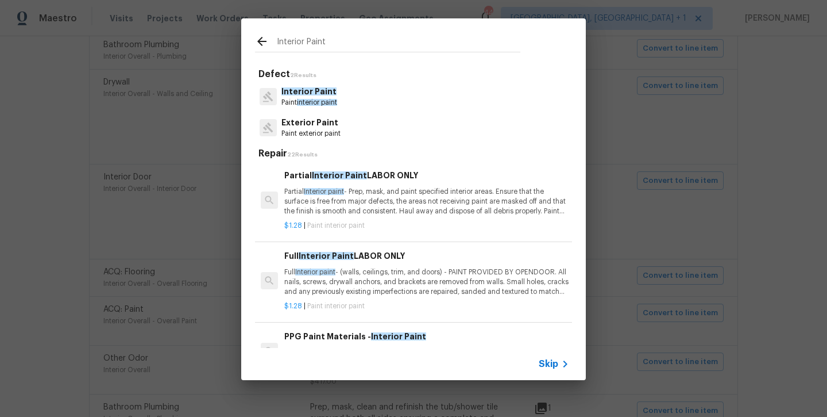
click at [384, 271] on p "Full Interior paint - (walls, ceilings, trim, and doors) - PAINT PROVIDED BY OP…" at bounding box center [426, 281] width 285 height 29
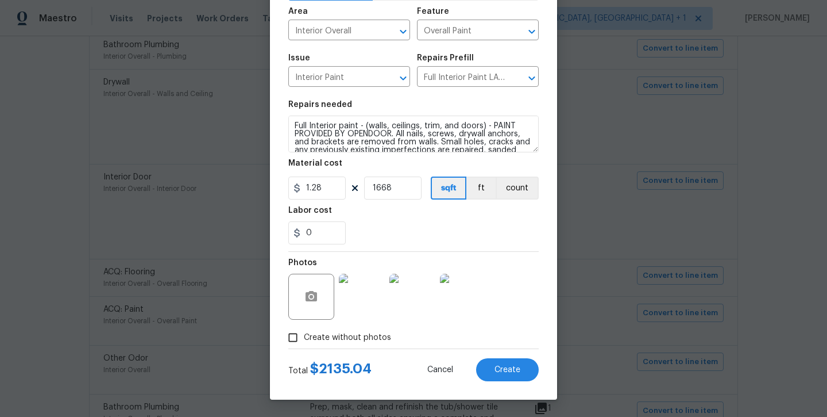
scroll to position [78, 0]
click at [519, 371] on span "Create" at bounding box center [508, 369] width 26 height 9
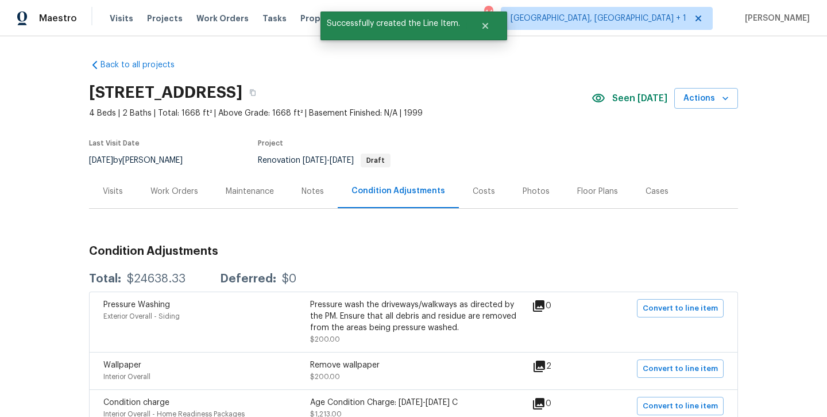
scroll to position [0, 0]
click at [189, 190] on div "Work Orders" at bounding box center [175, 191] width 48 height 11
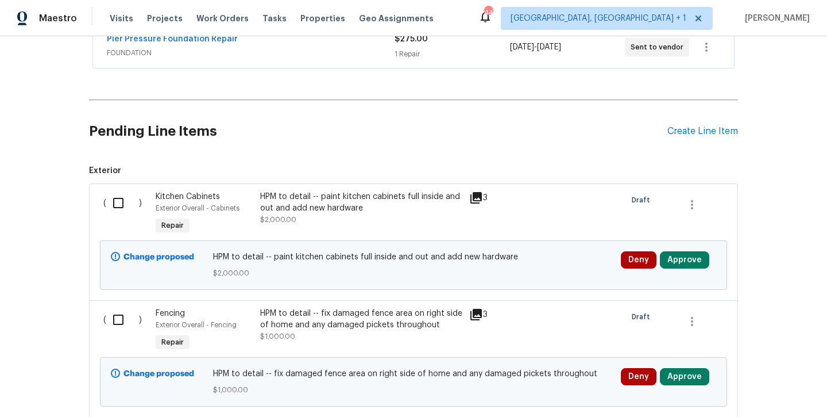
scroll to position [195, 0]
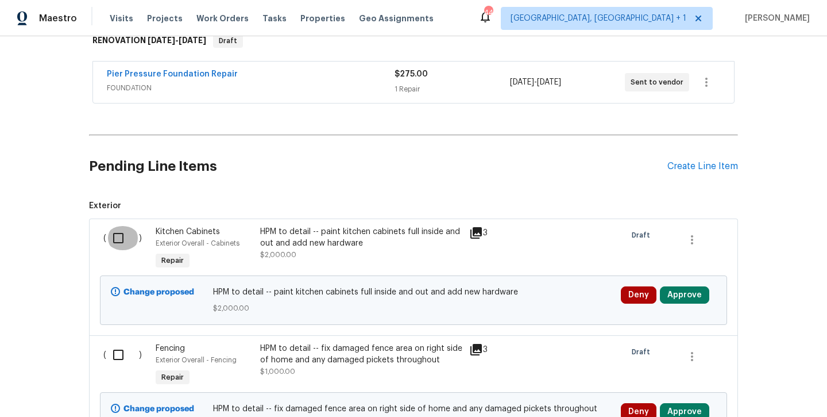
click at [114, 239] on input "checkbox" at bounding box center [122, 238] width 33 height 24
checkbox input "true"
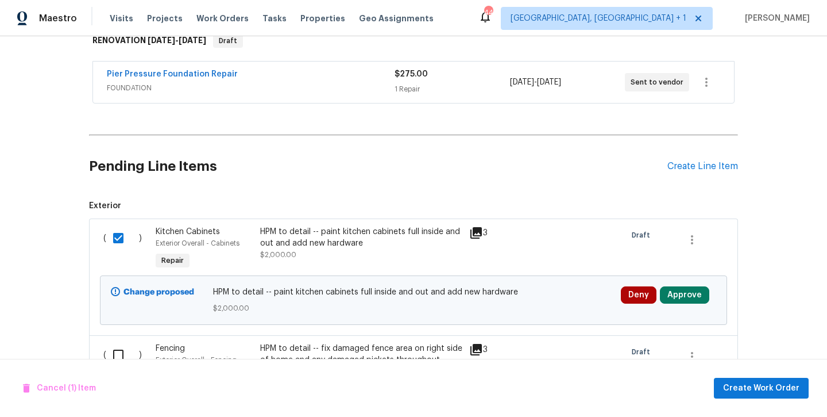
click at [123, 346] on input "checkbox" at bounding box center [122, 354] width 33 height 24
checkbox input "true"
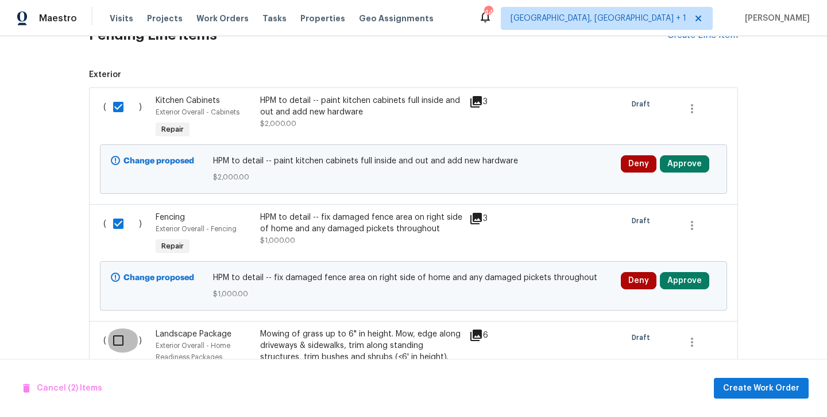
click at [118, 335] on input "checkbox" at bounding box center [122, 340] width 33 height 24
checkbox input "true"
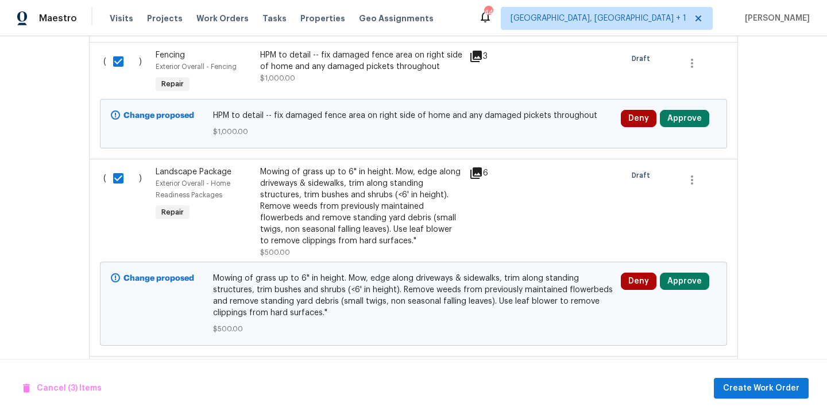
scroll to position [617, 0]
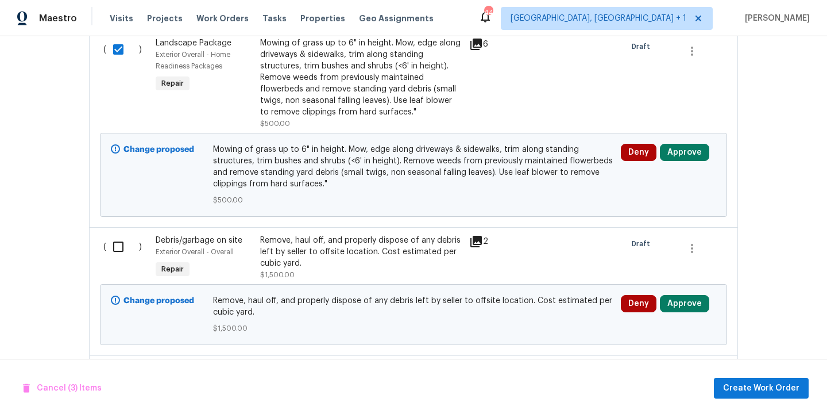
click at [118, 248] on input "checkbox" at bounding box center [122, 246] width 33 height 24
checkbox input "true"
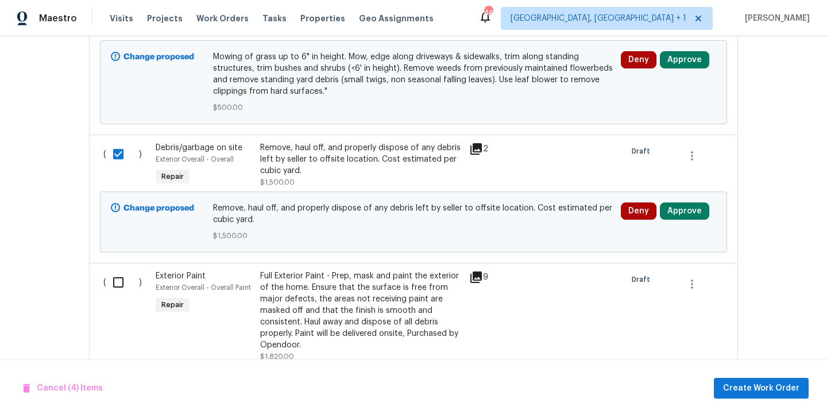
scroll to position [709, 0]
click at [114, 278] on input "checkbox" at bounding box center [122, 283] width 33 height 24
checkbox input "true"
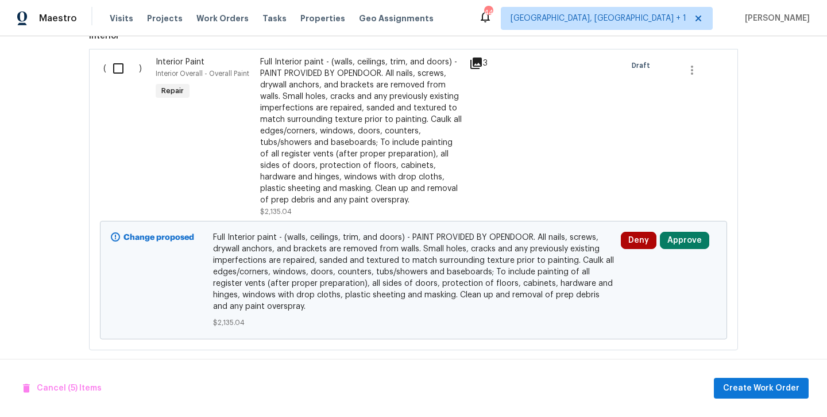
scroll to position [1146, 0]
click at [116, 61] on input "checkbox" at bounding box center [122, 69] width 33 height 24
checkbox input "true"
click at [723, 378] on button "Create Work Order" at bounding box center [761, 387] width 95 height 21
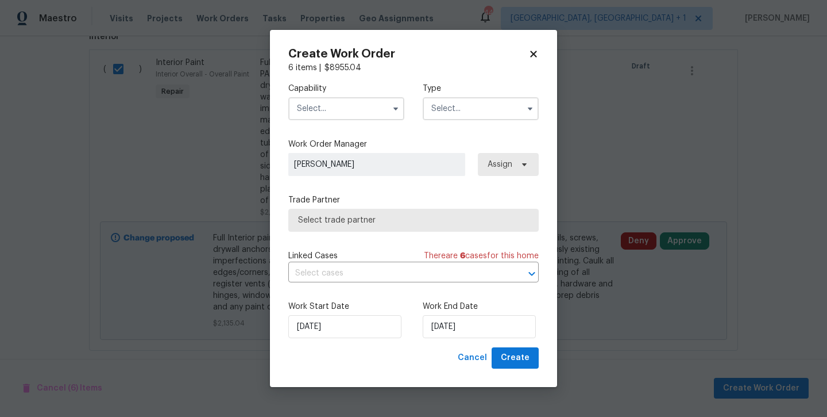
click at [341, 105] on input "text" at bounding box center [346, 108] width 116 height 23
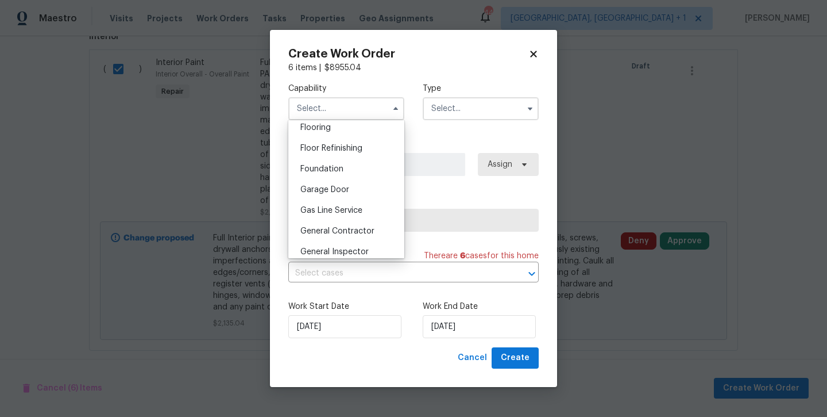
scroll to position [452, 0]
click at [354, 230] on span "General Contractor" at bounding box center [337, 230] width 74 height 8
type input "General Contractor"
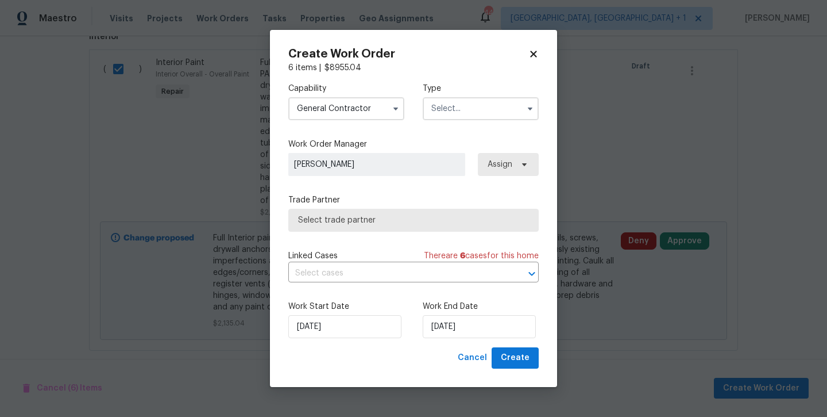
click at [454, 102] on input "text" at bounding box center [481, 108] width 116 height 23
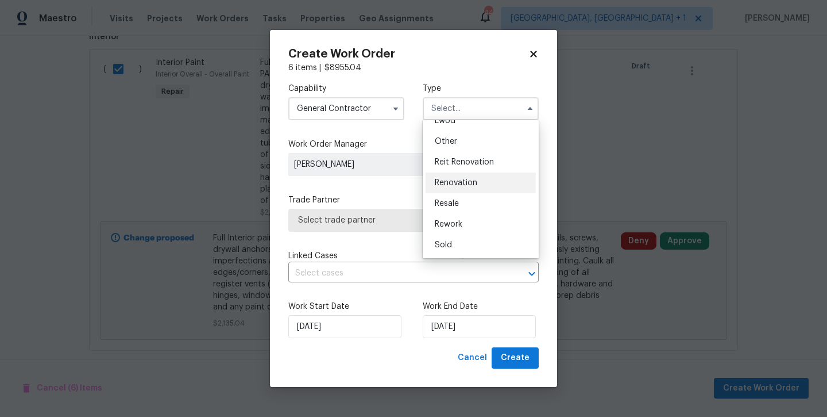
scroll to position [137, 0]
click at [457, 184] on span "Renovation" at bounding box center [456, 183] width 43 height 8
type input "Renovation"
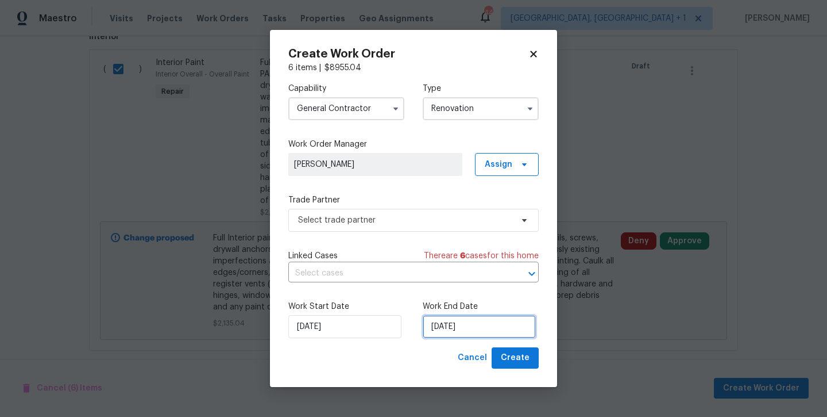
click at [489, 331] on input "[DATE]" at bounding box center [479, 326] width 113 height 23
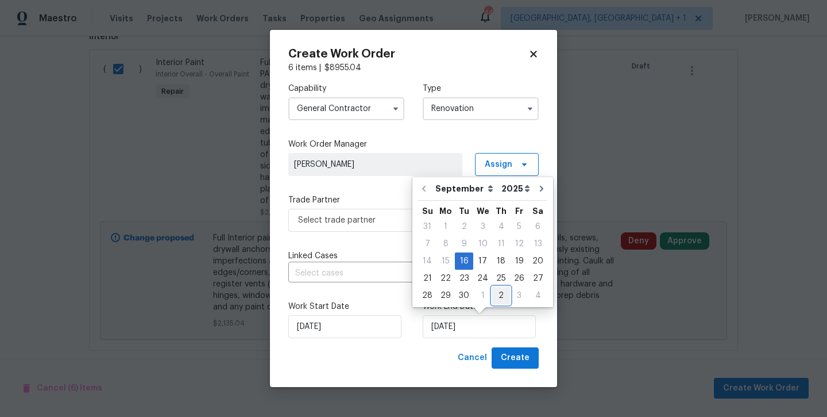
click at [502, 298] on div "2" at bounding box center [501, 295] width 18 height 16
type input "[DATE]"
select select "9"
click at [385, 246] on div "Capability General Contractor Type Renovation Work Order Manager Andrew Kempka …" at bounding box center [413, 210] width 250 height 273
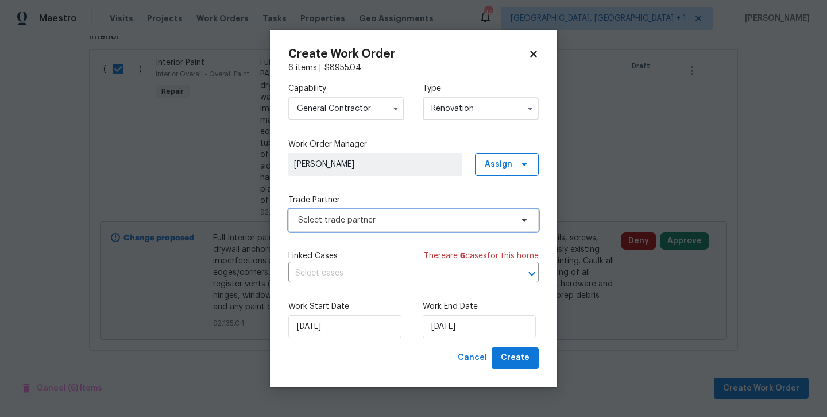
click at [386, 221] on span "Select trade partner" at bounding box center [405, 219] width 214 height 11
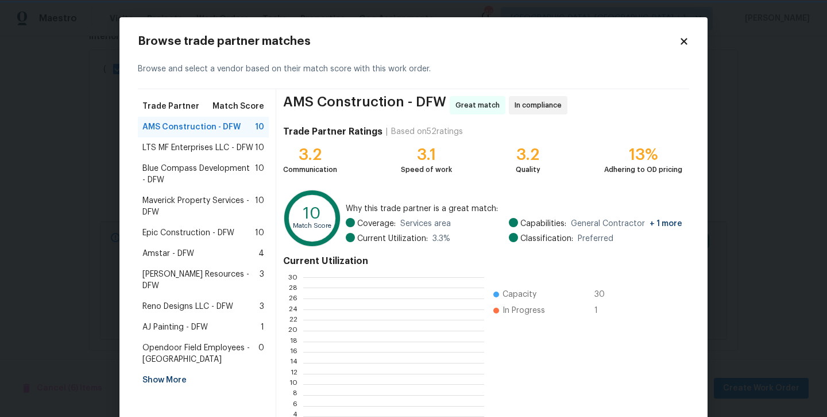
scroll to position [1, 1]
click at [255, 205] on span "Maverick Property Services - DFW" at bounding box center [198, 206] width 113 height 23
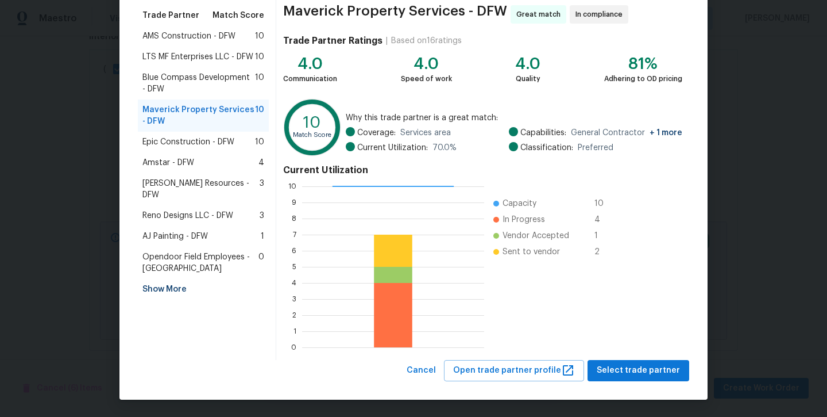
scroll to position [90, 0]
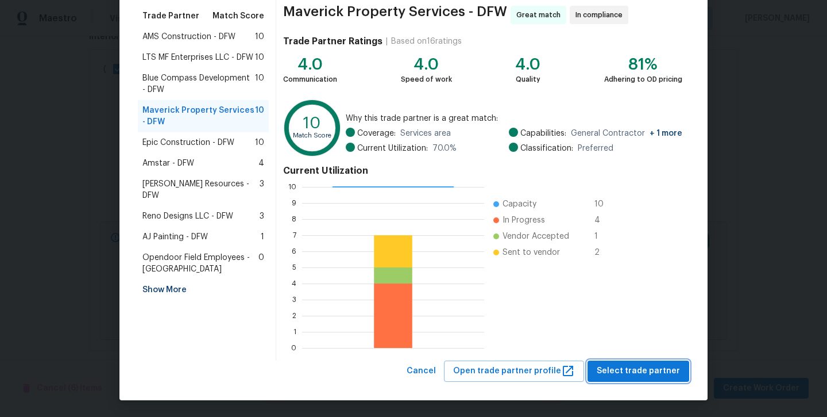
click at [626, 375] on span "Select trade partner" at bounding box center [638, 371] width 83 height 14
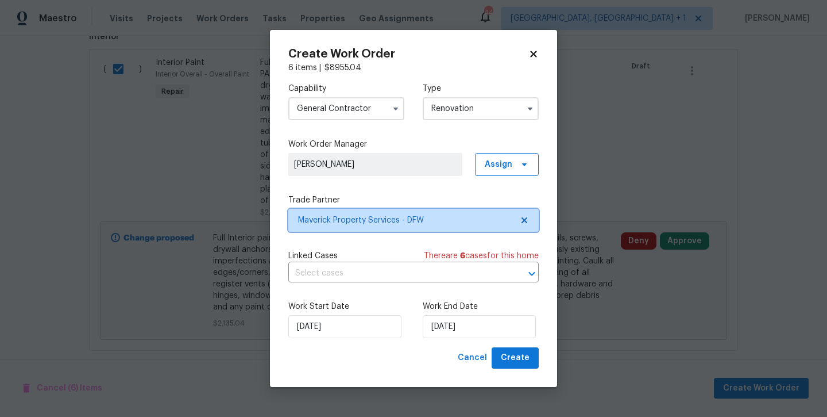
scroll to position [0, 0]
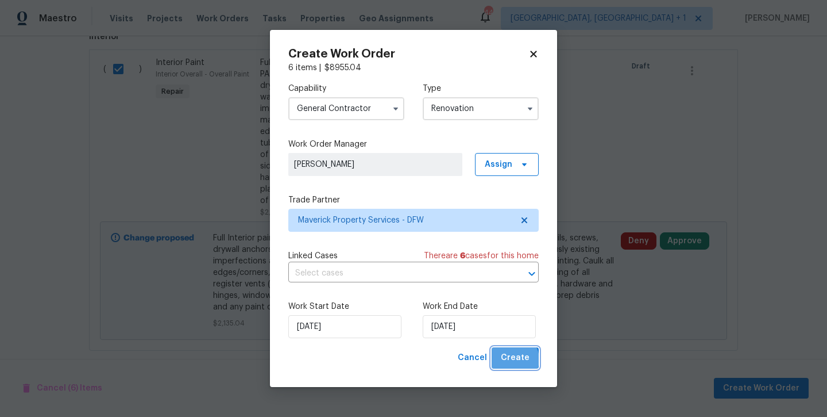
click at [514, 360] on span "Create" at bounding box center [515, 357] width 29 height 14
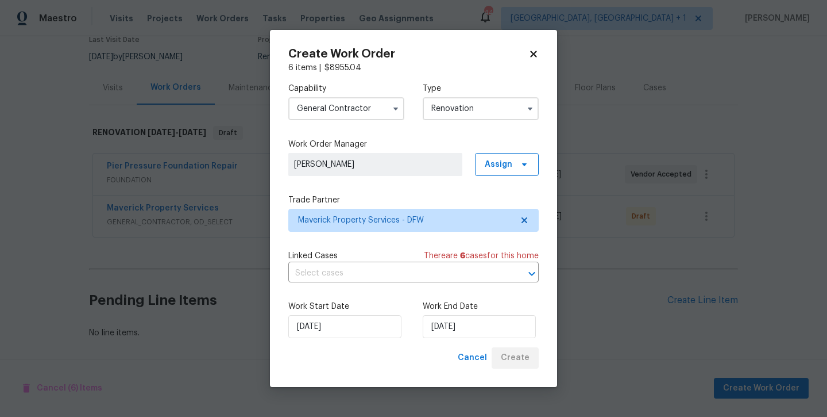
scroll to position [103, 0]
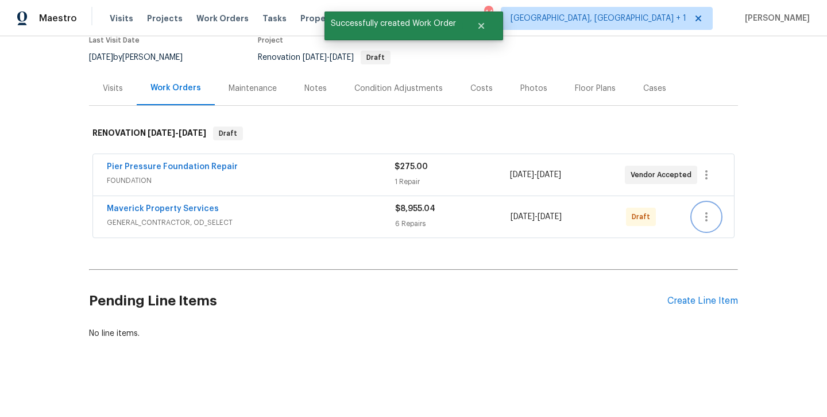
click at [700, 223] on icon "button" at bounding box center [707, 217] width 14 height 14
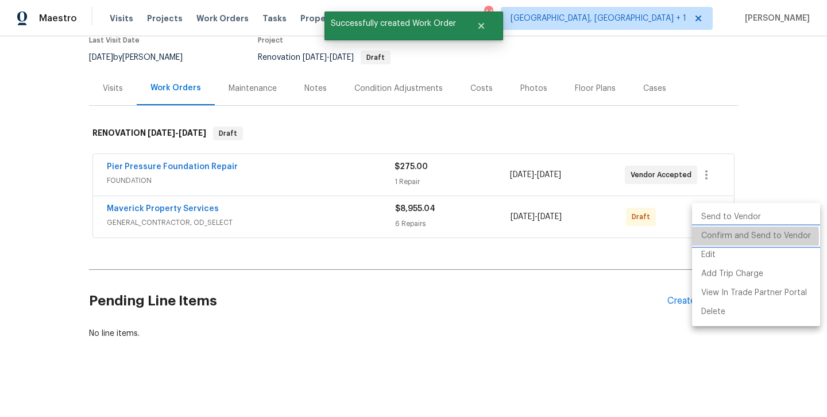
click at [706, 238] on li "Confirm and Send to Vendor" at bounding box center [756, 235] width 128 height 19
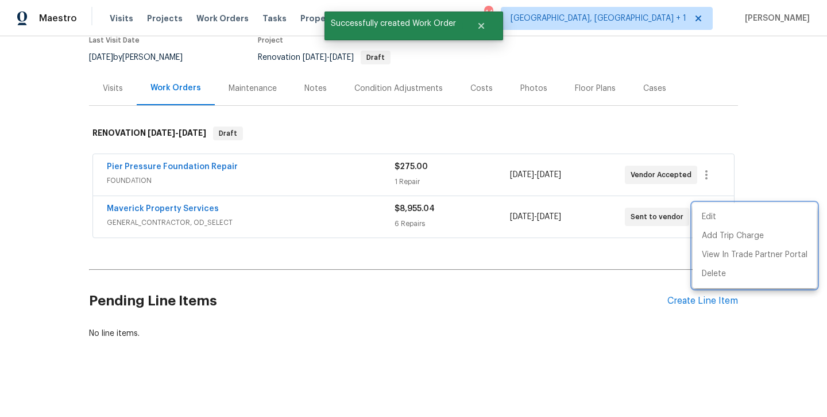
click at [367, 266] on div at bounding box center [413, 208] width 827 height 417
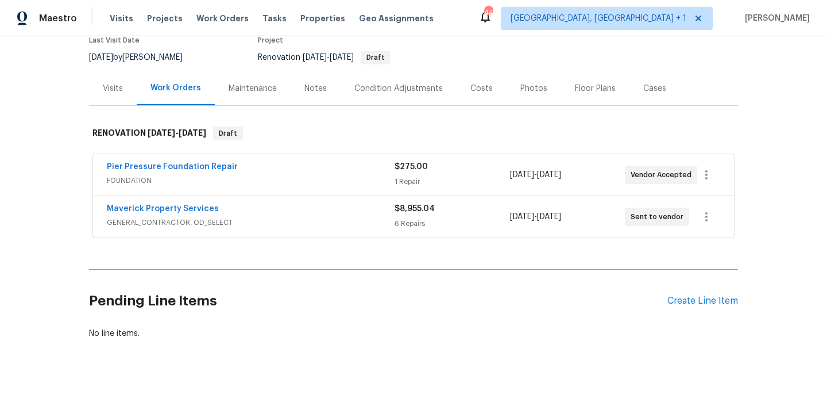
click at [264, 257] on div "Back to all projects 3724 Tulip Tree Dr, Fort Worth, TX 76137 4 Beds | 2 Baths …" at bounding box center [413, 147] width 649 height 401
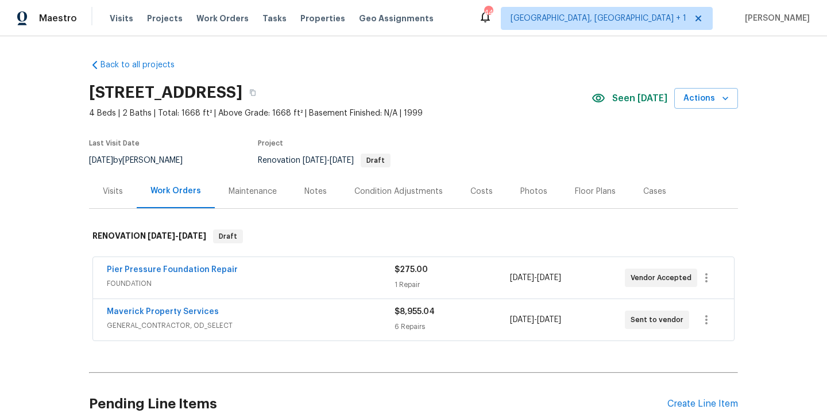
scroll to position [0, 0]
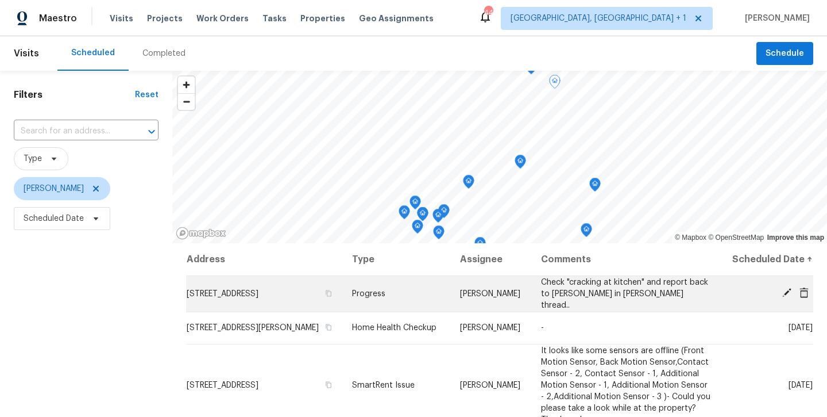
click at [786, 297] on icon at bounding box center [786, 292] width 9 height 9
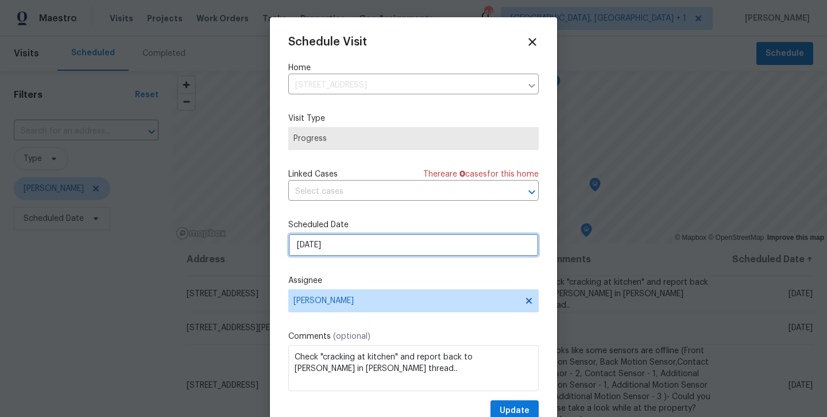
click at [472, 239] on input "[DATE]" at bounding box center [413, 244] width 250 height 23
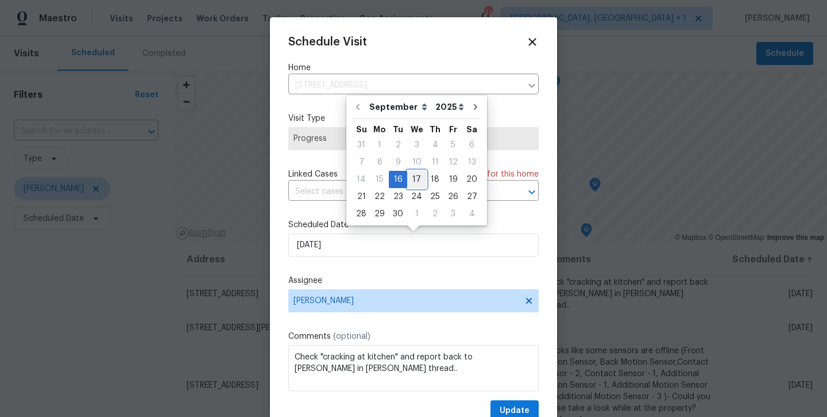
click at [415, 187] on div "17" at bounding box center [416, 179] width 19 height 16
type input "[DATE]"
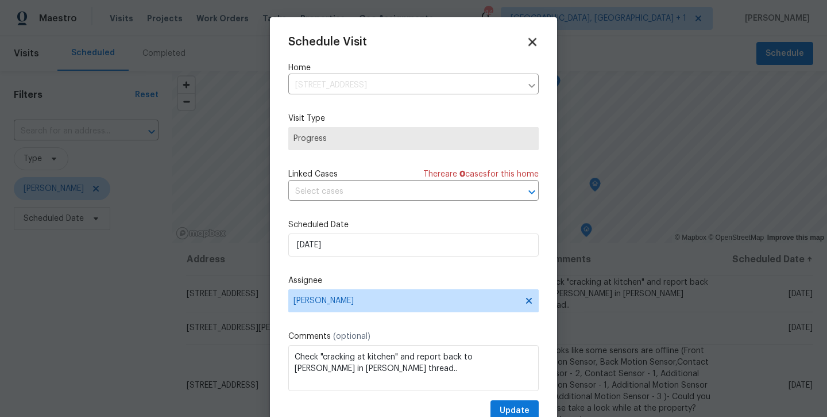
click at [534, 43] on icon at bounding box center [533, 42] width 8 height 8
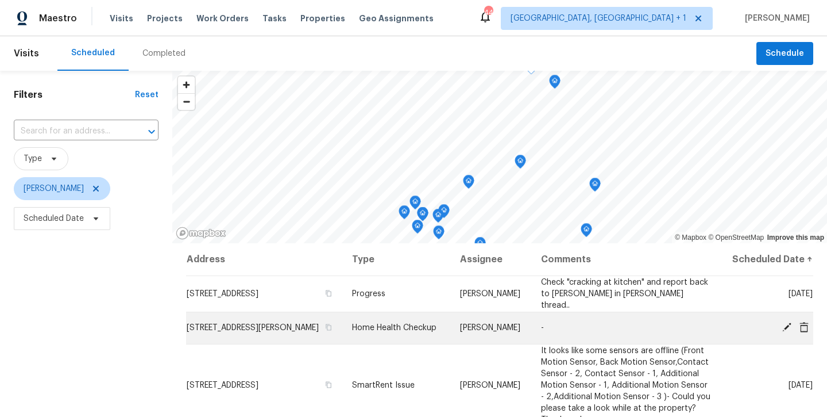
click at [783, 334] on div at bounding box center [771, 328] width 83 height 12
click at [789, 332] on icon at bounding box center [787, 327] width 10 height 10
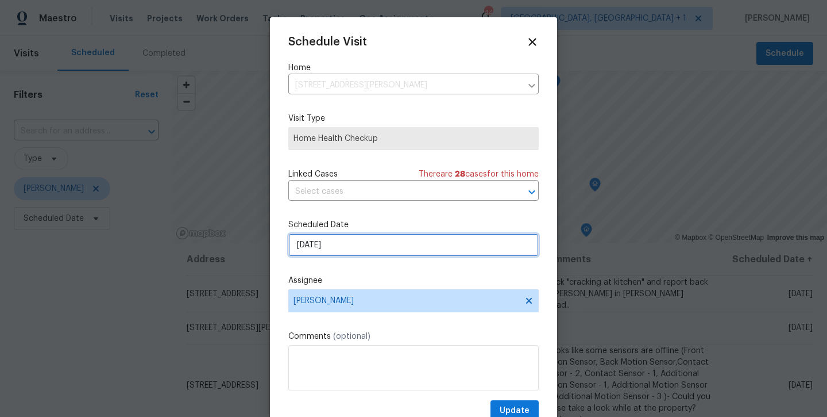
click at [381, 243] on input "9/16/2025" at bounding box center [413, 244] width 250 height 23
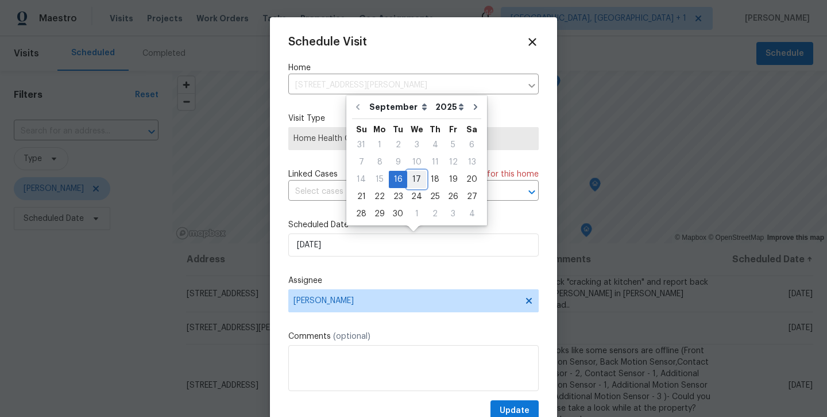
click at [412, 184] on div "17" at bounding box center [416, 179] width 19 height 16
type input "9/17/2025"
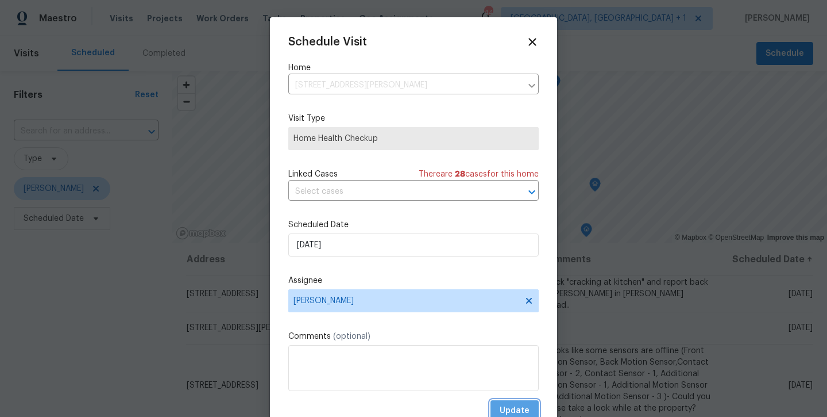
click at [515, 413] on span "Update" at bounding box center [515, 410] width 30 height 14
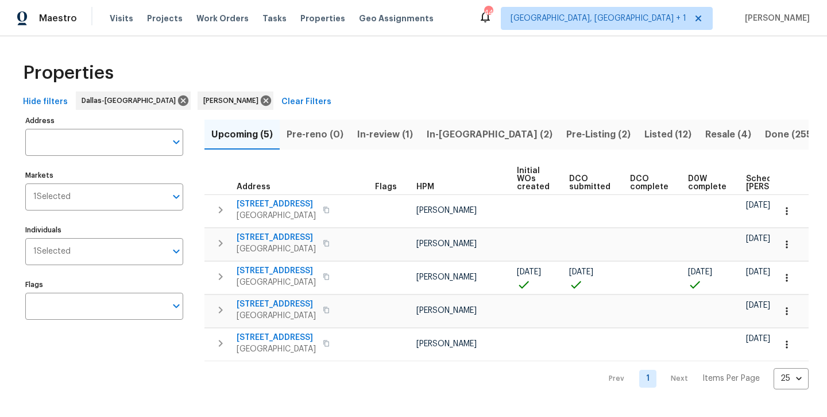
click at [460, 137] on span "In-reno (2)" at bounding box center [490, 134] width 126 height 16
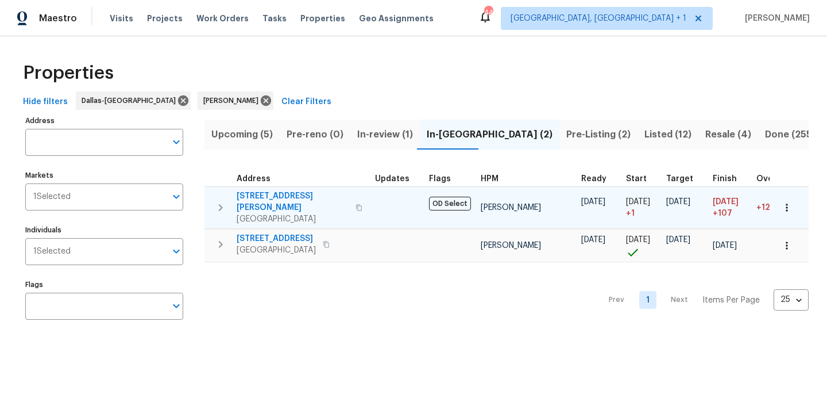
click at [284, 194] on span "2334 Hill N Dale Dr" at bounding box center [293, 201] width 112 height 23
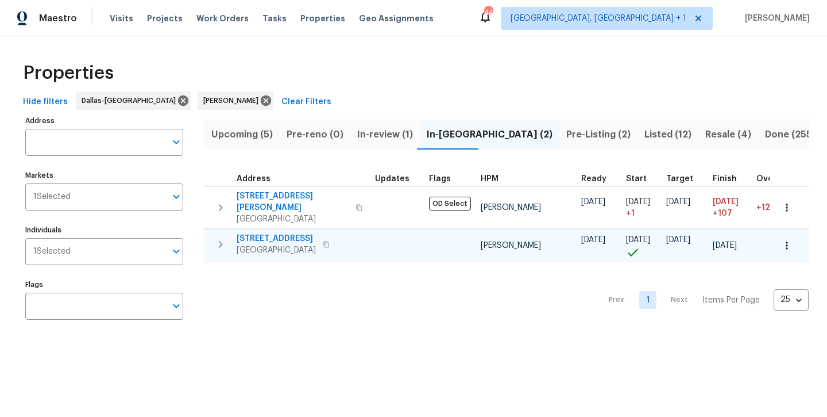
click at [272, 233] on span "8712 Trace Ridge Pkwy" at bounding box center [276, 238] width 79 height 11
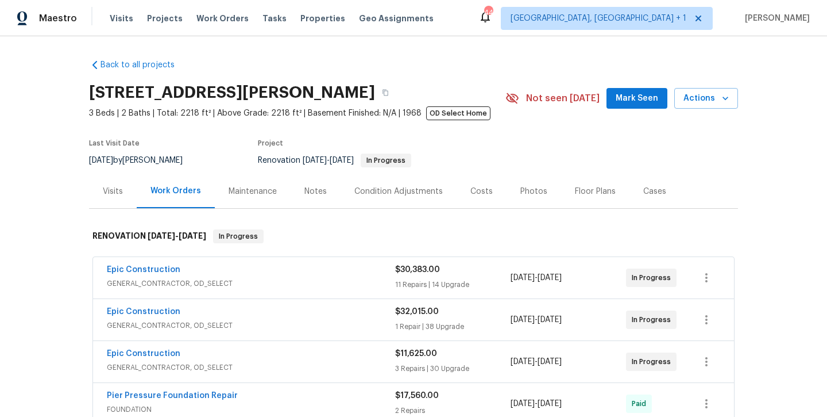
click at [639, 90] on button "Mark Seen" at bounding box center [637, 98] width 61 height 21
click at [319, 186] on div "Notes" at bounding box center [315, 191] width 22 height 11
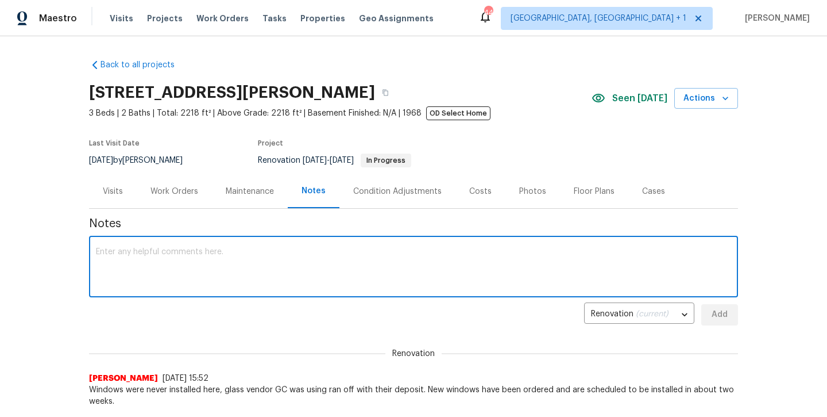
click at [290, 271] on textarea at bounding box center [413, 268] width 635 height 40
type textarea "no updates, waiting on windows.."
click at [723, 323] on button "Add" at bounding box center [719, 314] width 37 height 21
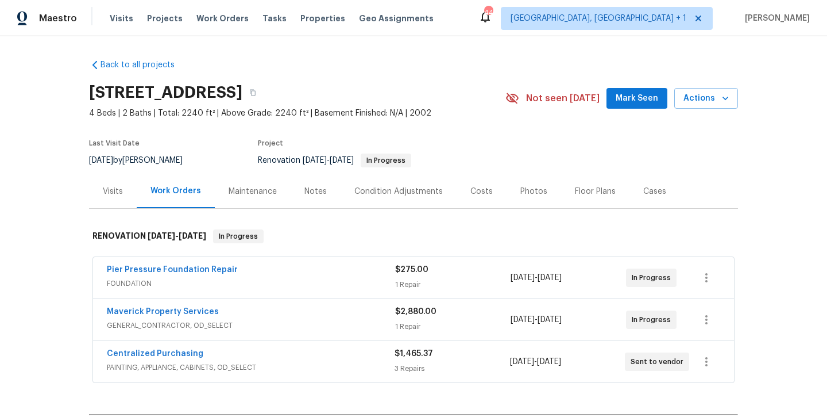
click at [631, 106] on button "Mark Seen" at bounding box center [637, 98] width 61 height 21
click at [318, 195] on div "Notes" at bounding box center [315, 191] width 22 height 11
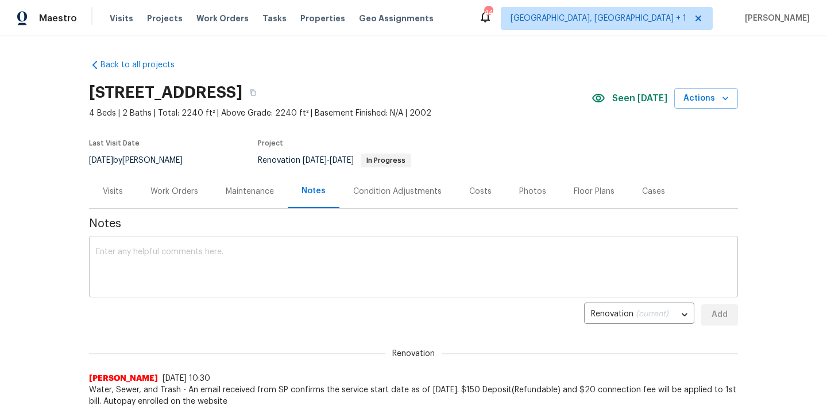
click at [263, 280] on textarea at bounding box center [413, 268] width 635 height 40
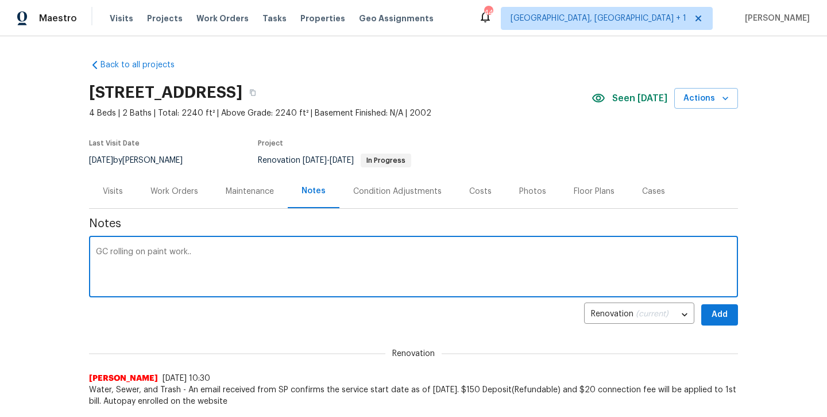
type textarea "GC rolling on paint work.."
click at [712, 317] on span "Add" at bounding box center [720, 314] width 18 height 14
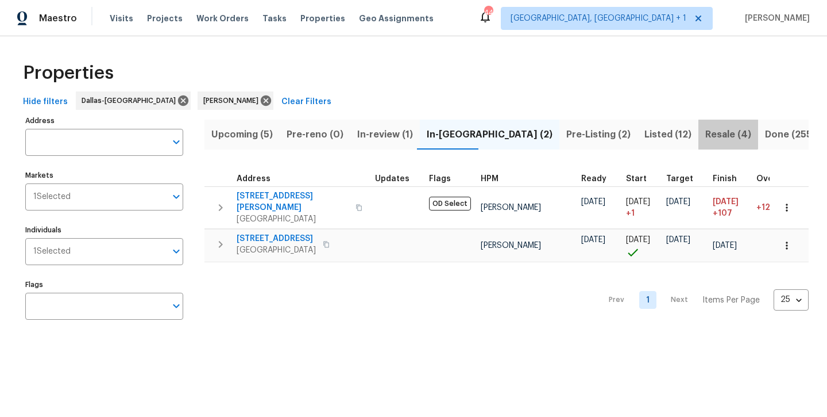
click at [705, 134] on span "Resale (4)" at bounding box center [728, 134] width 46 height 16
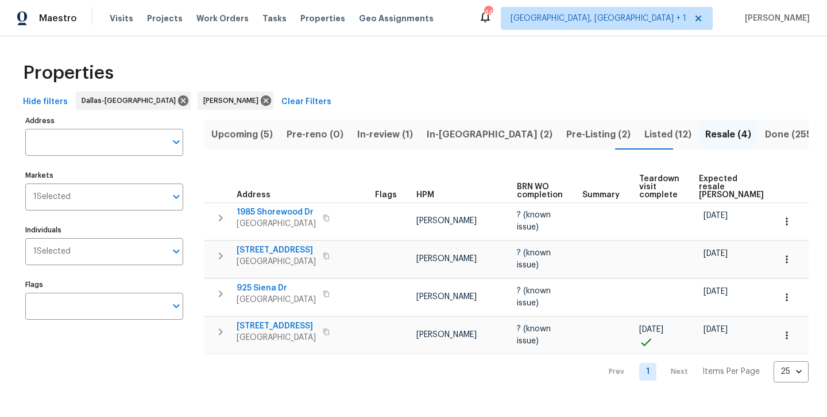
click at [645, 136] on span "Listed (12)" at bounding box center [668, 134] width 47 height 16
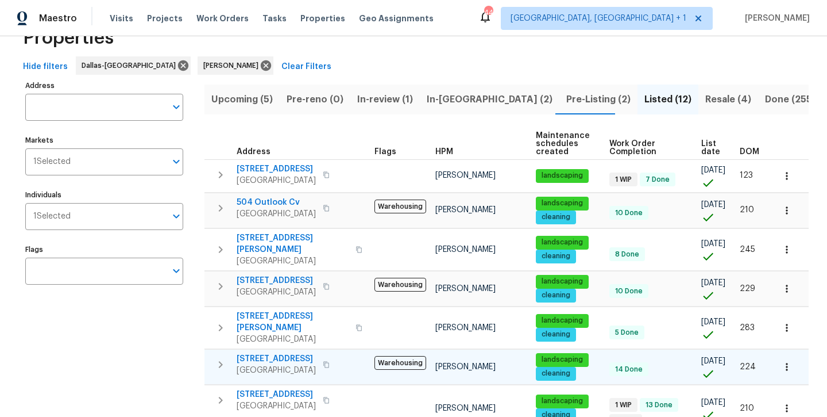
scroll to position [31, 0]
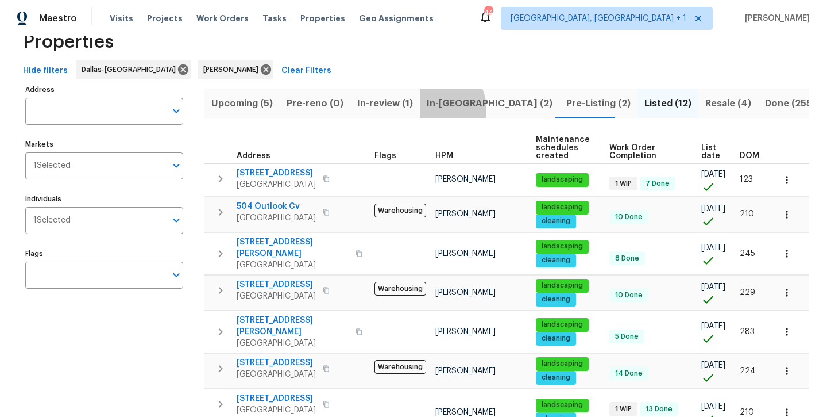
click at [433, 109] on span "In-[GEOGRAPHIC_DATA] (2)" at bounding box center [490, 103] width 126 height 16
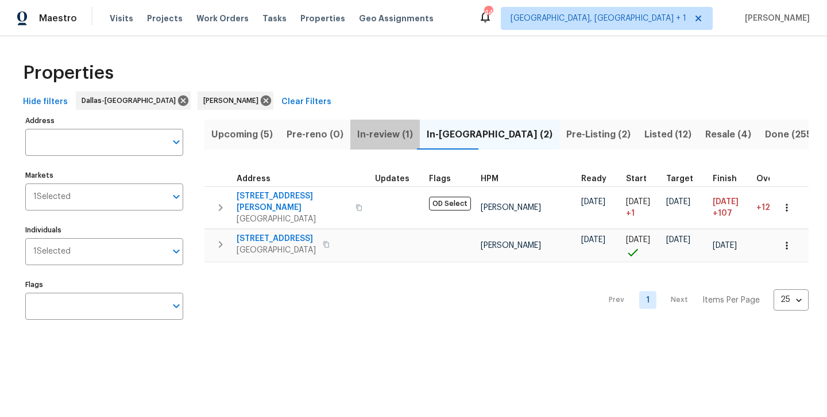
click at [395, 134] on span "In-review (1)" at bounding box center [385, 134] width 56 height 16
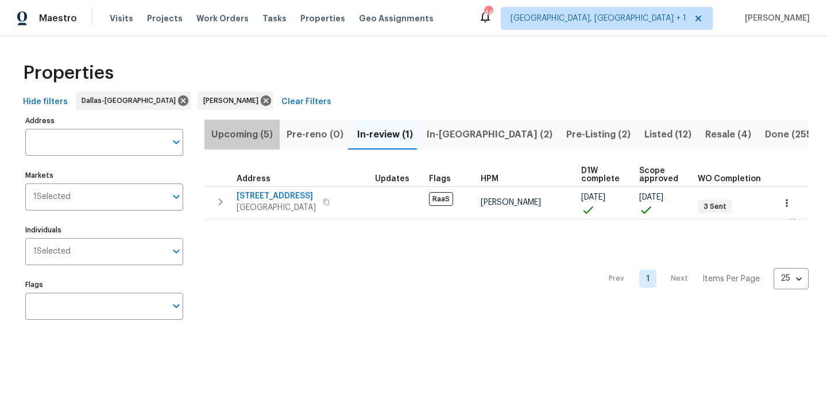
click at [259, 134] on span "Upcoming (5)" at bounding box center [241, 134] width 61 height 16
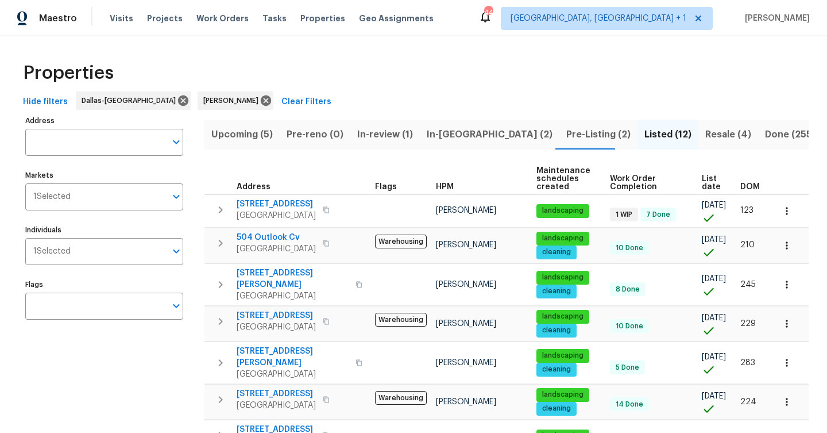
click at [566, 133] on span "Pre-Listing (2)" at bounding box center [598, 134] width 64 height 16
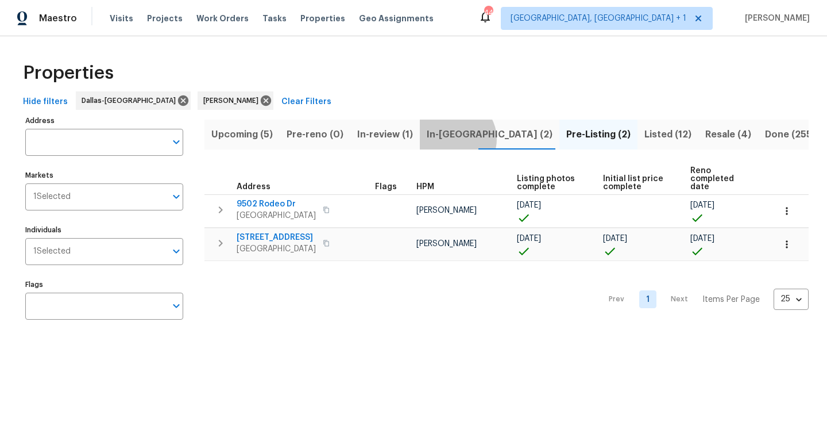
click at [453, 138] on span "In-[GEOGRAPHIC_DATA] (2)" at bounding box center [490, 134] width 126 height 16
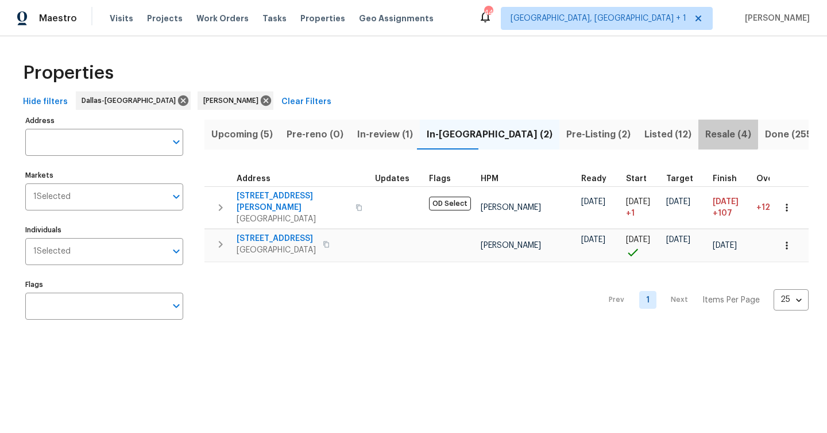
click at [705, 133] on span "Resale (4)" at bounding box center [728, 134] width 46 height 16
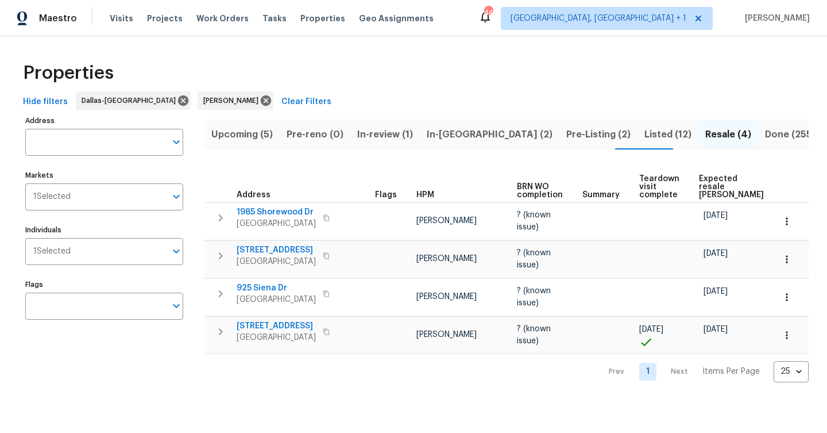
click at [765, 140] on span "Done (255)" at bounding box center [790, 134] width 51 height 16
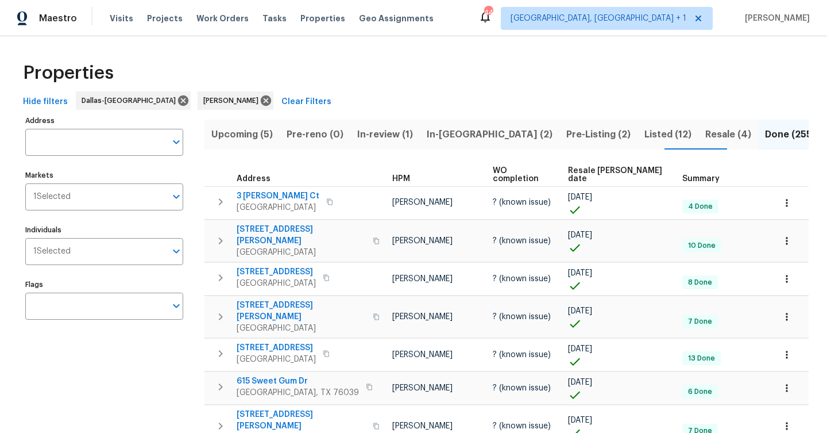
click at [239, 139] on span "Upcoming (5)" at bounding box center [241, 134] width 61 height 16
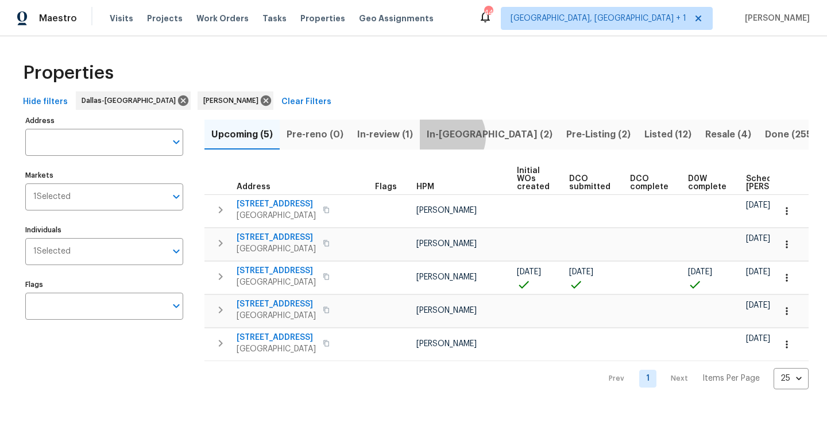
click at [444, 136] on span "In-[GEOGRAPHIC_DATA] (2)" at bounding box center [490, 134] width 126 height 16
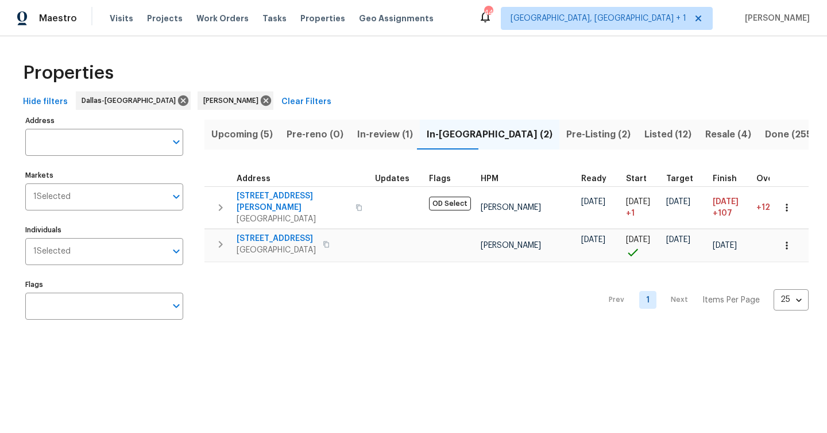
click at [645, 132] on span "Listed (12)" at bounding box center [668, 134] width 47 height 16
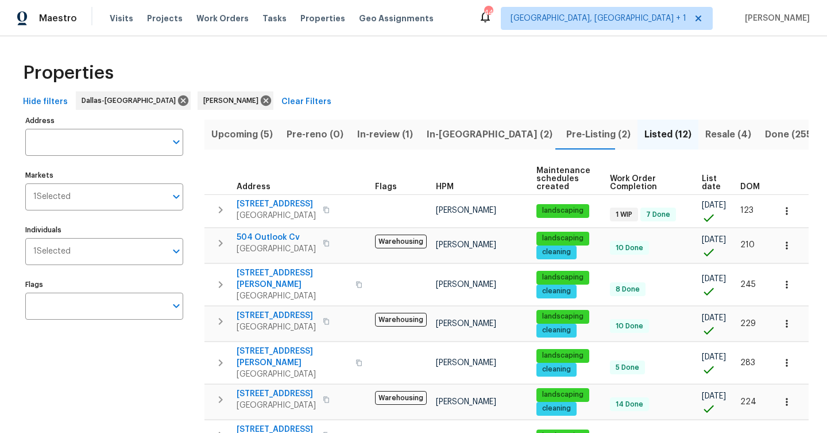
click at [705, 137] on span "Resale (4)" at bounding box center [728, 134] width 46 height 16
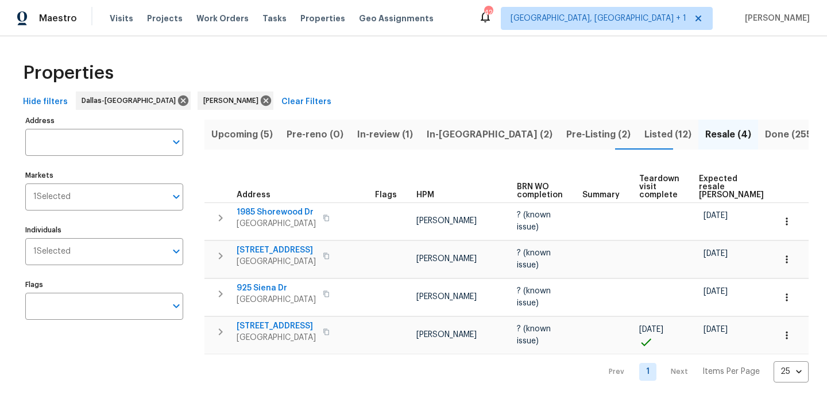
click at [566, 140] on span "Pre-Listing (2)" at bounding box center [598, 134] width 64 height 16
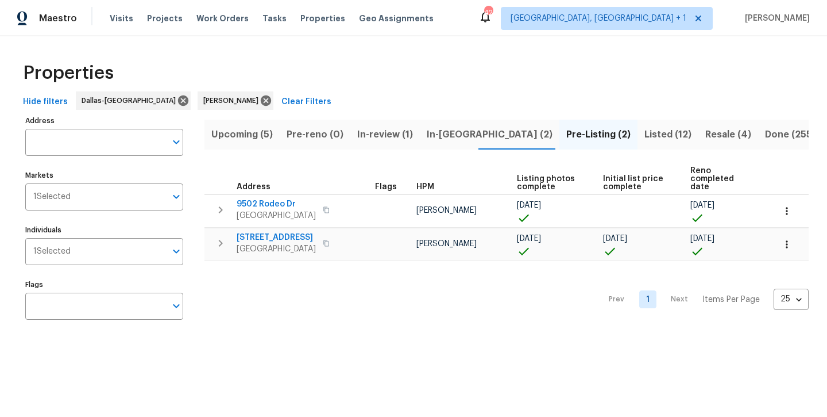
click at [645, 136] on span "Listed (12)" at bounding box center [668, 134] width 47 height 16
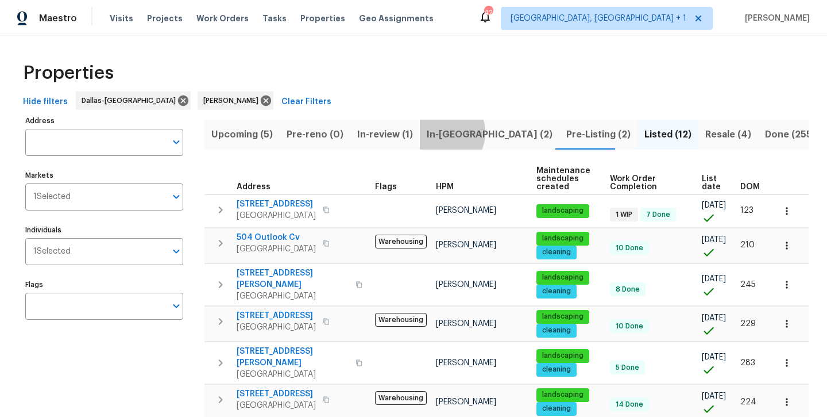
click at [438, 132] on span "In-[GEOGRAPHIC_DATA] (2)" at bounding box center [490, 134] width 126 height 16
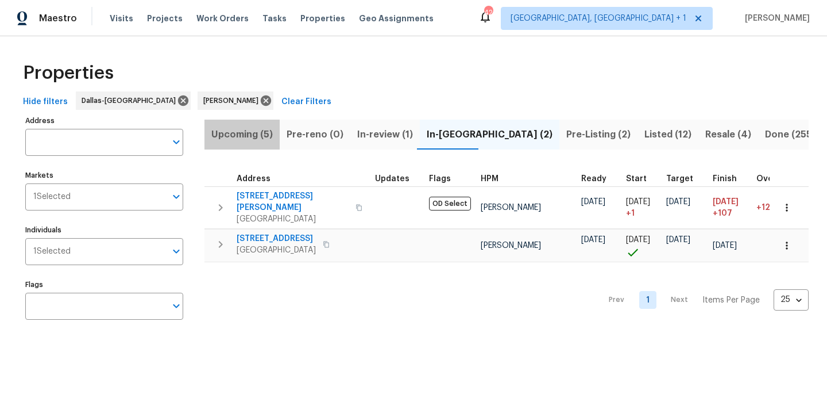
click at [249, 133] on span "Upcoming (5)" at bounding box center [241, 134] width 61 height 16
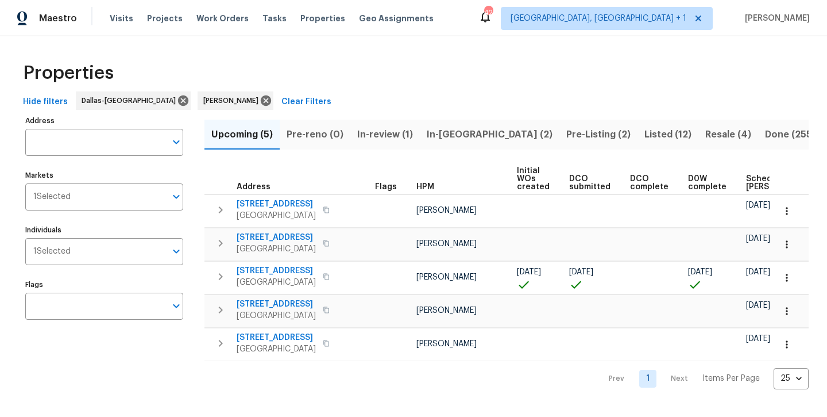
click at [705, 135] on span "Resale (4)" at bounding box center [728, 134] width 46 height 16
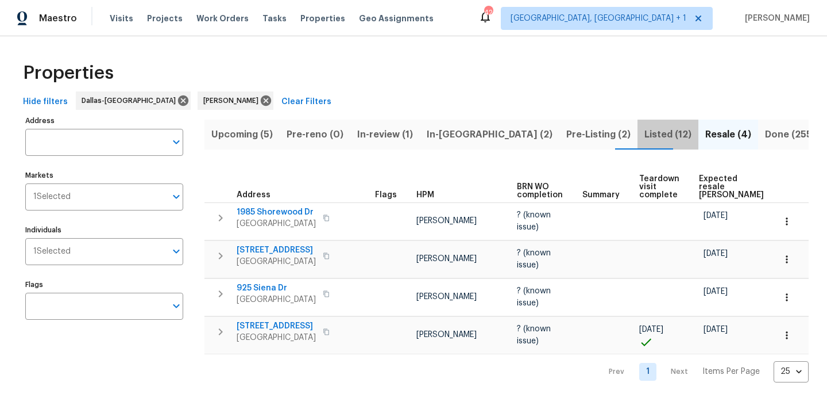
click at [645, 139] on span "Listed (12)" at bounding box center [668, 134] width 47 height 16
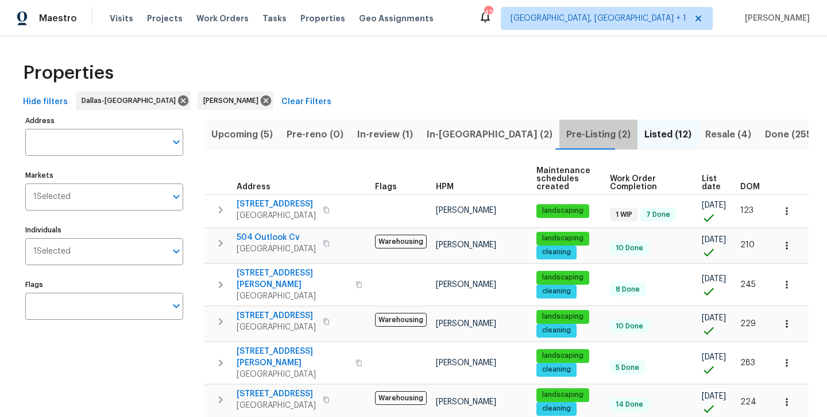
click at [566, 136] on span "Pre-Listing (2)" at bounding box center [598, 134] width 64 height 16
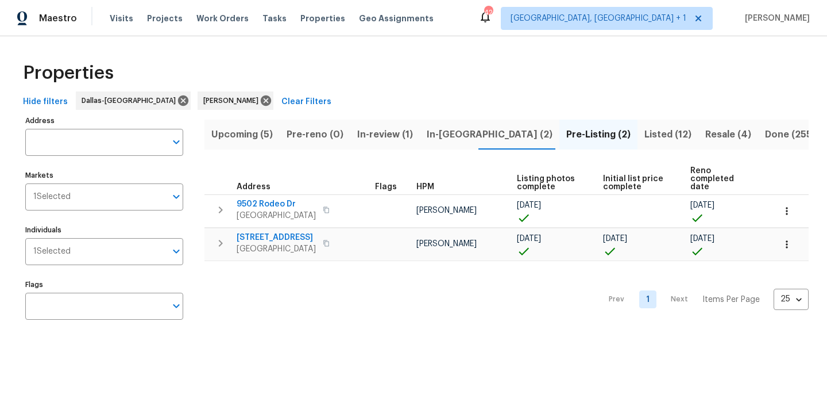
click at [449, 136] on span "In-[GEOGRAPHIC_DATA] (2)" at bounding box center [490, 134] width 126 height 16
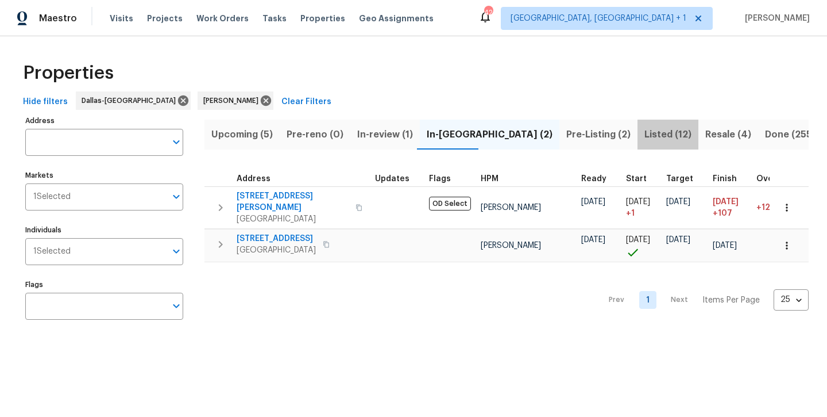
click at [645, 134] on span "Listed (12)" at bounding box center [668, 134] width 47 height 16
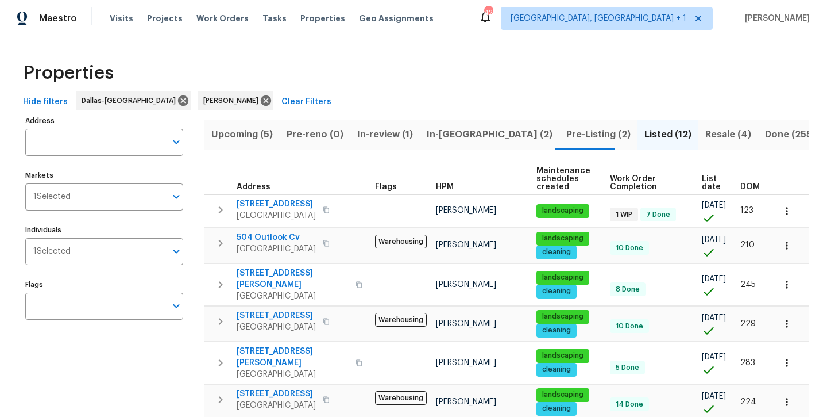
click at [384, 136] on span "In-review (1)" at bounding box center [385, 134] width 56 height 16
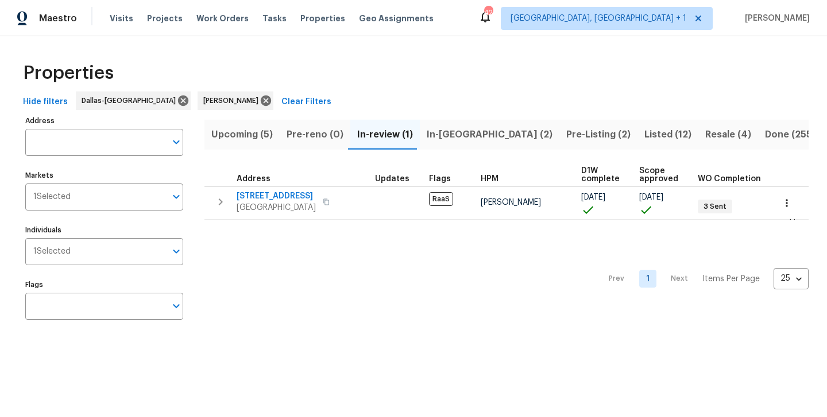
click at [444, 137] on span "In-[GEOGRAPHIC_DATA] (2)" at bounding box center [490, 134] width 126 height 16
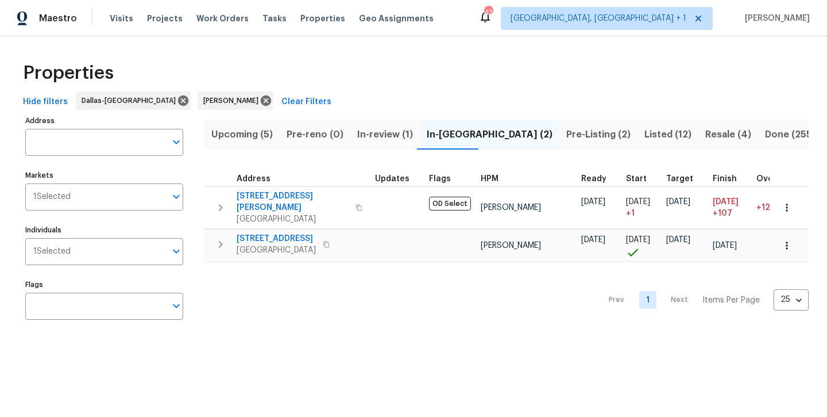
click at [645, 129] on span "Listed (12)" at bounding box center [668, 134] width 47 height 16
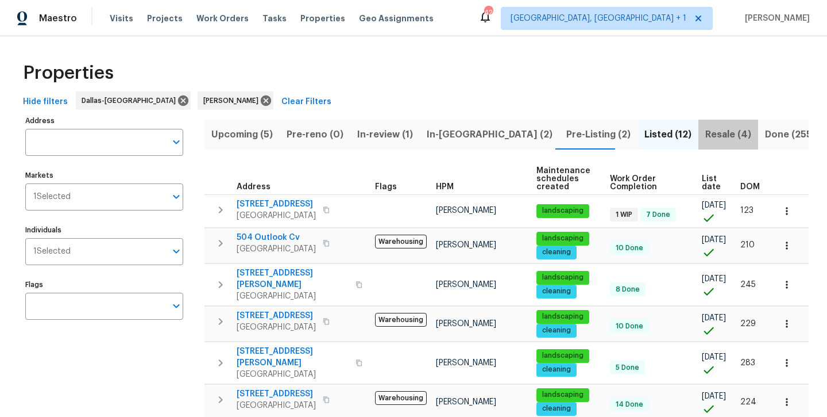
click at [705, 134] on span "Resale (4)" at bounding box center [728, 134] width 46 height 16
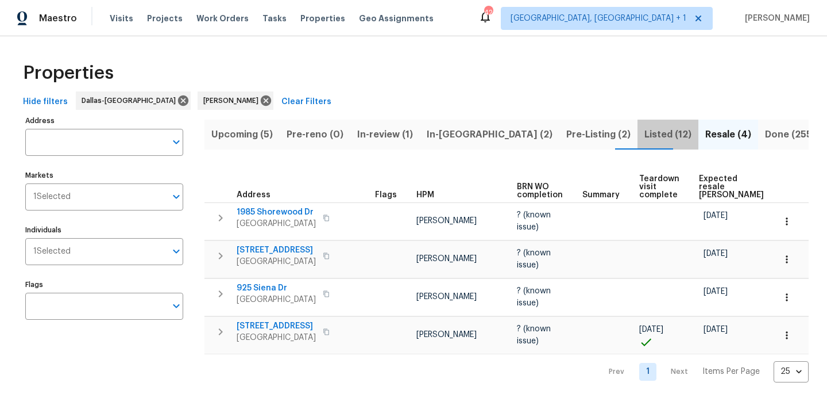
click at [645, 138] on span "Listed (12)" at bounding box center [668, 134] width 47 height 16
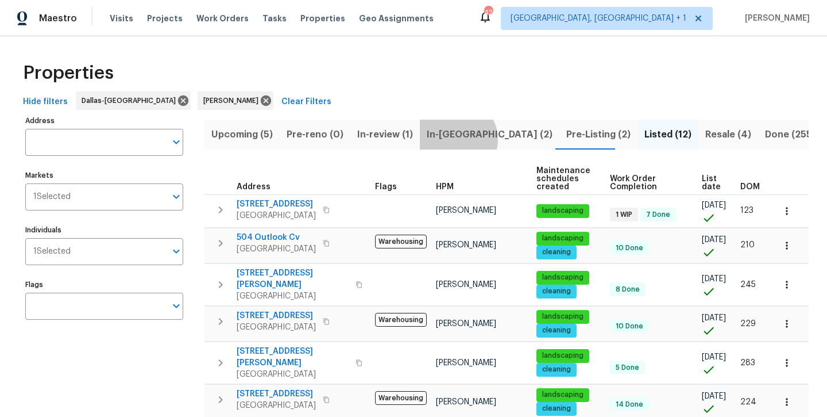
click at [453, 139] on span "In-[GEOGRAPHIC_DATA] (2)" at bounding box center [490, 134] width 126 height 16
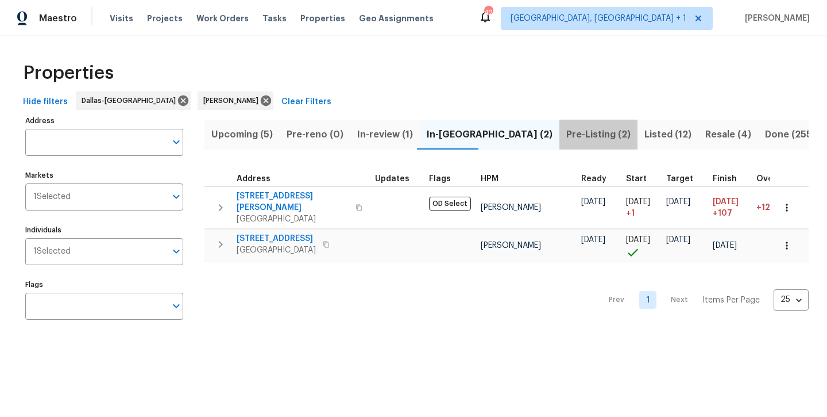
click at [566, 140] on span "Pre-Listing (2)" at bounding box center [598, 134] width 64 height 16
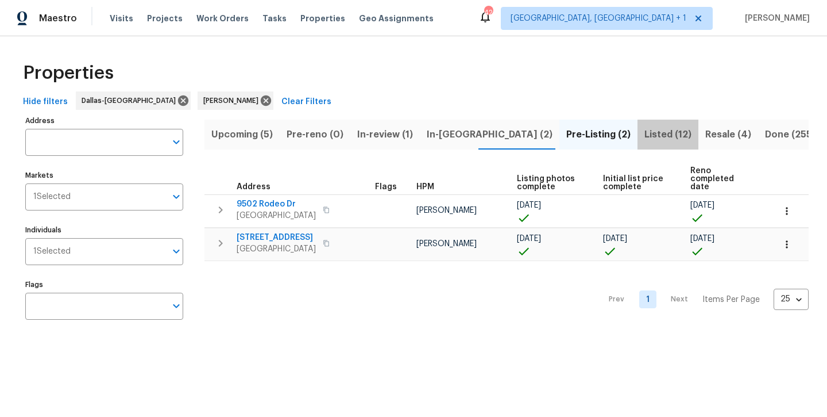
click at [645, 139] on span "Listed (12)" at bounding box center [668, 134] width 47 height 16
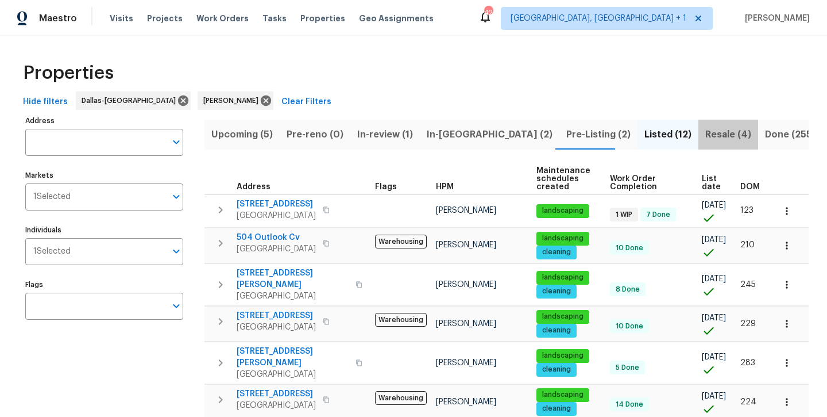
click at [705, 138] on span "Resale (4)" at bounding box center [728, 134] width 46 height 16
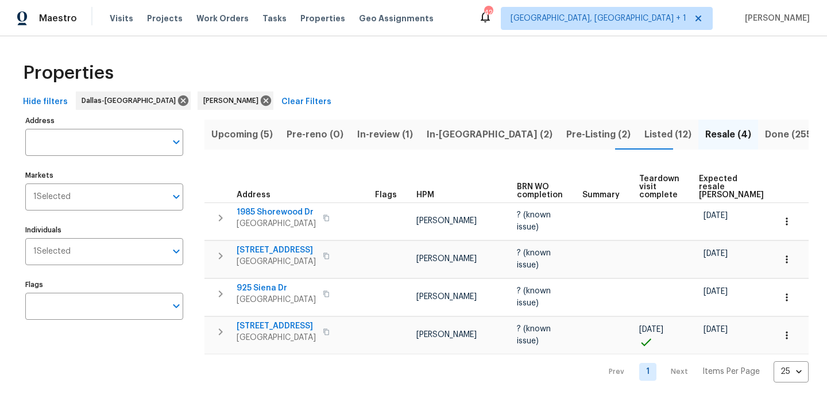
click at [242, 140] on span "Upcoming (5)" at bounding box center [241, 134] width 61 height 16
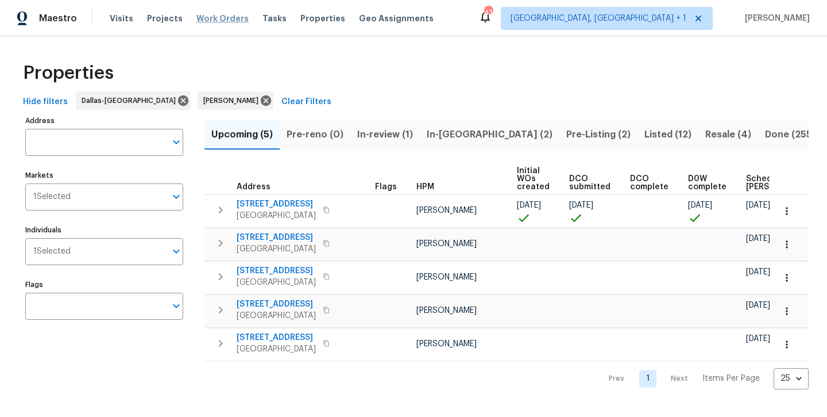
click at [205, 22] on span "Work Orders" at bounding box center [222, 18] width 52 height 11
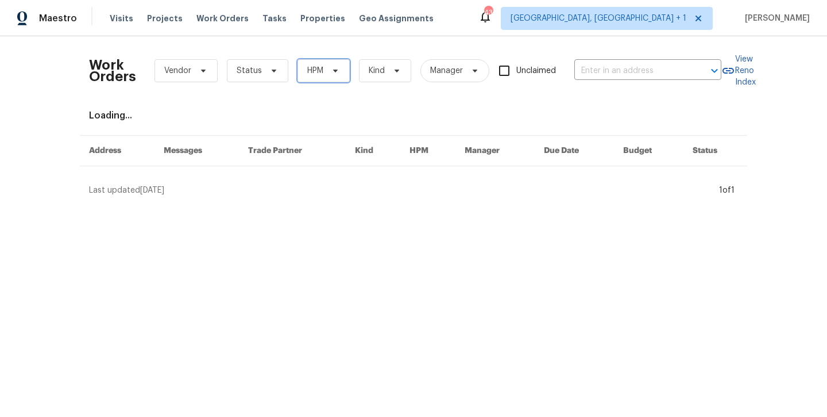
click at [309, 80] on span "HPM" at bounding box center [324, 70] width 52 height 23
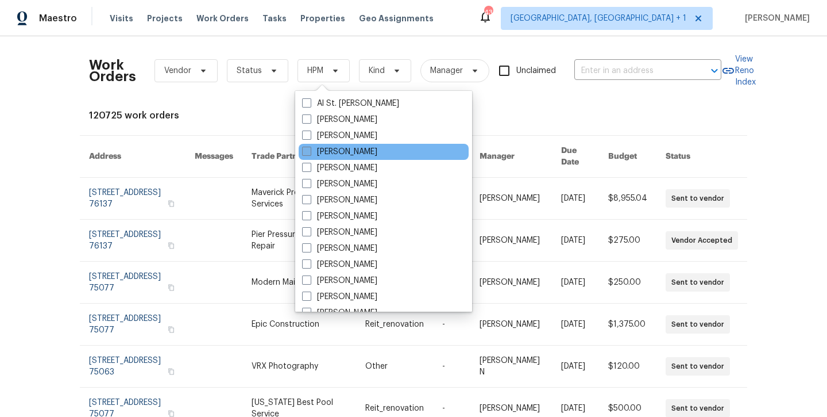
click at [306, 146] on span at bounding box center [306, 150] width 9 height 9
click at [306, 146] on input "[PERSON_NAME]" at bounding box center [305, 149] width 7 height 7
checkbox input "true"
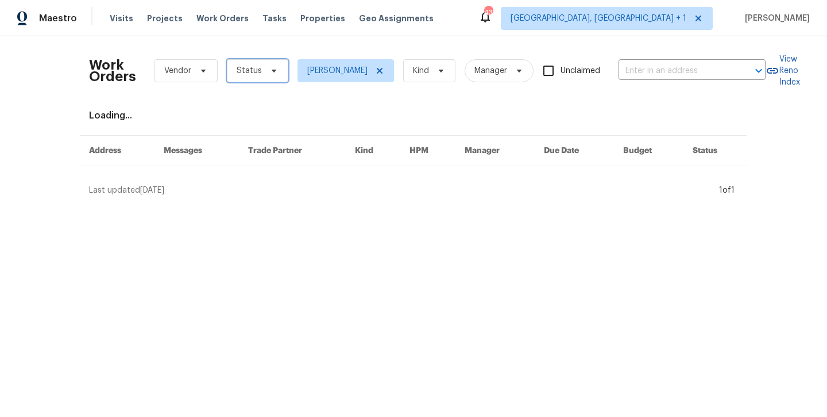
click at [269, 78] on span "Status" at bounding box center [257, 70] width 61 height 23
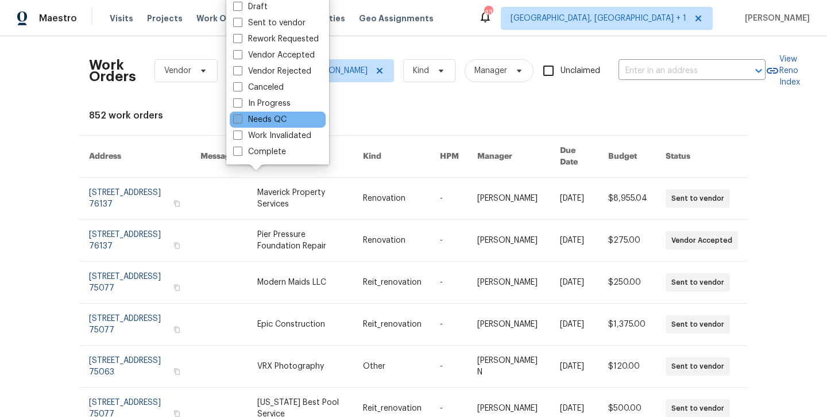
click at [265, 114] on label "Needs QC" at bounding box center [259, 119] width 53 height 11
click at [241, 114] on input "Needs QC" at bounding box center [236, 117] width 7 height 7
checkbox input "true"
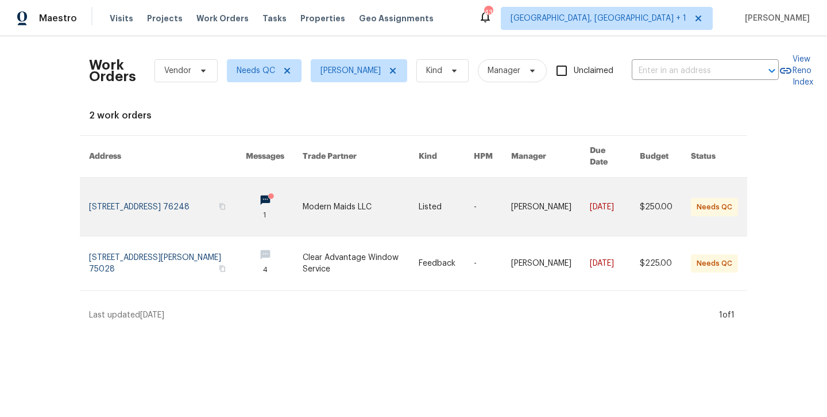
click at [132, 196] on link at bounding box center [167, 207] width 157 height 58
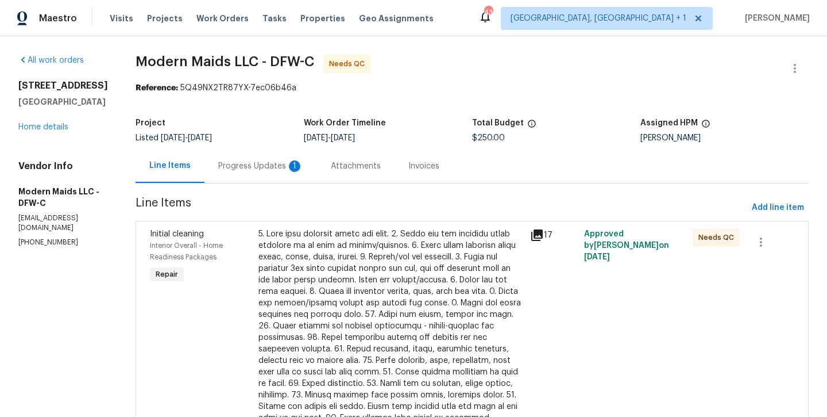
click at [353, 259] on div at bounding box center [391, 348] width 265 height 241
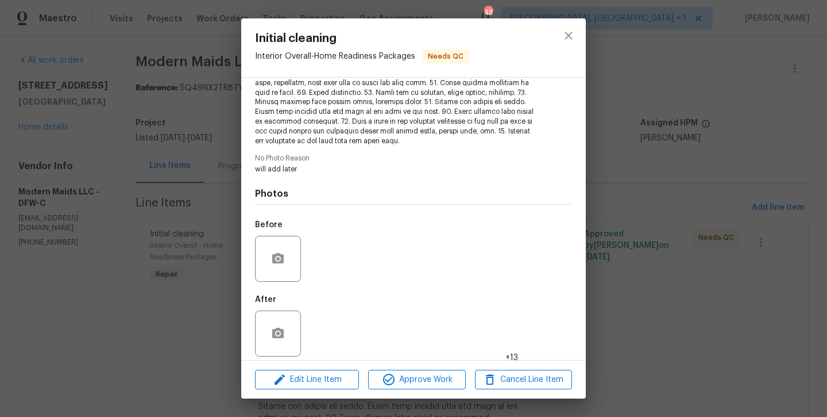
scroll to position [219, 0]
click at [332, 333] on img at bounding box center [329, 334] width 46 height 46
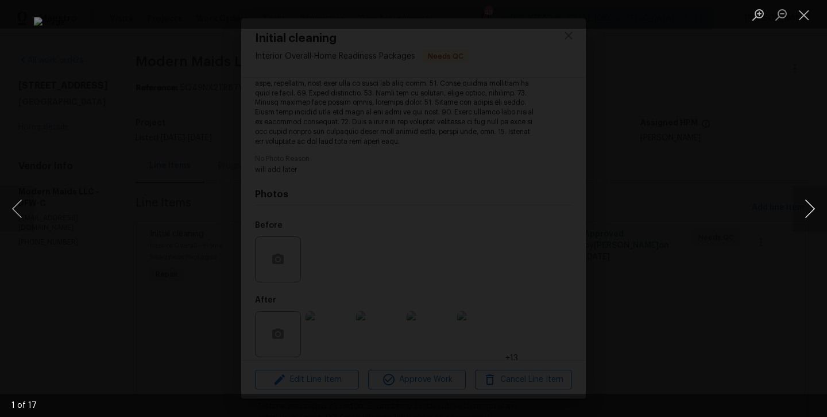
click at [813, 215] on button "Next image" at bounding box center [810, 209] width 34 height 46
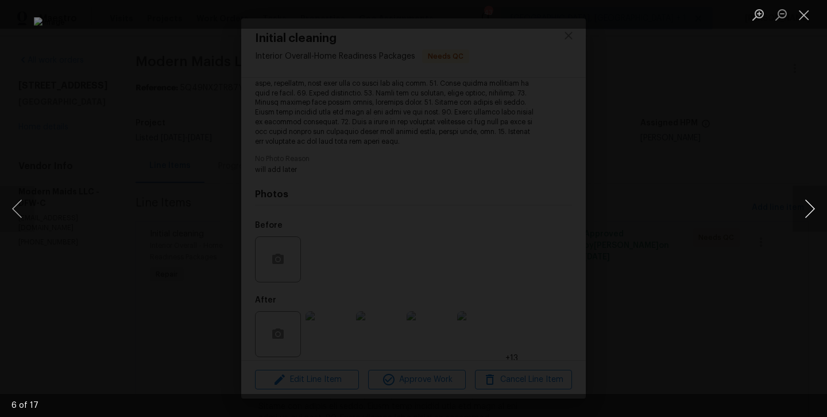
click at [813, 215] on button "Next image" at bounding box center [810, 209] width 34 height 46
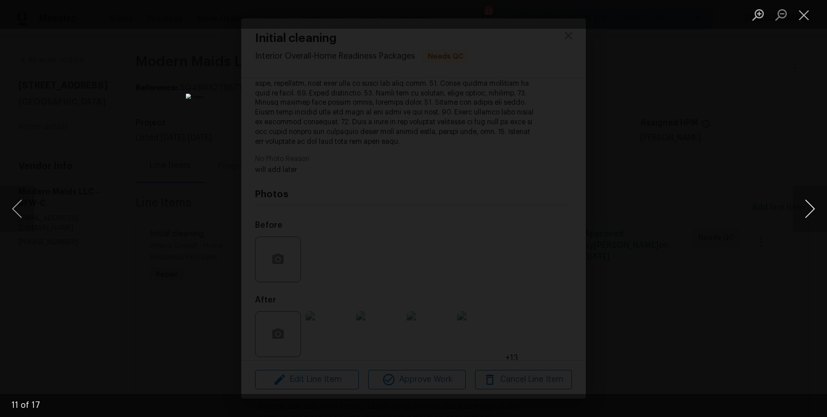
click at [813, 215] on button "Next image" at bounding box center [810, 209] width 34 height 46
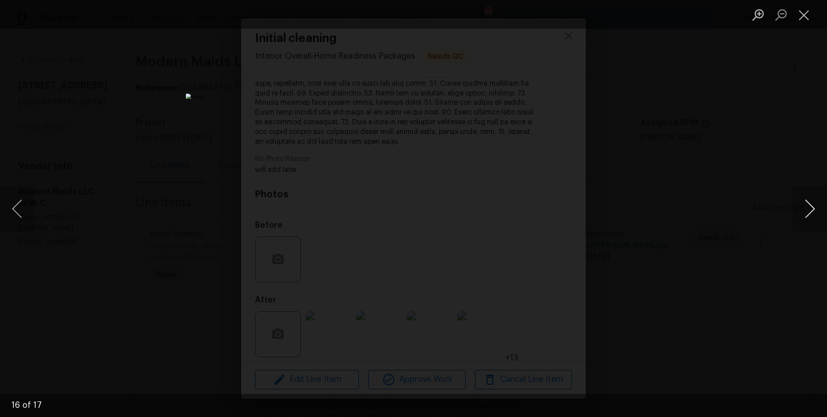
click at [813, 215] on button "Next image" at bounding box center [810, 209] width 34 height 46
click at [803, 17] on button "Close lightbox" at bounding box center [804, 15] width 23 height 20
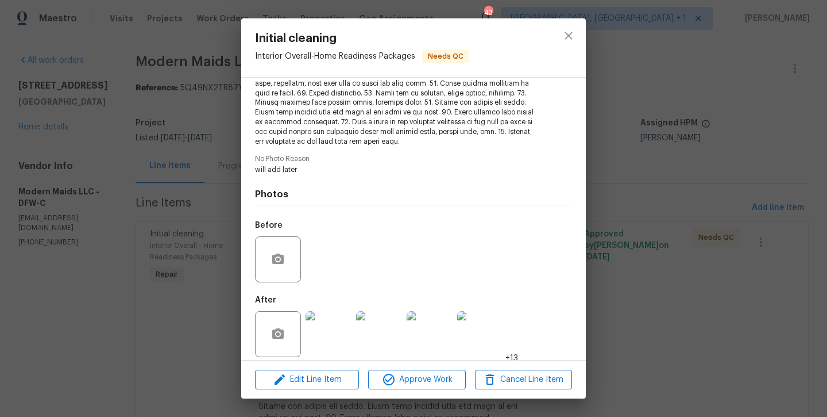
click at [341, 329] on img at bounding box center [329, 334] width 46 height 46
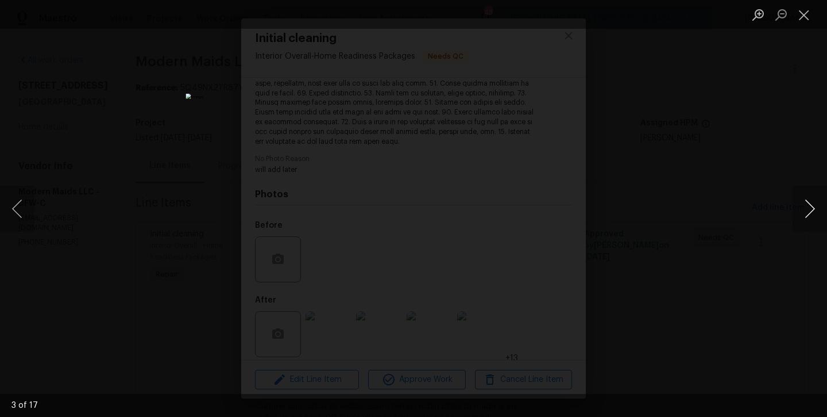
click at [802, 213] on button "Next image" at bounding box center [810, 209] width 34 height 46
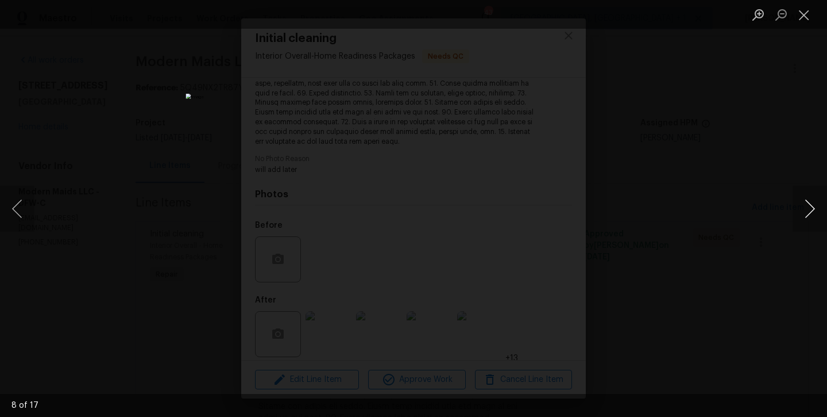
click at [802, 213] on button "Next image" at bounding box center [810, 209] width 34 height 46
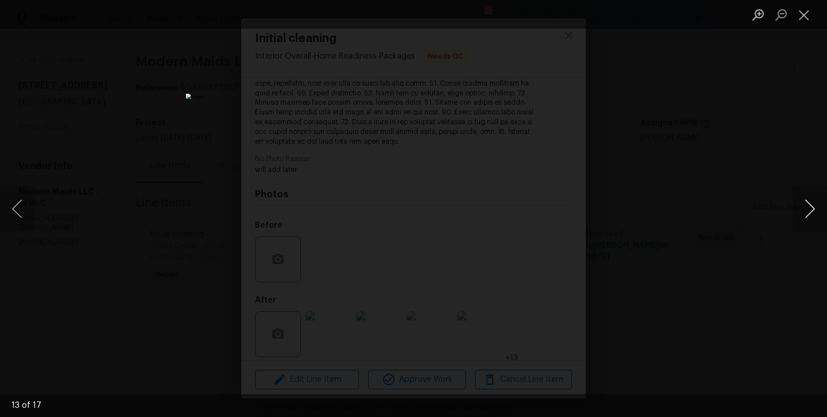
click at [802, 213] on button "Next image" at bounding box center [810, 209] width 34 height 46
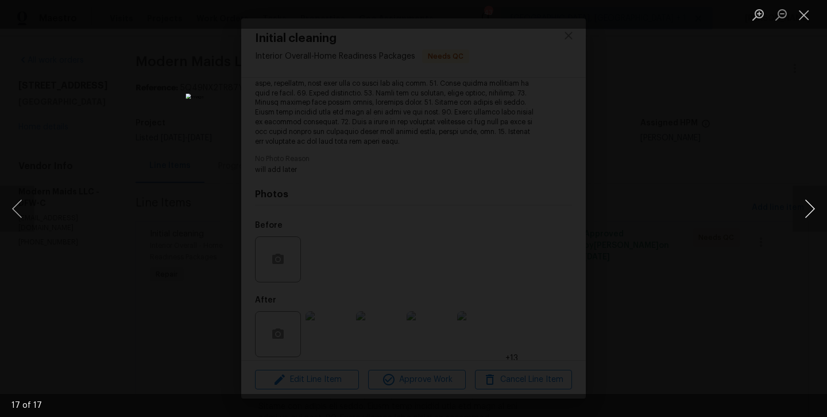
click at [802, 213] on button "Next image" at bounding box center [810, 209] width 34 height 46
click at [806, 16] on button "Close lightbox" at bounding box center [804, 15] width 23 height 20
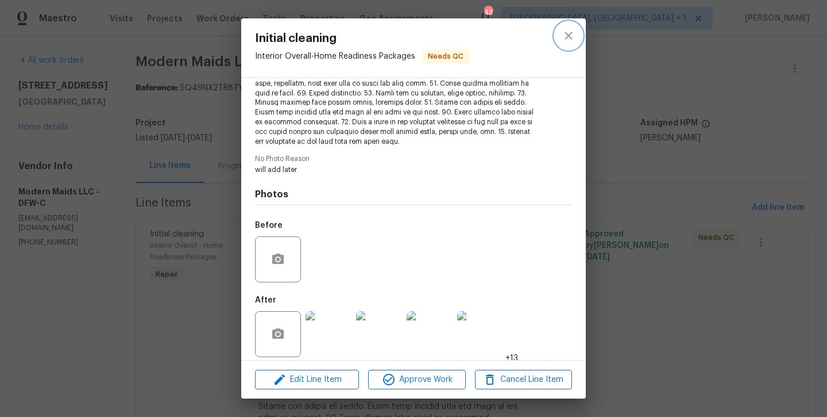
click at [567, 41] on icon "close" at bounding box center [569, 36] width 14 height 14
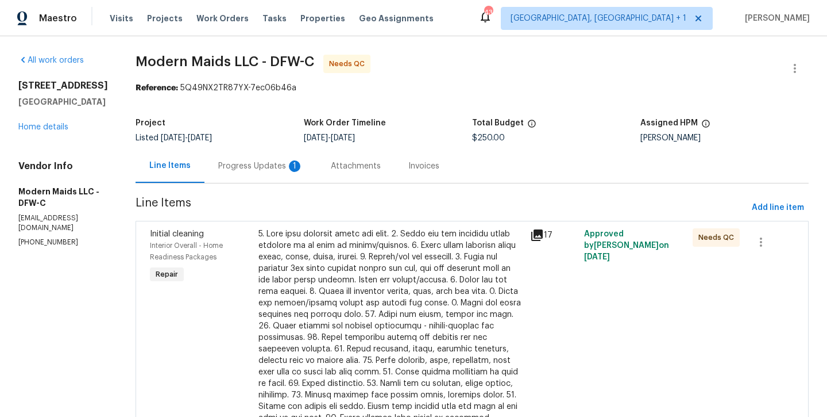
click at [33, 122] on div "[STREET_ADDRESS] Home details" at bounding box center [63, 106] width 90 height 53
click at [33, 124] on link "Home details" at bounding box center [43, 127] width 50 height 8
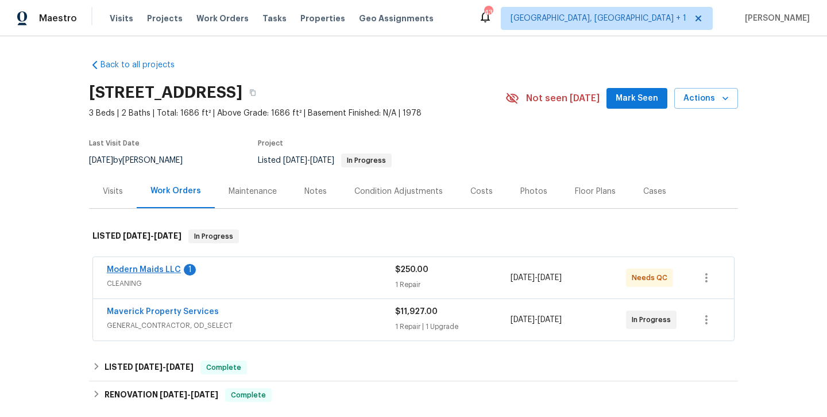
click at [152, 268] on link "Modern Maids LLC" at bounding box center [144, 269] width 74 height 8
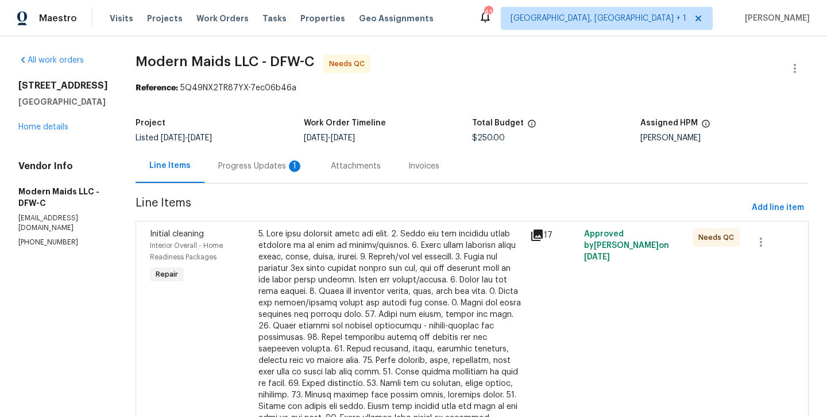
click at [290, 169] on div "Progress Updates 1" at bounding box center [260, 165] width 85 height 11
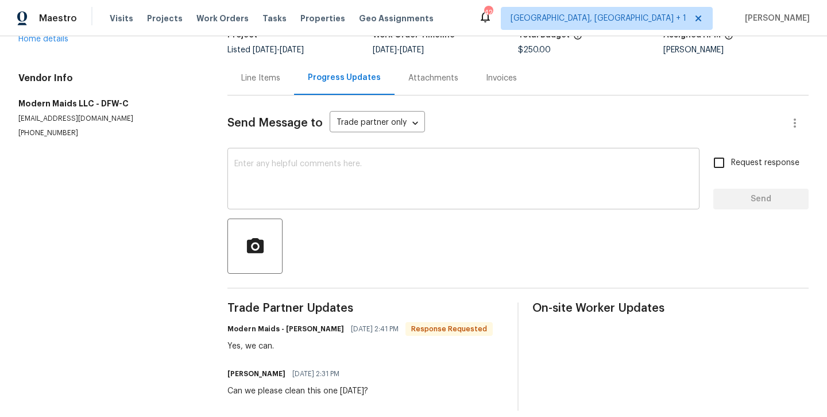
scroll to position [90, 0]
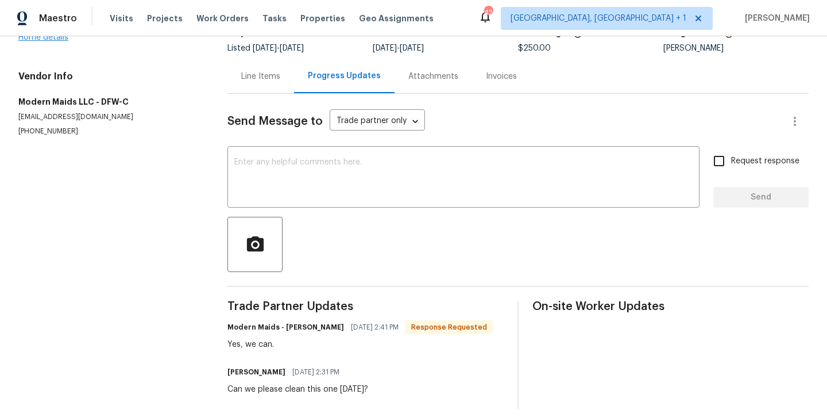
click at [54, 39] on link "Home details" at bounding box center [43, 37] width 50 height 8
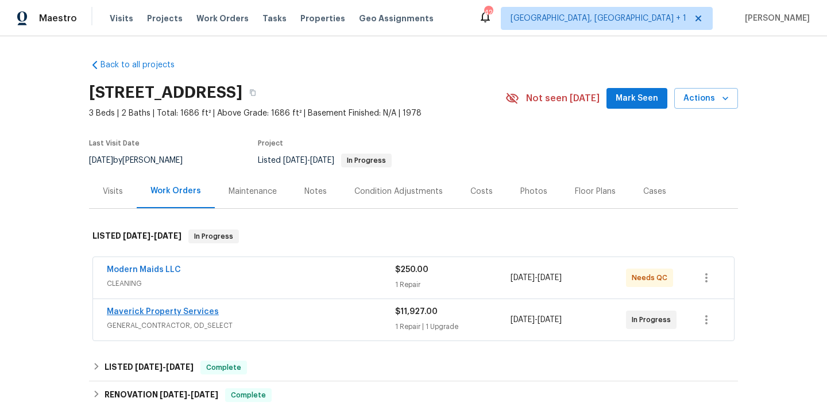
click at [166, 307] on link "Maverick Property Services" at bounding box center [163, 311] width 112 height 8
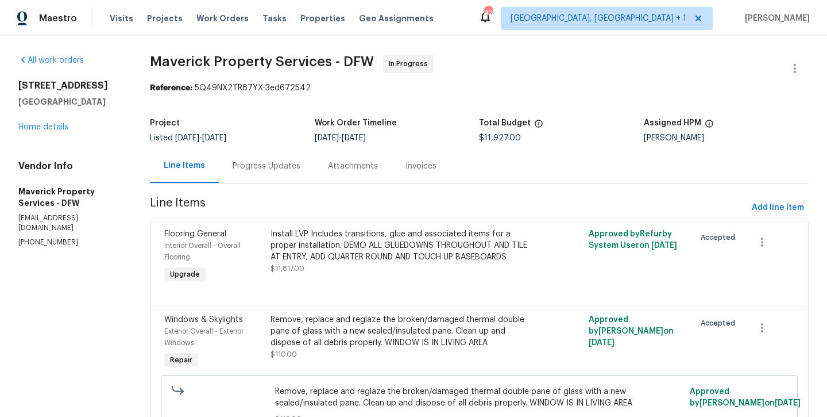
click at [291, 169] on div "Progress Updates" at bounding box center [267, 165] width 68 height 11
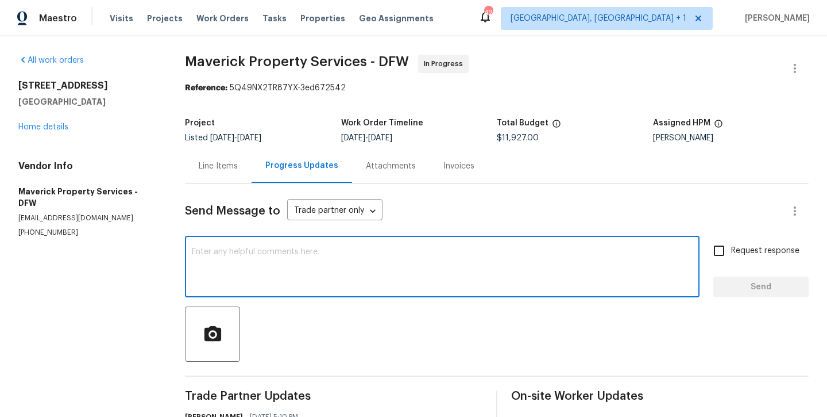
click at [300, 266] on textarea at bounding box center [442, 268] width 501 height 40
click at [296, 265] on textarea at bounding box center [442, 268] width 501 height 40
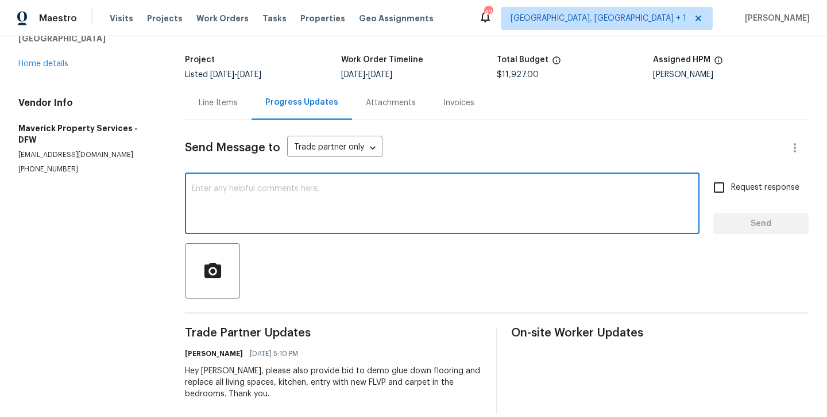
scroll to position [61, 0]
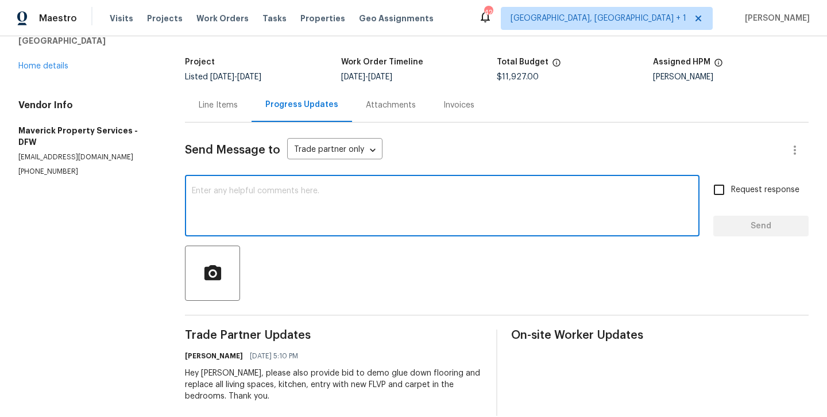
click at [279, 214] on textarea at bounding box center [442, 207] width 501 height 40
type textarea "F"
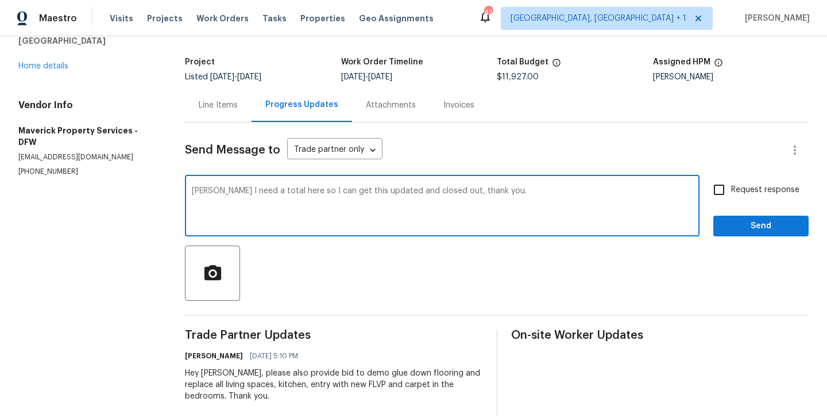
type textarea "[PERSON_NAME] I need a total here so I can get this updated and closed out, tha…"
click at [717, 181] on input "Request response" at bounding box center [719, 190] width 24 height 24
checkbox input "true"
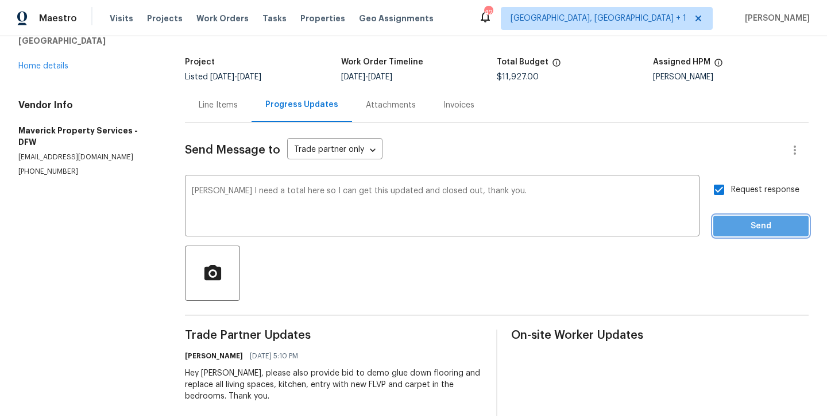
click at [747, 223] on span "Send" at bounding box center [761, 226] width 77 height 14
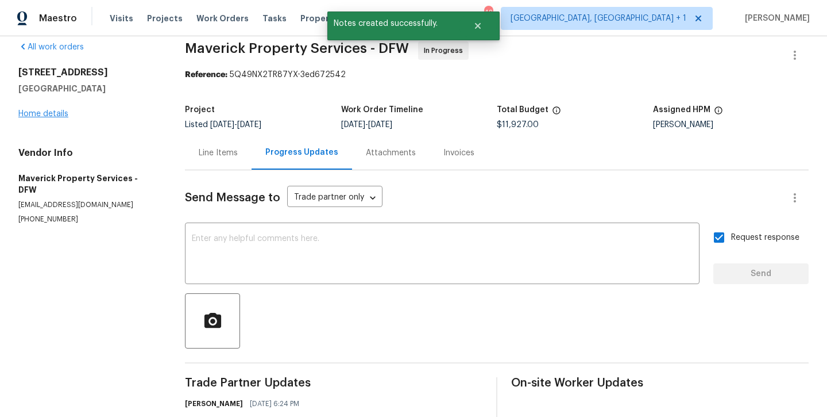
click at [41, 115] on link "Home details" at bounding box center [43, 114] width 50 height 8
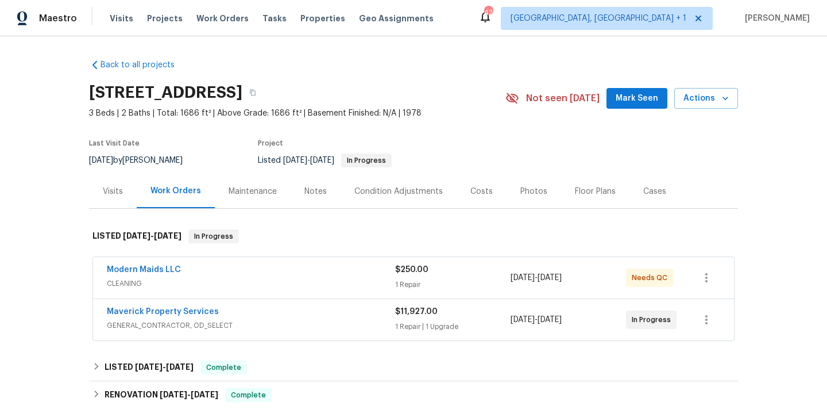
click at [629, 103] on span "Mark Seen" at bounding box center [637, 98] width 43 height 14
click at [315, 193] on div "Notes" at bounding box center [315, 191] width 22 height 11
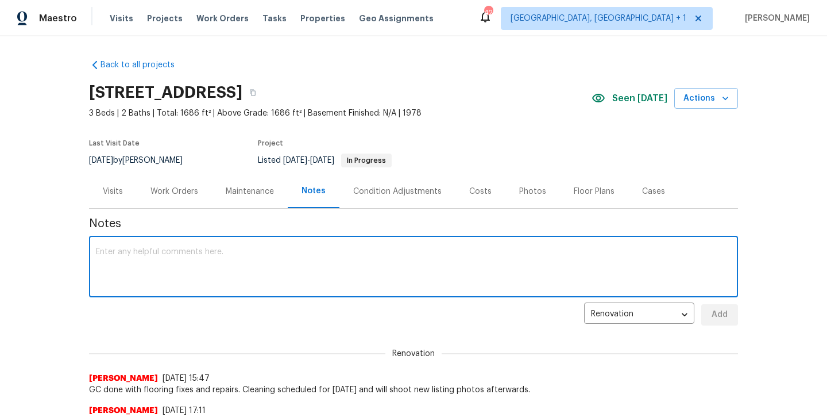
click at [309, 249] on textarea at bounding box center [413, 268] width 635 height 40
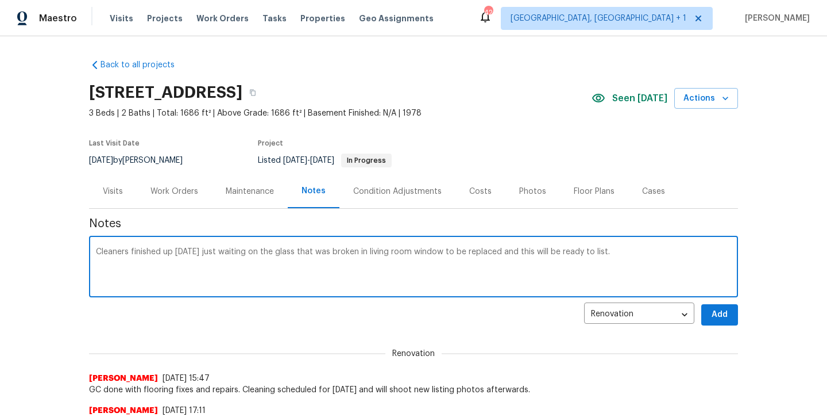
type textarea "Cleaners finished up [DATE] just waiting on the glass that was broken in living…"
click at [721, 312] on span "Add" at bounding box center [720, 314] width 18 height 14
